Goal: Task Accomplishment & Management: Manage account settings

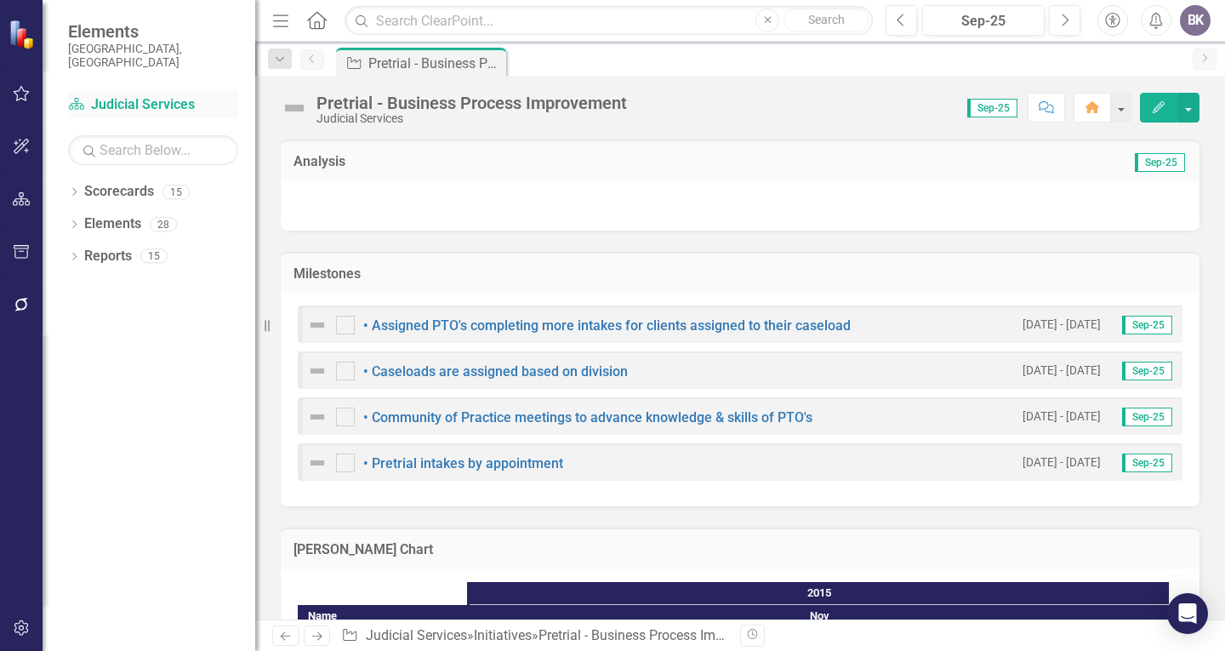
click at [143, 91] on div "Scorecard Judicial Services" at bounding box center [153, 105] width 170 height 28
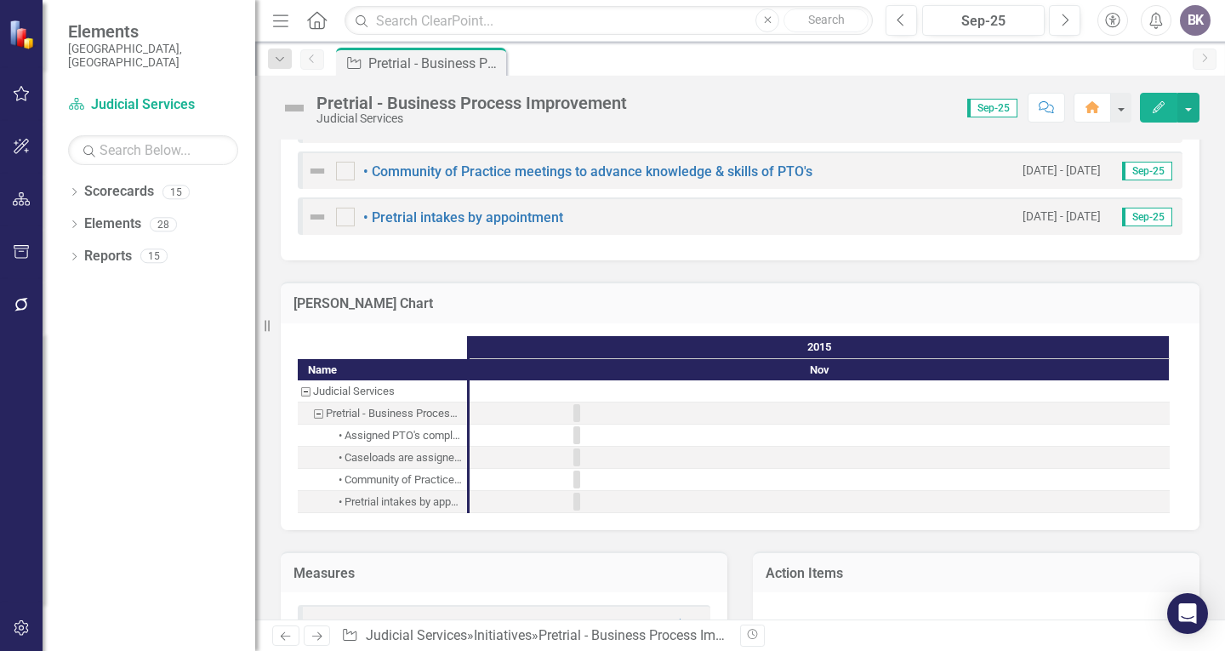
scroll to position [255, 0]
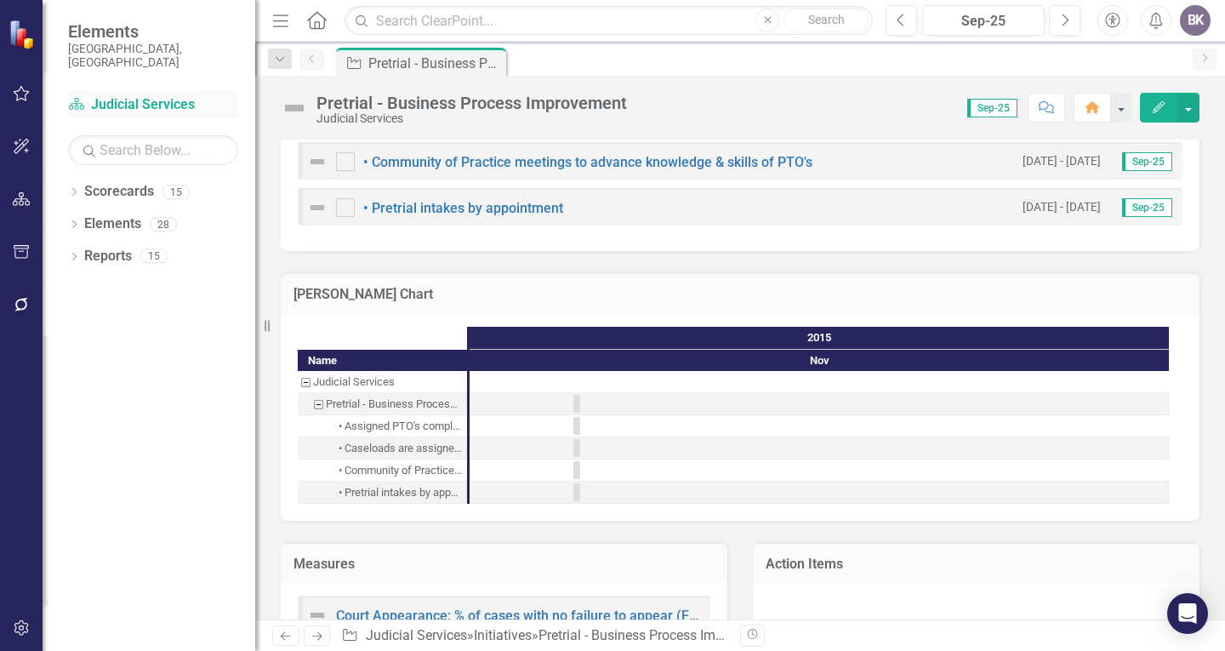
click at [103, 95] on link "Scorecard Judicial Services" at bounding box center [153, 105] width 170 height 20
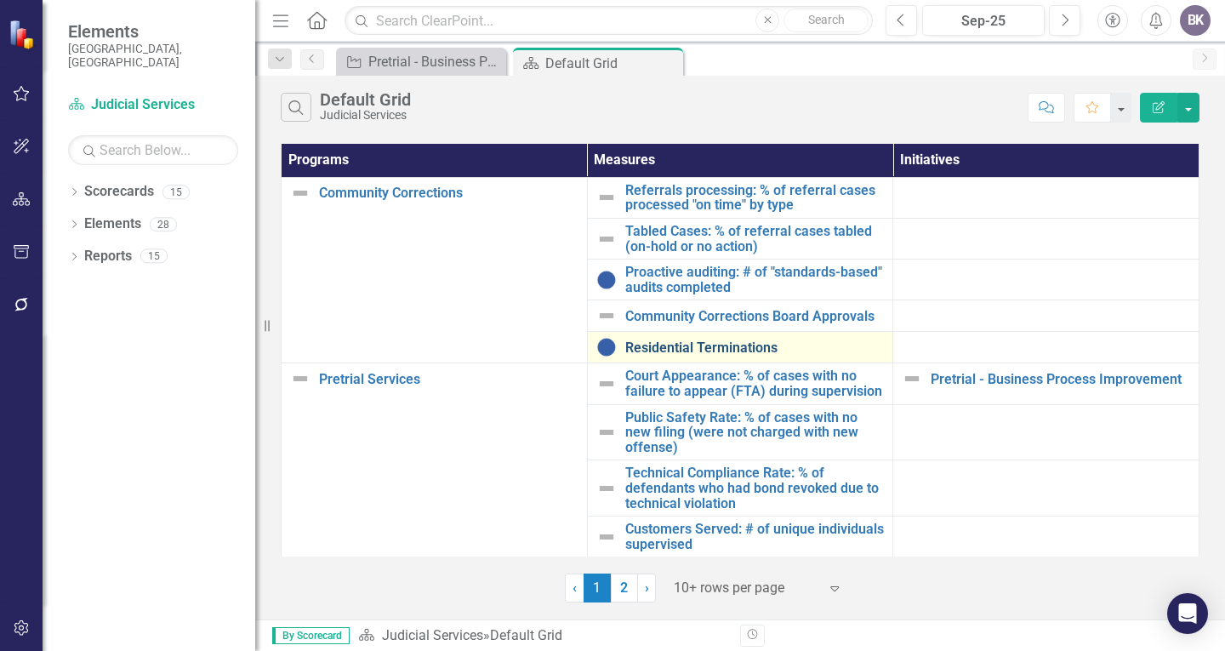
click at [686, 346] on link "Residential Terminations" at bounding box center [754, 347] width 259 height 15
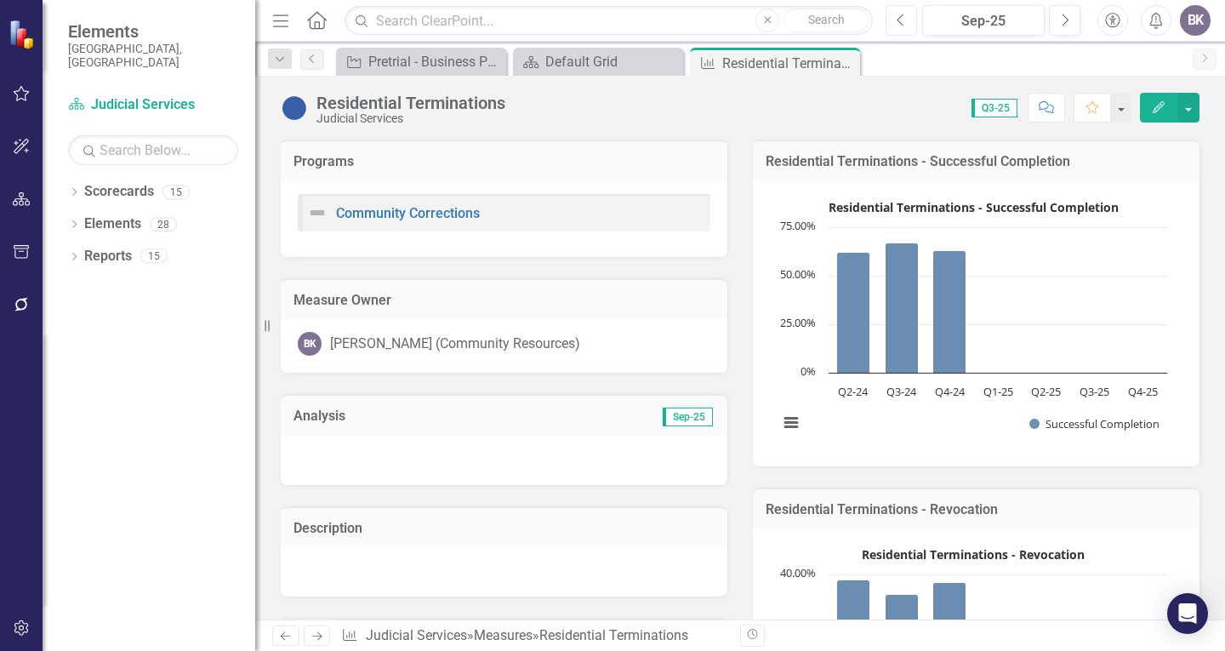
click at [893, 16] on button "Previous" at bounding box center [901, 20] width 31 height 31
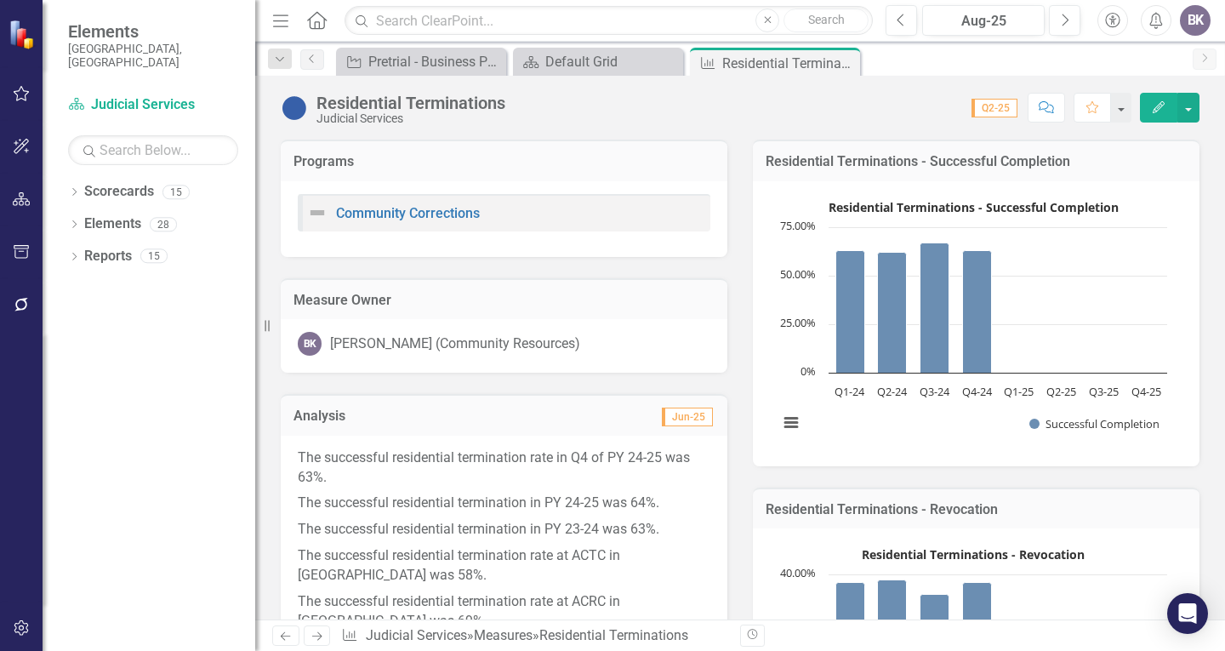
click at [677, 488] on p "The successful residential termination rate in Q4 of PY 24-25 was 63%." at bounding box center [504, 469] width 413 height 43
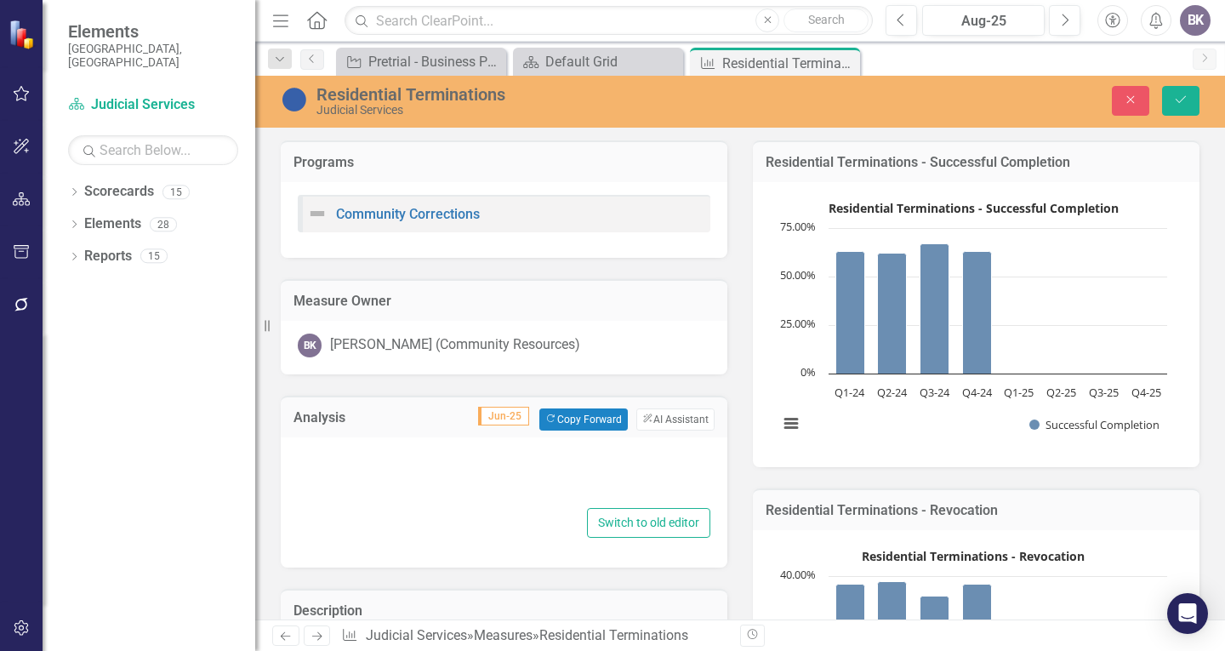
type textarea "<p>The successful residential termination rate in Q4 of PY 24-25 was 63%.</p> <…"
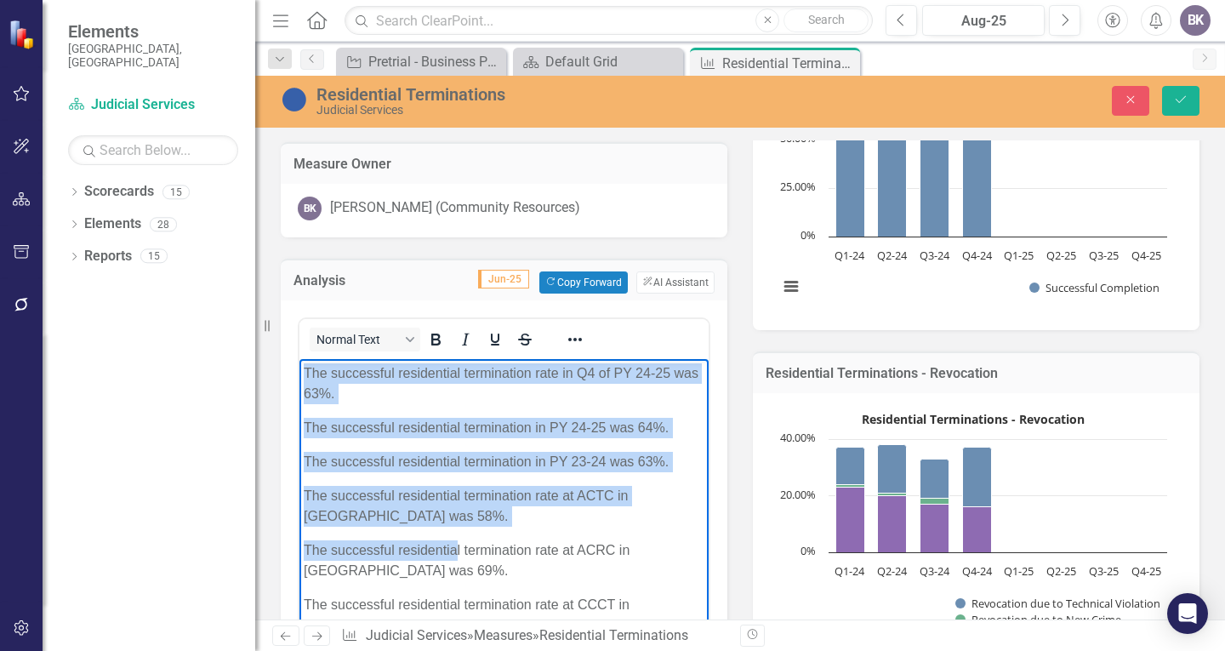
scroll to position [271, 0]
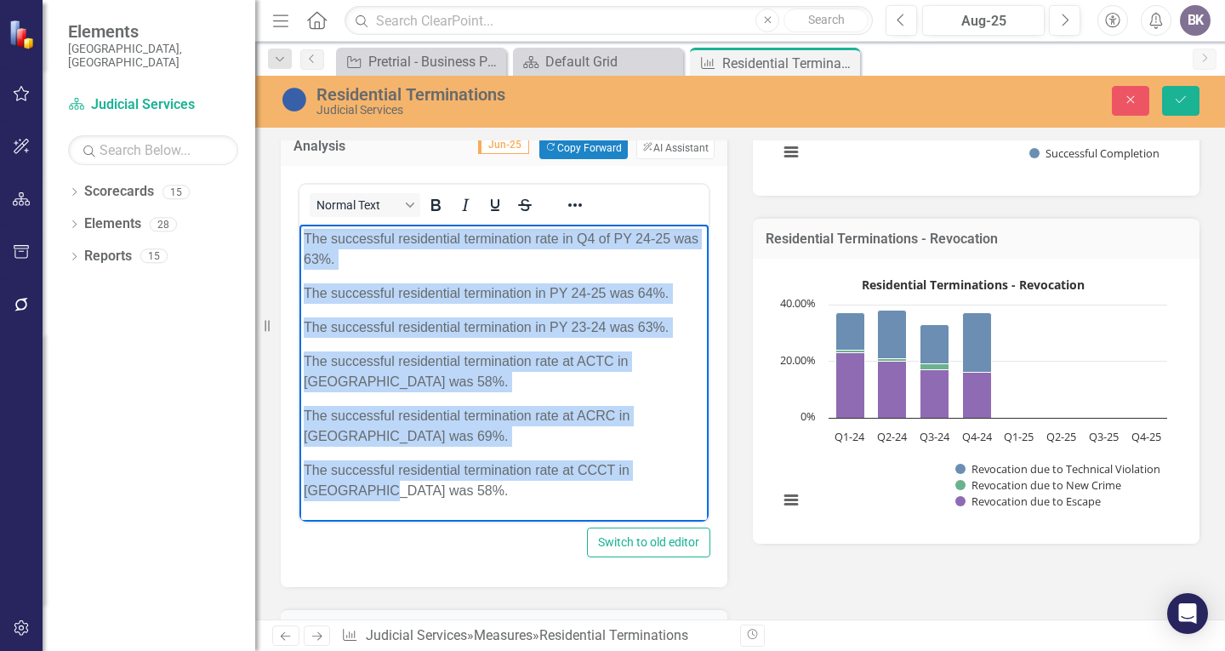
drag, startPoint x: 303, startPoint y: 235, endPoint x: 800, endPoint y: 750, distance: 716.0
click at [499, 518] on html "The successful residential termination rate in Q4 of PY 24-25 was 63%. The succ…" at bounding box center [503, 371] width 409 height 294
copy body "The successful residential termination rate in Q4 of PY 24-25 was 63%. The succ…"
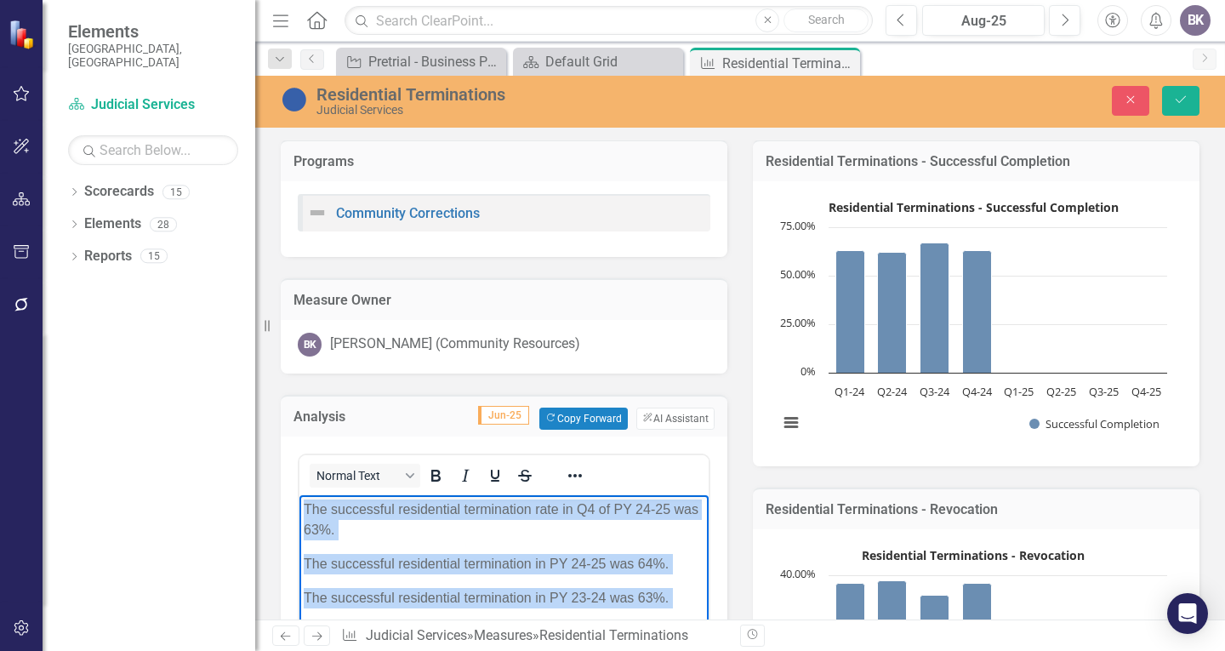
scroll to position [0, 0]
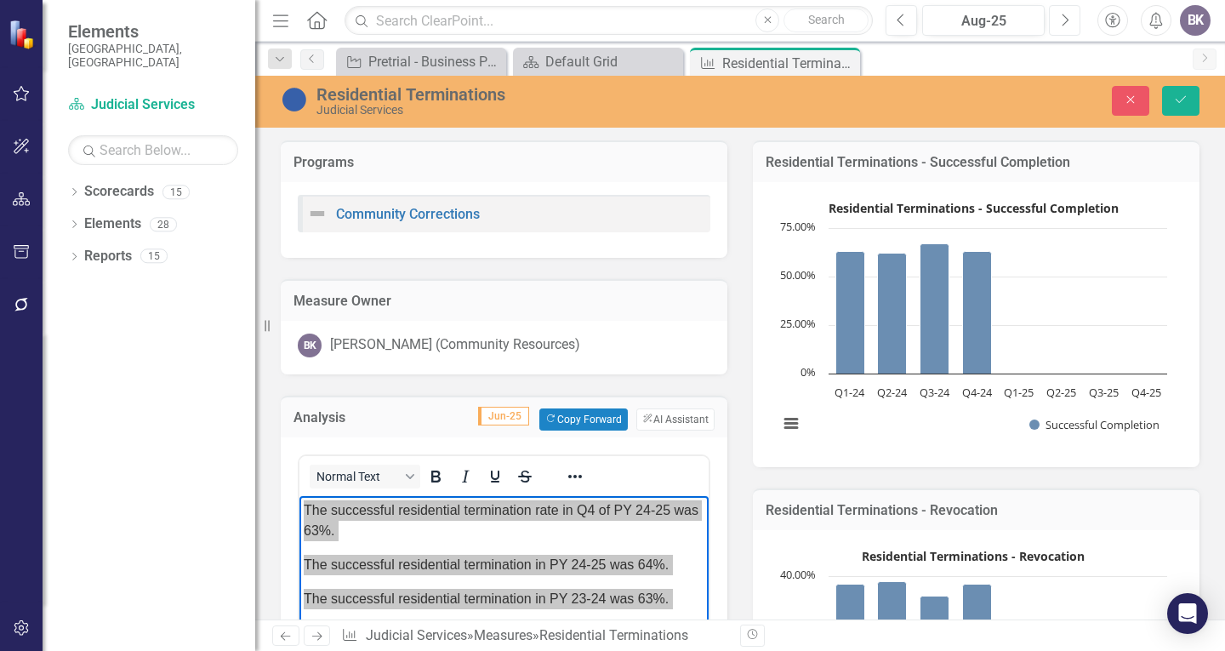
click at [1059, 22] on button "Next" at bounding box center [1064, 20] width 31 height 31
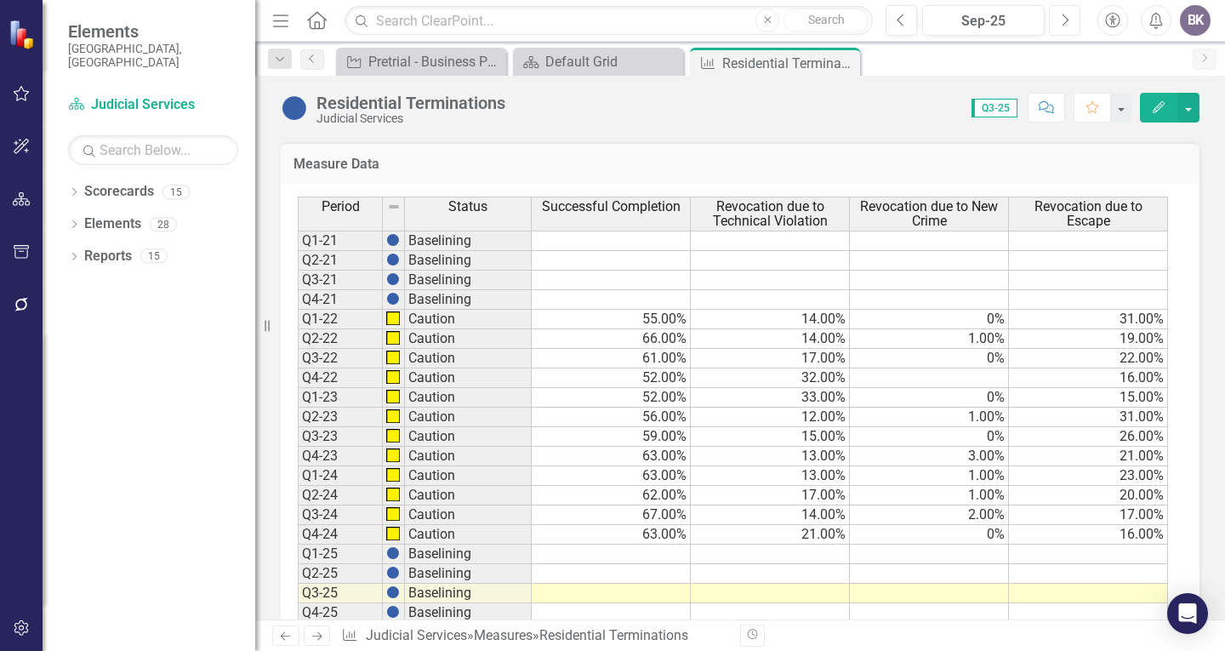
scroll to position [766, 0]
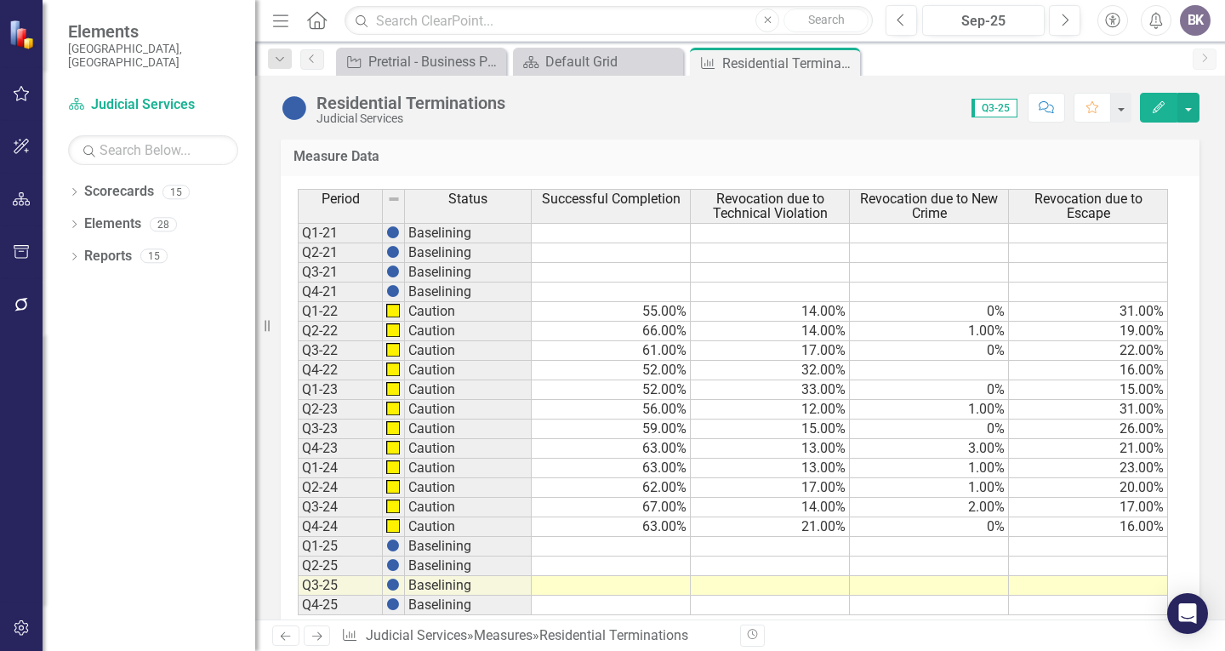
click at [665, 548] on td at bounding box center [611, 547] width 159 height 20
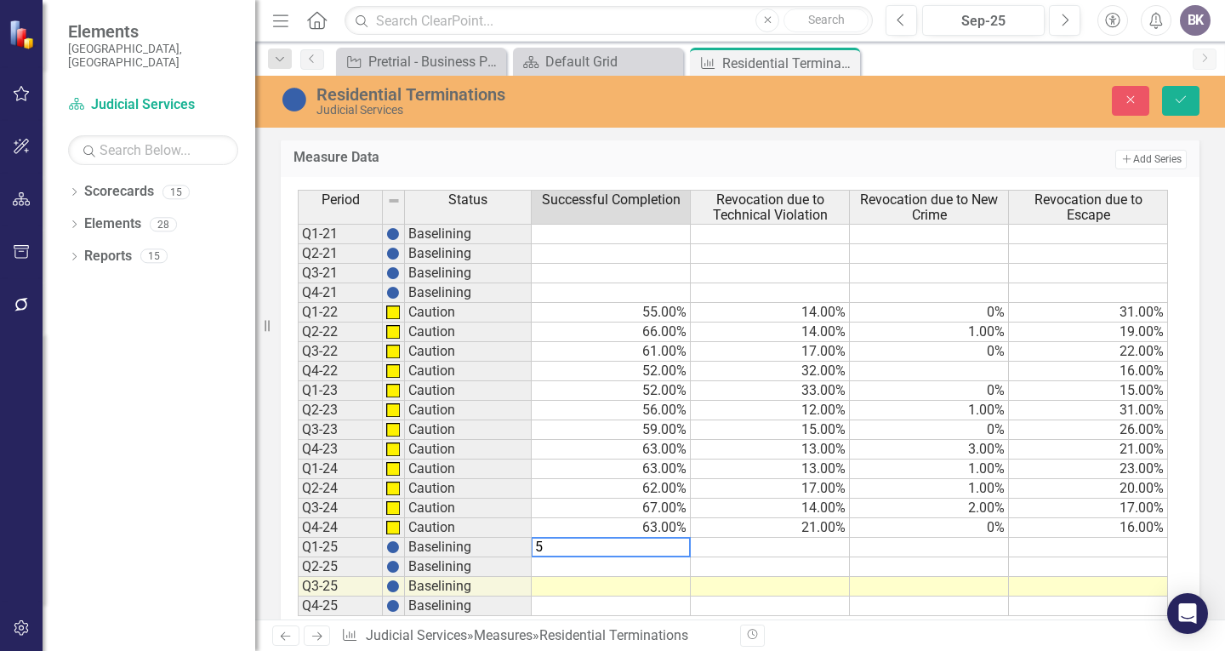
type textarea "56"
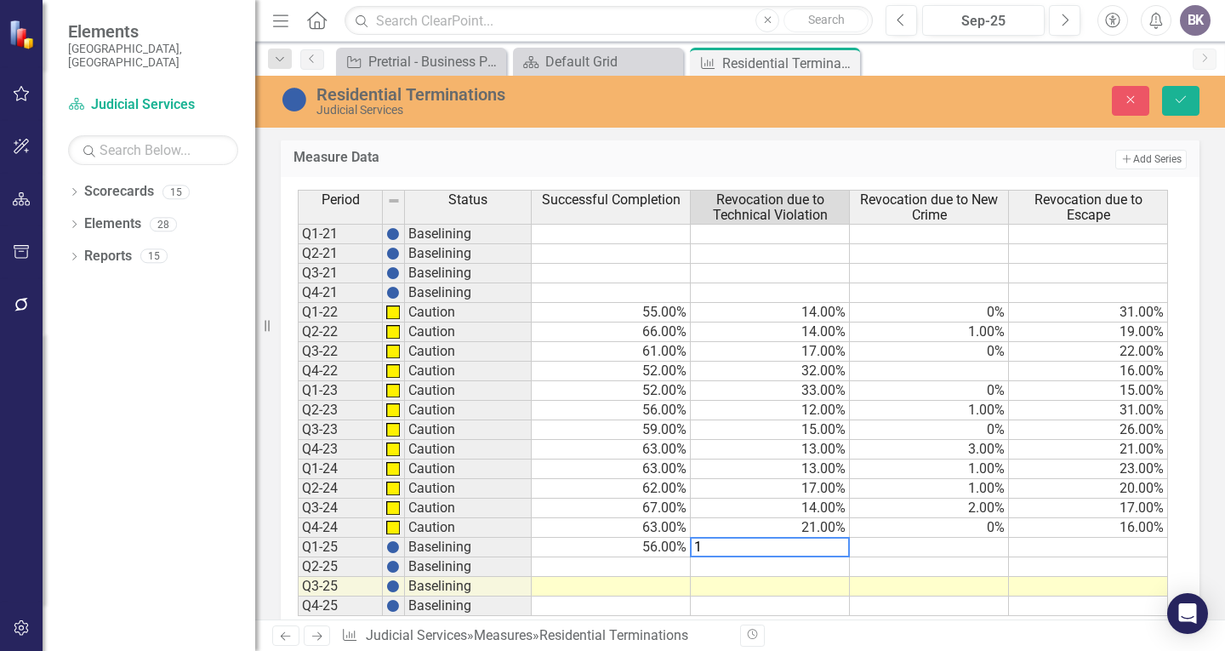
type textarea "19"
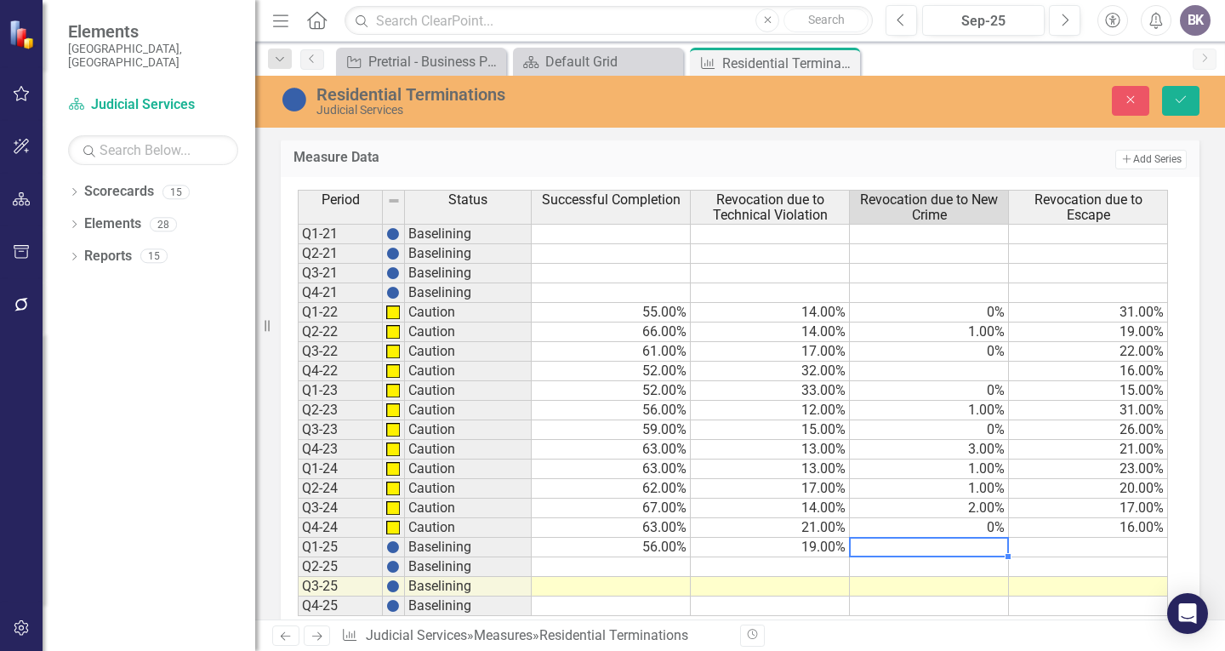
type textarea "1"
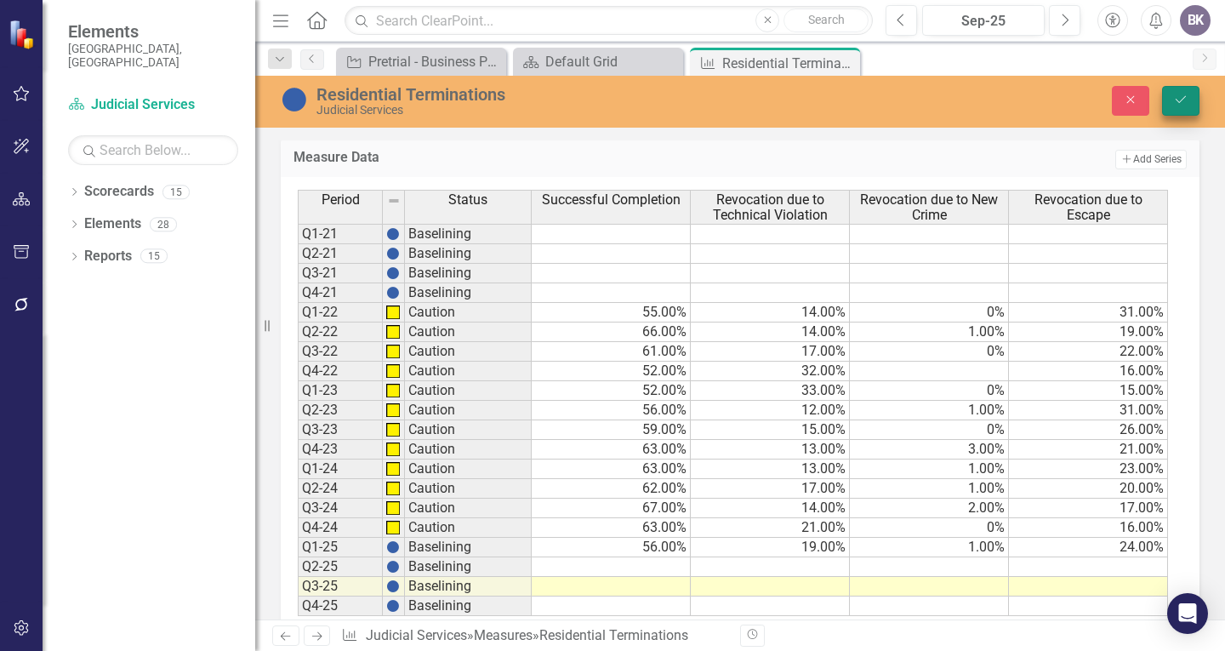
type textarea "24"
click at [1182, 89] on button "Save" at bounding box center [1180, 101] width 37 height 30
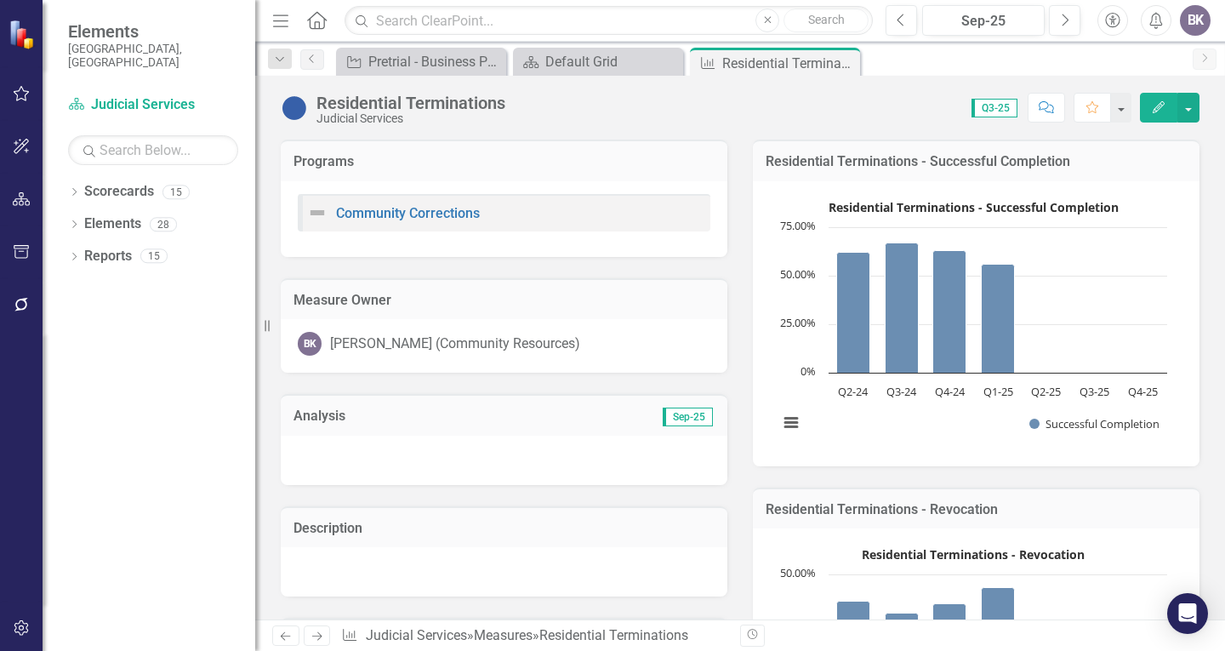
click at [1084, 308] on rect "Interactive chart" at bounding box center [973, 321] width 406 height 255
click at [1083, 306] on rect "Interactive chart" at bounding box center [973, 321] width 406 height 255
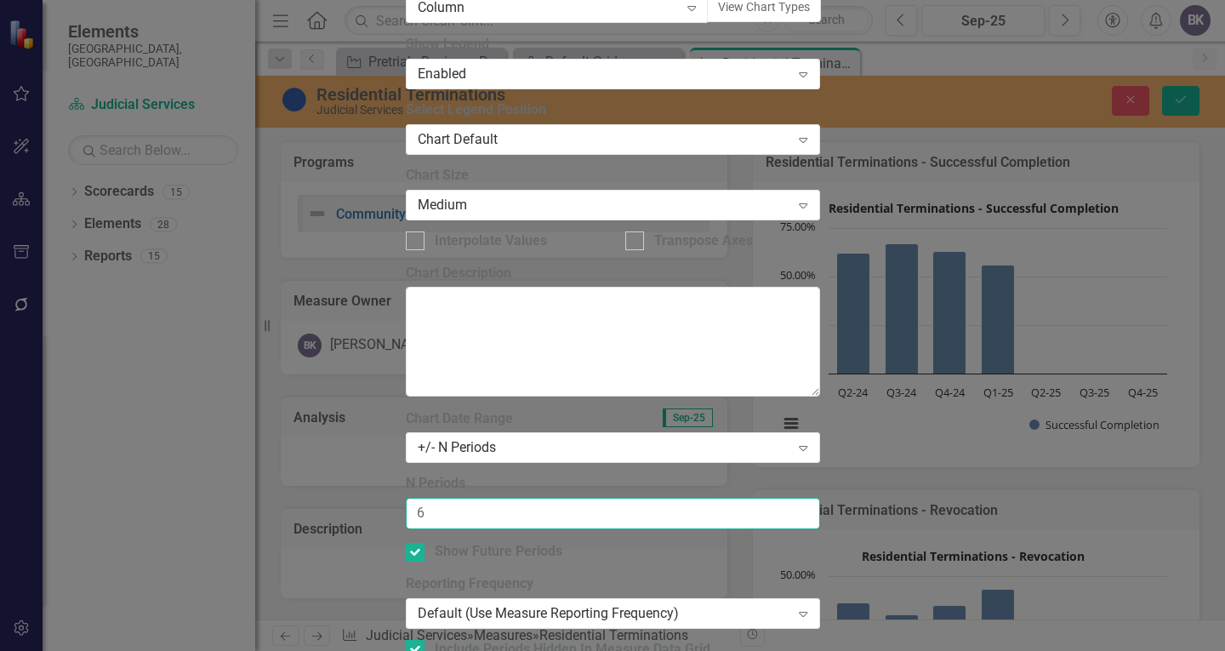
click at [793, 498] on input "6" at bounding box center [613, 513] width 414 height 31
click at [793, 498] on input "7" at bounding box center [613, 513] width 414 height 31
click at [793, 498] on input "8" at bounding box center [613, 513] width 414 height 31
click at [797, 498] on input "7" at bounding box center [613, 513] width 414 height 31
click at [797, 498] on input "6" at bounding box center [613, 513] width 414 height 31
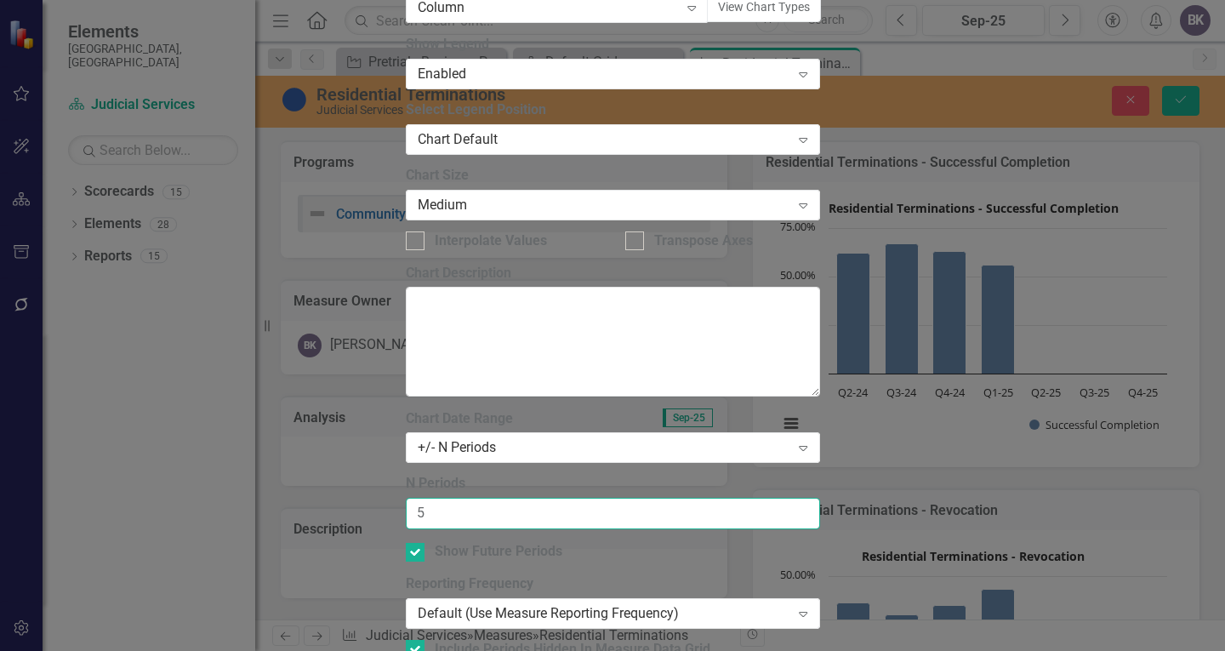
click at [797, 498] on input "5" at bounding box center [613, 513] width 414 height 31
click at [797, 498] on input "4" at bounding box center [613, 513] width 414 height 31
click at [797, 498] on input "3" at bounding box center [613, 513] width 414 height 31
click at [797, 498] on input "2" at bounding box center [613, 513] width 414 height 31
type input "1"
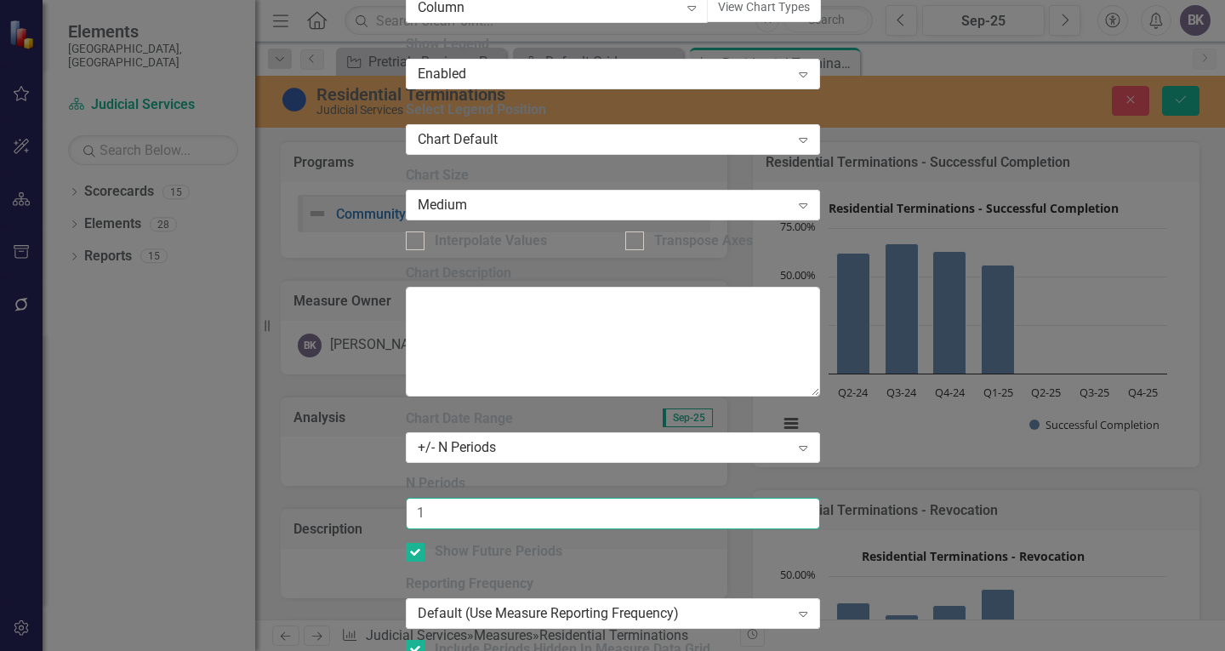
click at [797, 498] on input "1" at bounding box center [613, 513] width 414 height 31
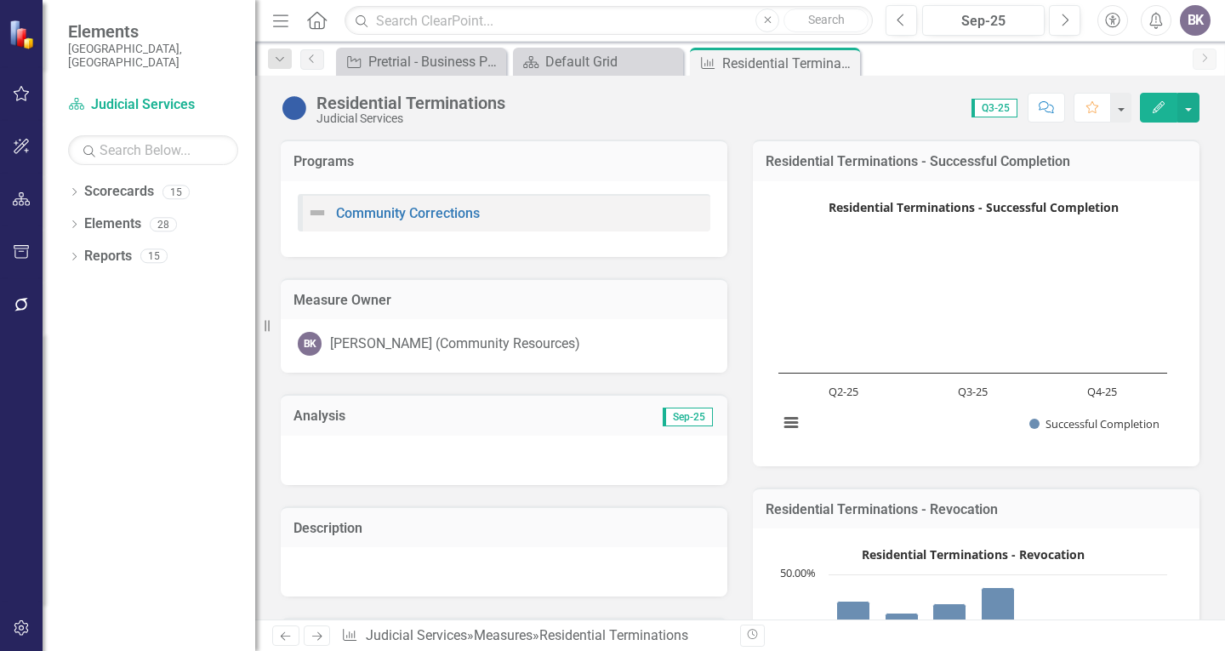
click at [886, 307] on rect "Interactive chart" at bounding box center [973, 321] width 406 height 255
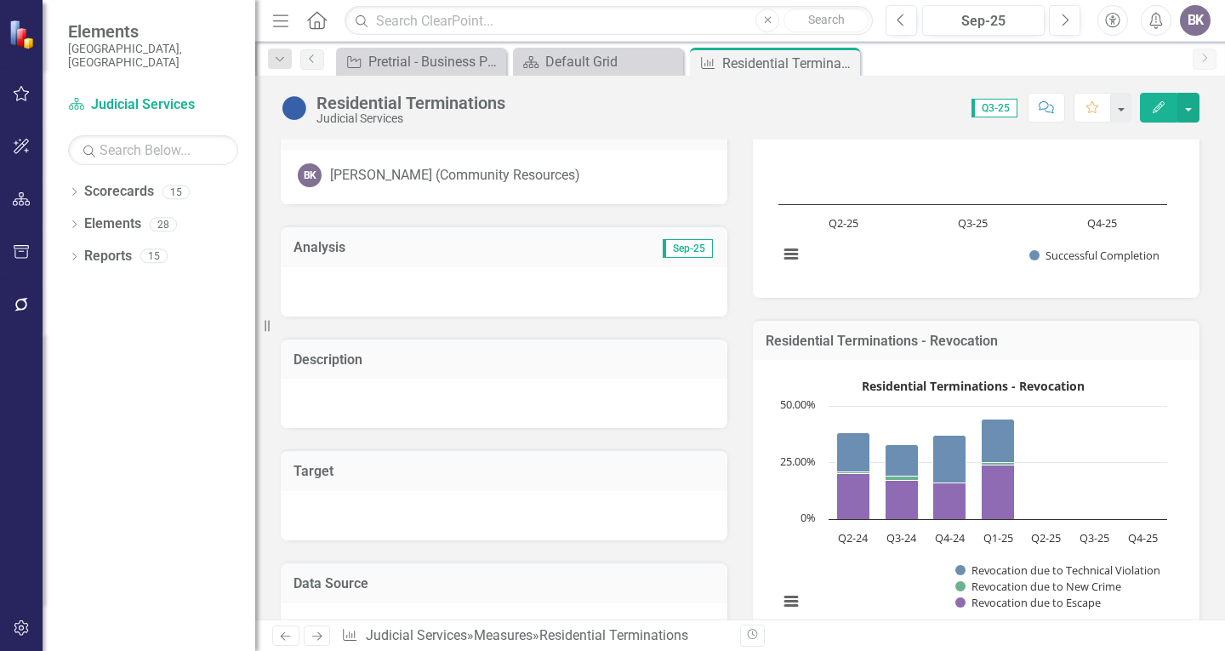
scroll to position [170, 0]
click at [884, 276] on rect "Interactive chart" at bounding box center [973, 151] width 406 height 255
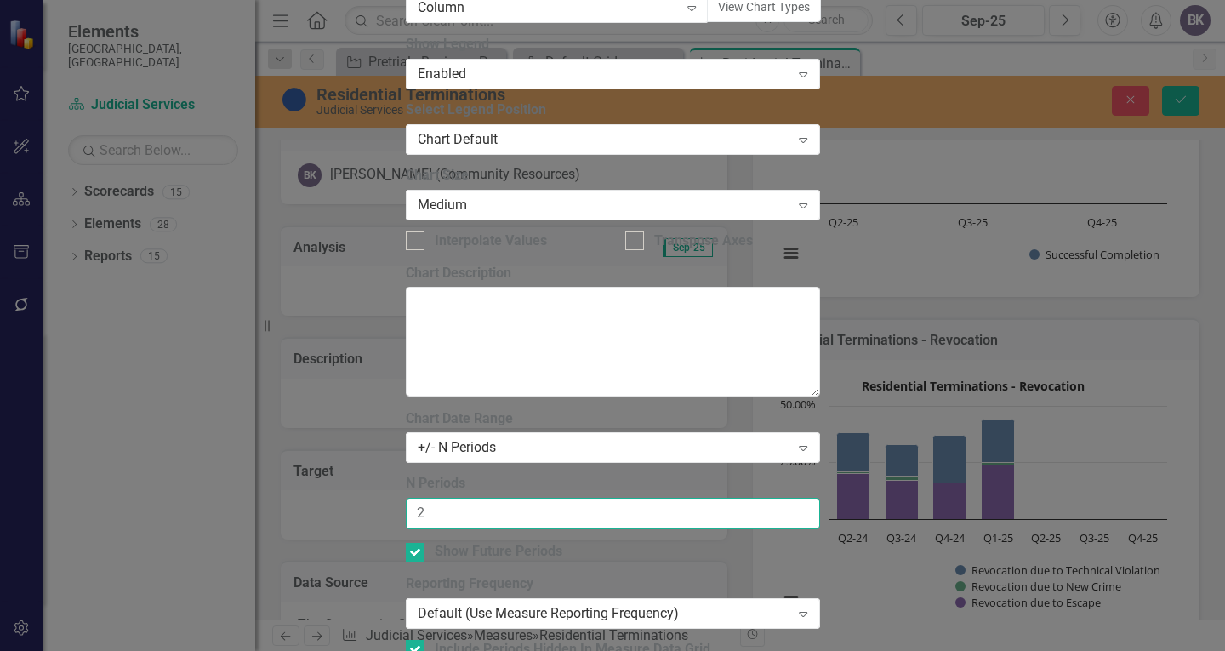
type input "2"
click at [800, 498] on input "2" at bounding box center [613, 513] width 414 height 31
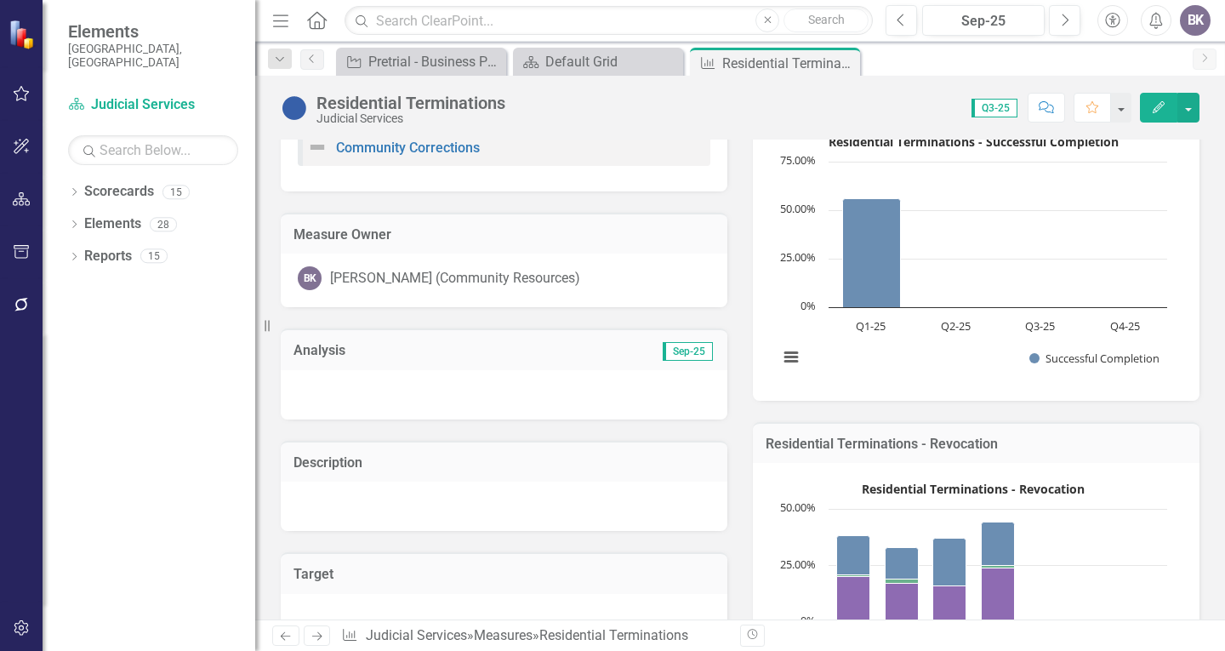
scroll to position [0, 0]
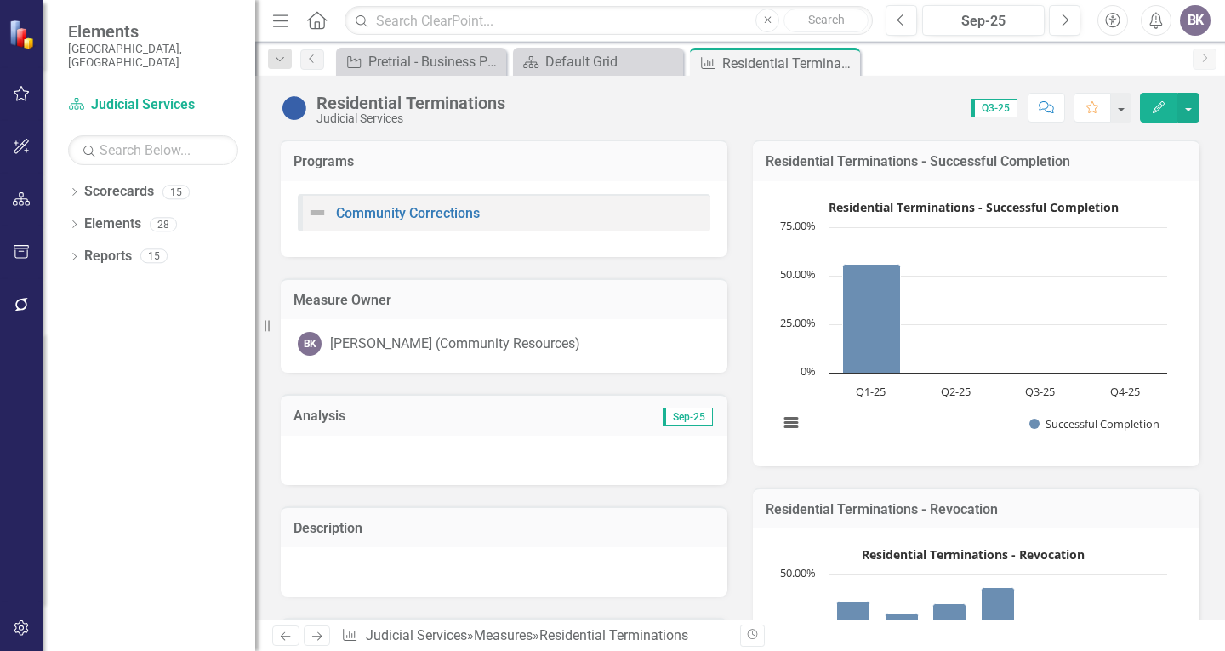
click at [473, 463] on div at bounding box center [504, 460] width 447 height 49
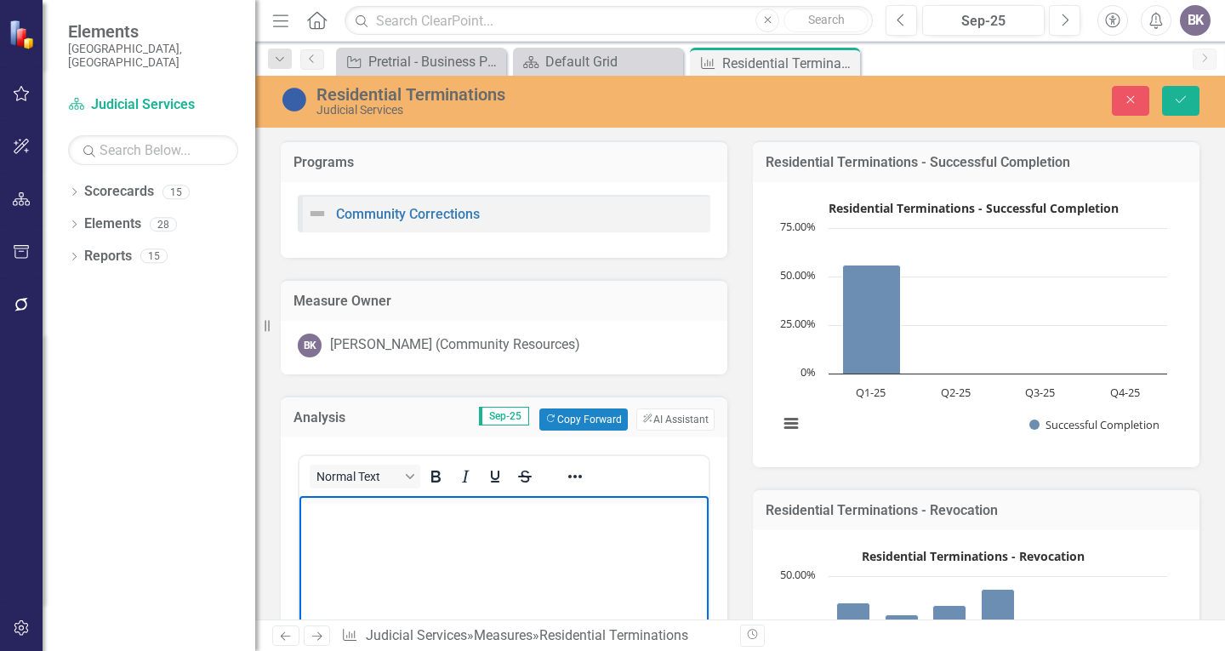
click at [409, 548] on body "Rich Text Area. Press ALT-0 for help." at bounding box center [503, 622] width 409 height 255
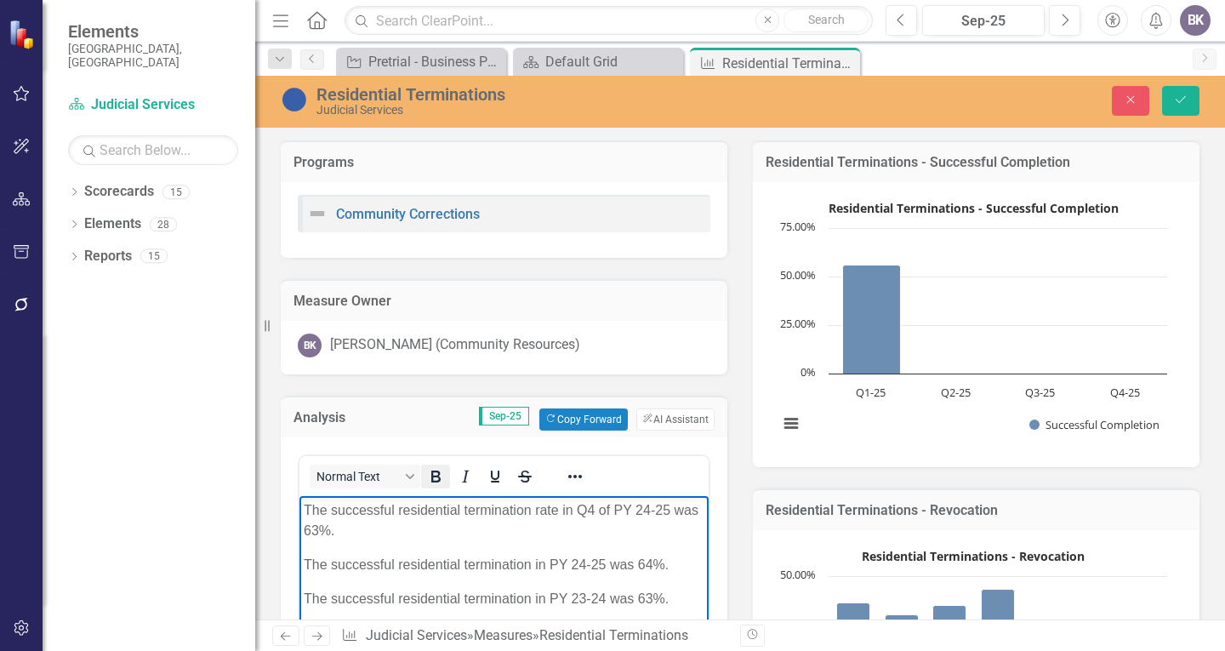
scroll to position [136, 0]
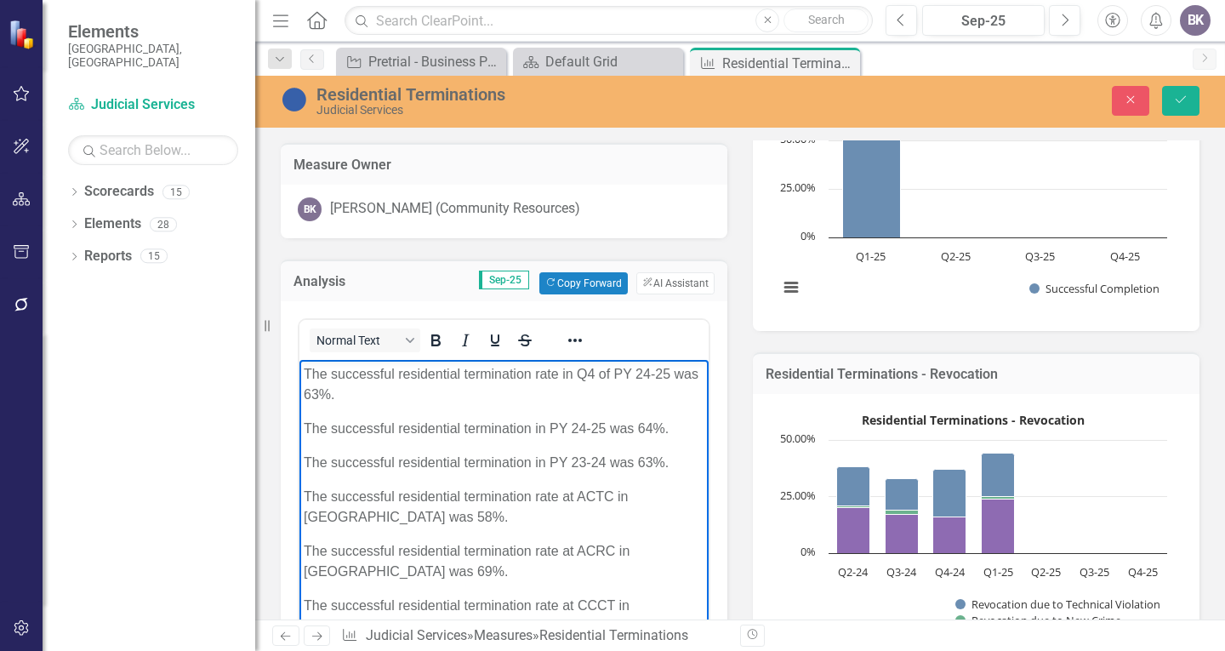
click at [592, 371] on p "The successful residential termination rate in Q4 of PY 24-25 was 63%." at bounding box center [504, 383] width 401 height 41
click at [648, 374] on p "The successful residential termination rate in Q1 of PY 24-25 was 63%." at bounding box center [504, 383] width 401 height 41
click at [669, 366] on p "The successful residential termination rate in Q1 of PY 25-25 was 63%." at bounding box center [504, 383] width 401 height 41
click at [318, 391] on p "The successful residential termination rate in Q1 of PY 25-26 was 63%." at bounding box center [504, 383] width 401 height 41
click at [676, 458] on p "The successful residential termination in PY 23-24 was 63%." at bounding box center [504, 462] width 401 height 20
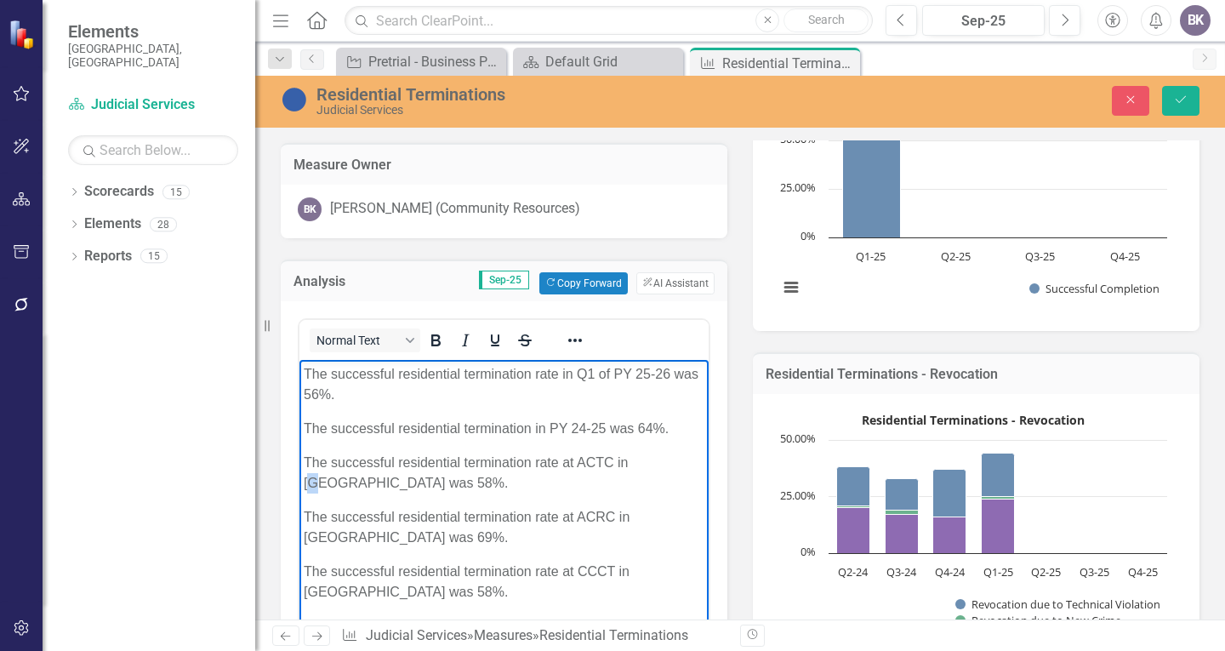
click at [648, 458] on p "The successful residential termination rate at ACTC in [GEOGRAPHIC_DATA] was 58…" at bounding box center [504, 472] width 401 height 41
click at [319, 482] on p "The successful residential termination rate at ACTC in Q1 was 58%." at bounding box center [504, 472] width 401 height 41
click at [651, 517] on p "The successful residential termination rate at ACRC in [GEOGRAPHIC_DATA] was 69…" at bounding box center [504, 526] width 401 height 41
click at [316, 536] on p "The successful residential termination rate at [GEOGRAPHIC_DATA] in Q1 was 69%." at bounding box center [504, 526] width 401 height 41
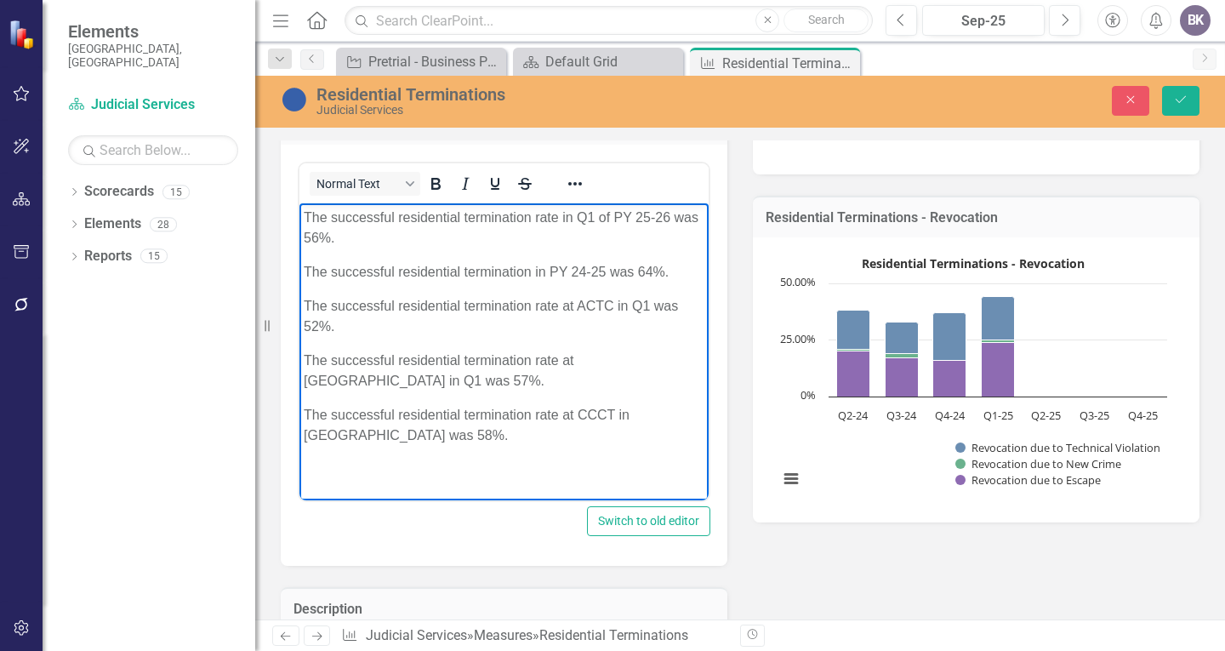
scroll to position [391, 0]
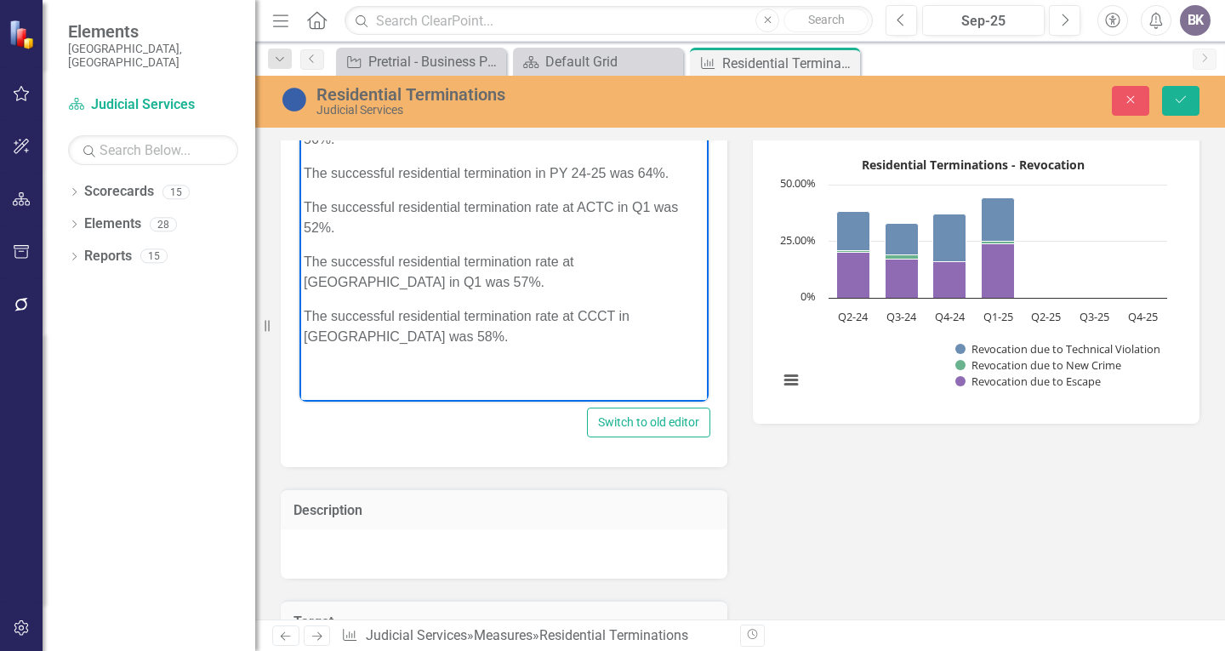
click at [653, 312] on p "The successful residential termination rate at CCCT in [GEOGRAPHIC_DATA] was 58…" at bounding box center [504, 325] width 401 height 41
click at [319, 336] on p "The successful residential termination rate at [GEOGRAPHIC_DATA] in Q1 was 58%." at bounding box center [504, 325] width 401 height 41
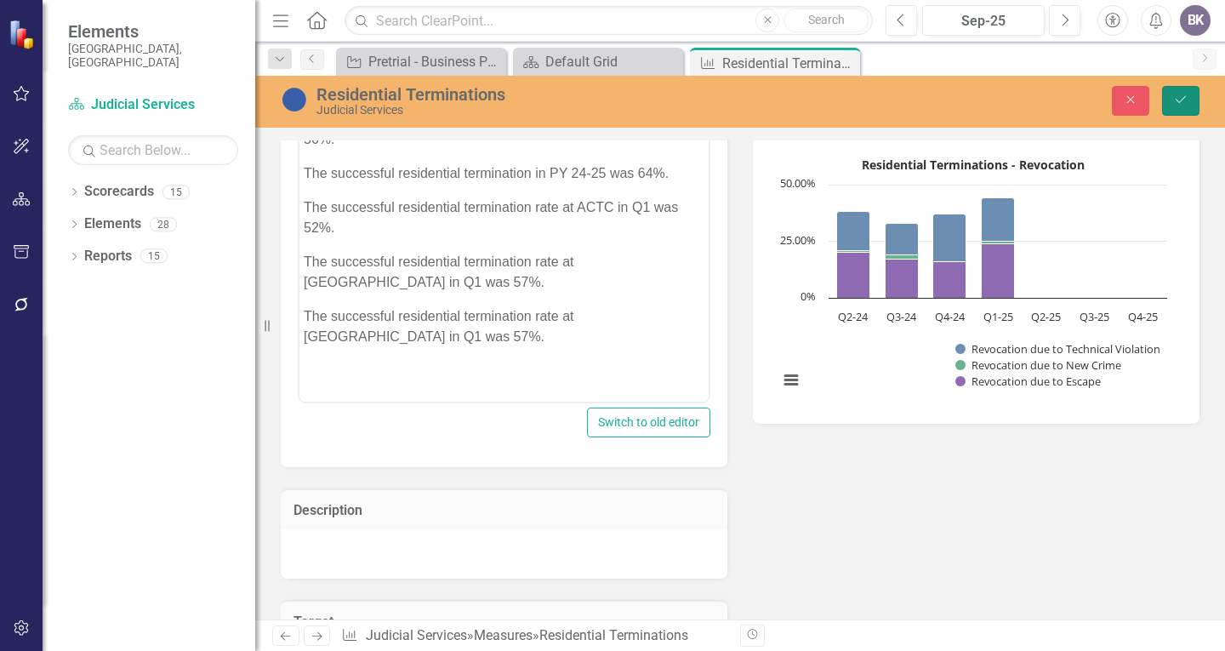
click at [1192, 101] on button "Save" at bounding box center [1180, 101] width 37 height 30
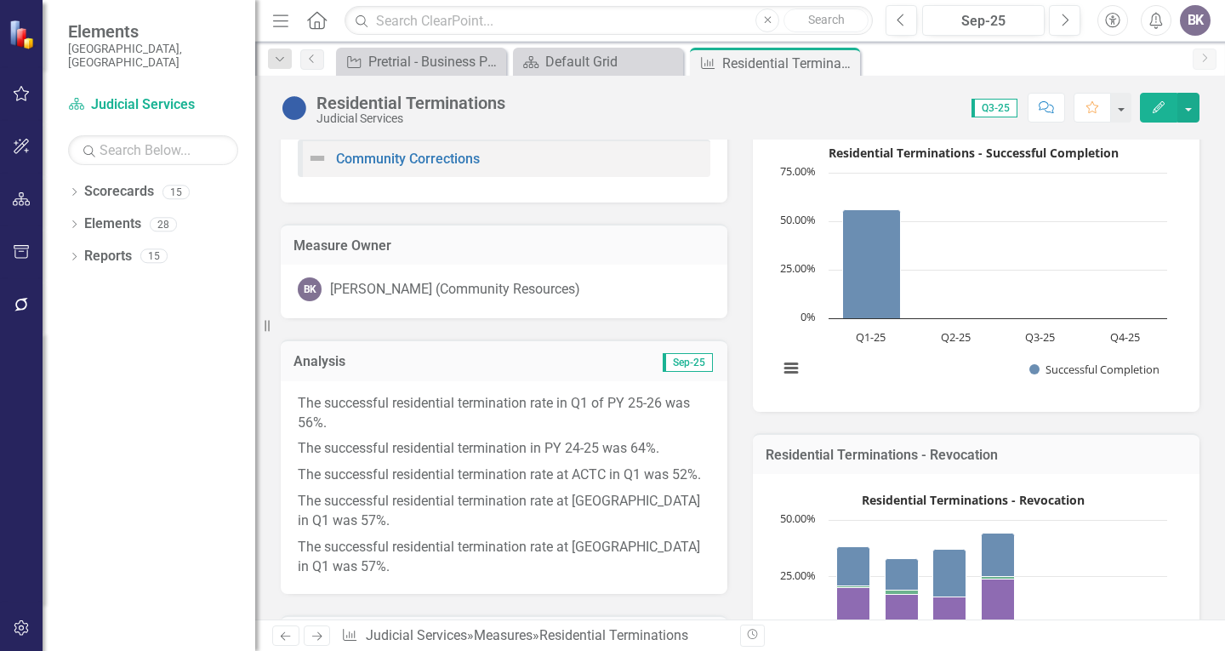
scroll to position [255, 0]
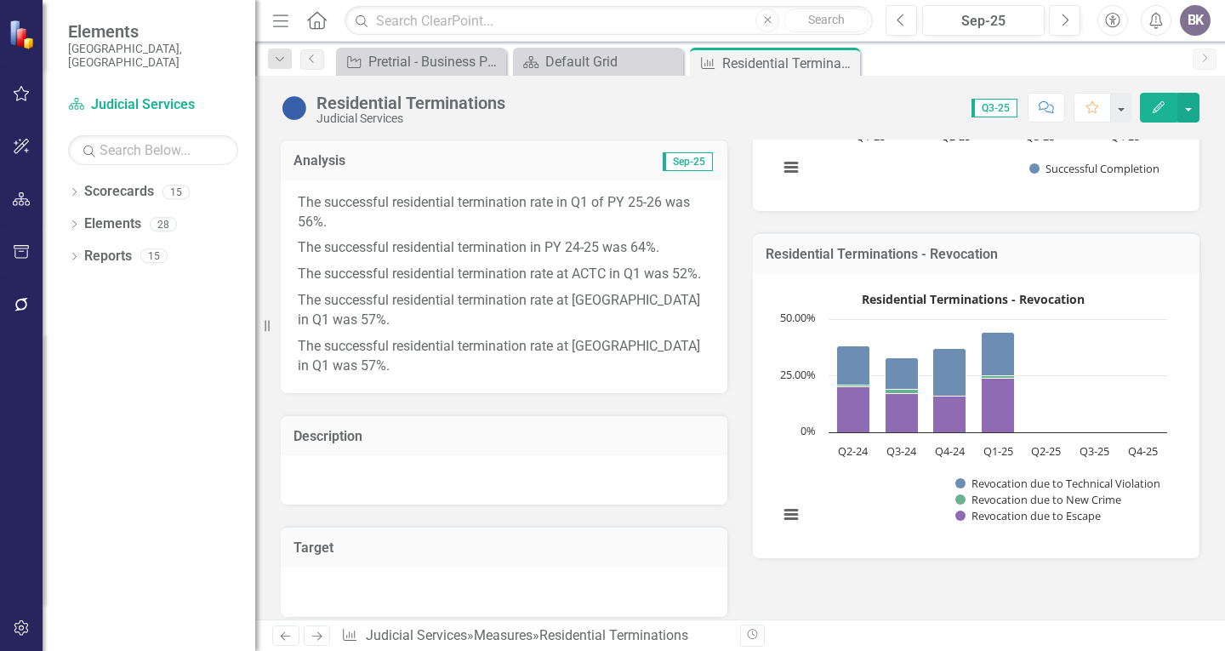
click at [1083, 391] on rect "Interactive chart" at bounding box center [973, 413] width 406 height 255
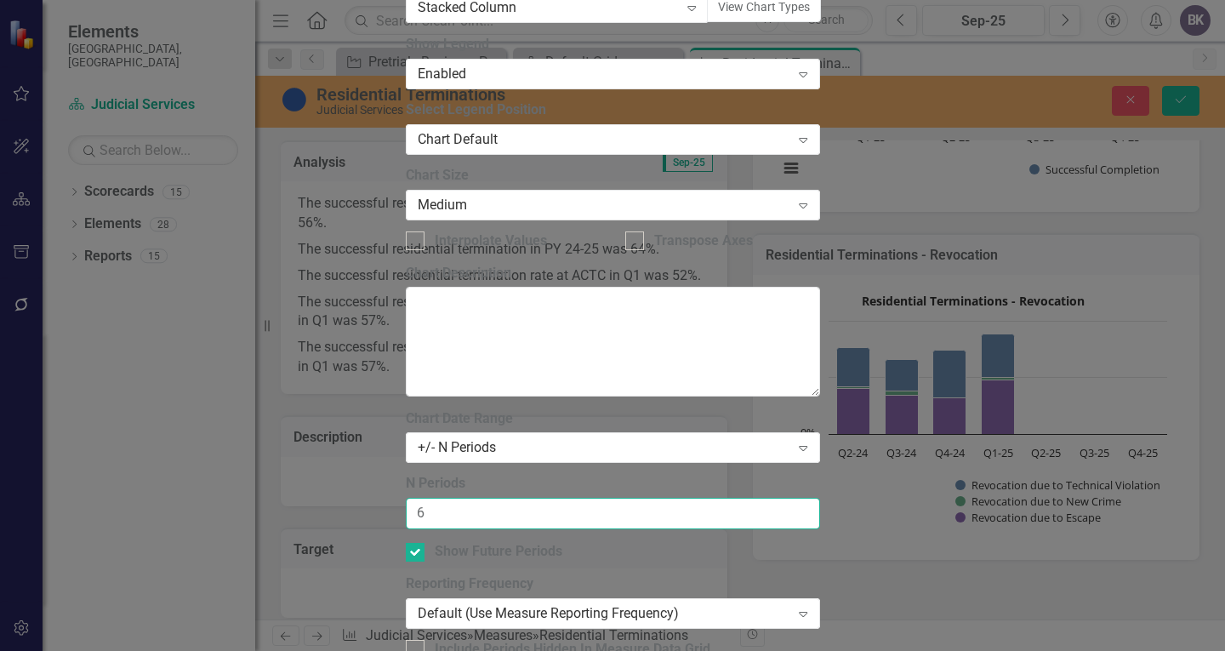
click at [799, 498] on input "6" at bounding box center [613, 513] width 414 height 31
click at [799, 498] on input "7" at bounding box center [613, 513] width 414 height 31
click at [799, 498] on input "8" at bounding box center [613, 513] width 414 height 31
click at [801, 498] on input "7" at bounding box center [613, 513] width 414 height 31
click at [801, 498] on input "6" at bounding box center [613, 513] width 414 height 31
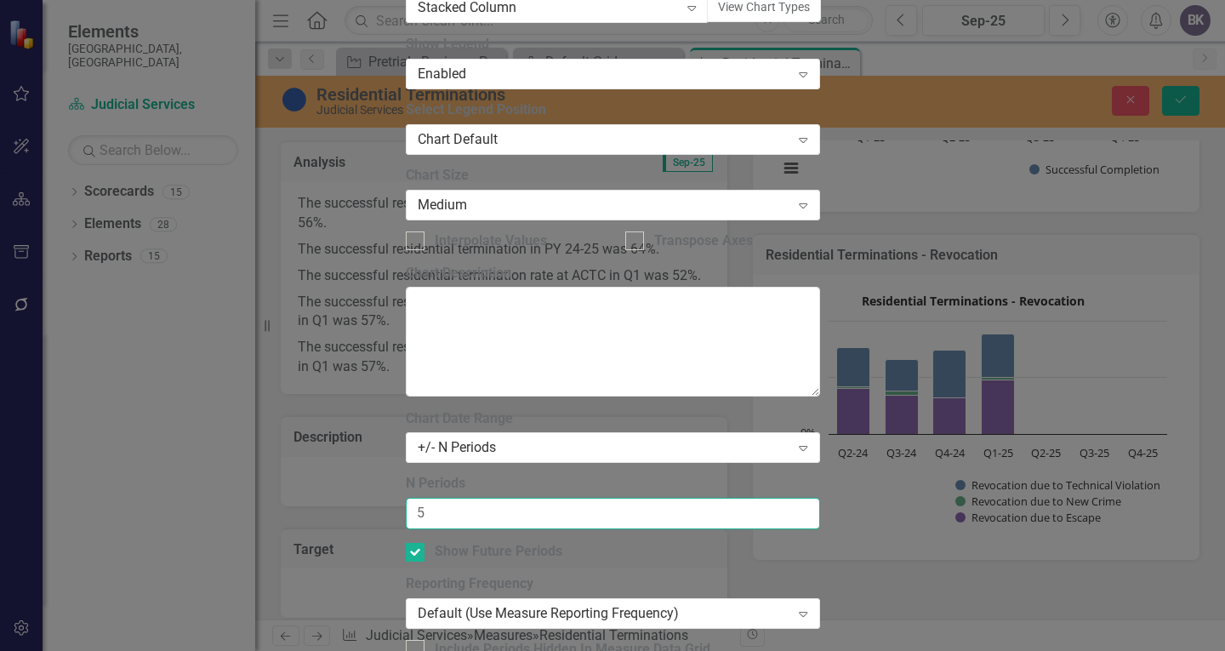
click at [801, 498] on input "5" at bounding box center [613, 513] width 414 height 31
click at [801, 498] on input "4" at bounding box center [613, 513] width 414 height 31
click at [801, 498] on input "3" at bounding box center [613, 513] width 414 height 31
type input "2"
click at [801, 498] on input "2" at bounding box center [613, 513] width 414 height 31
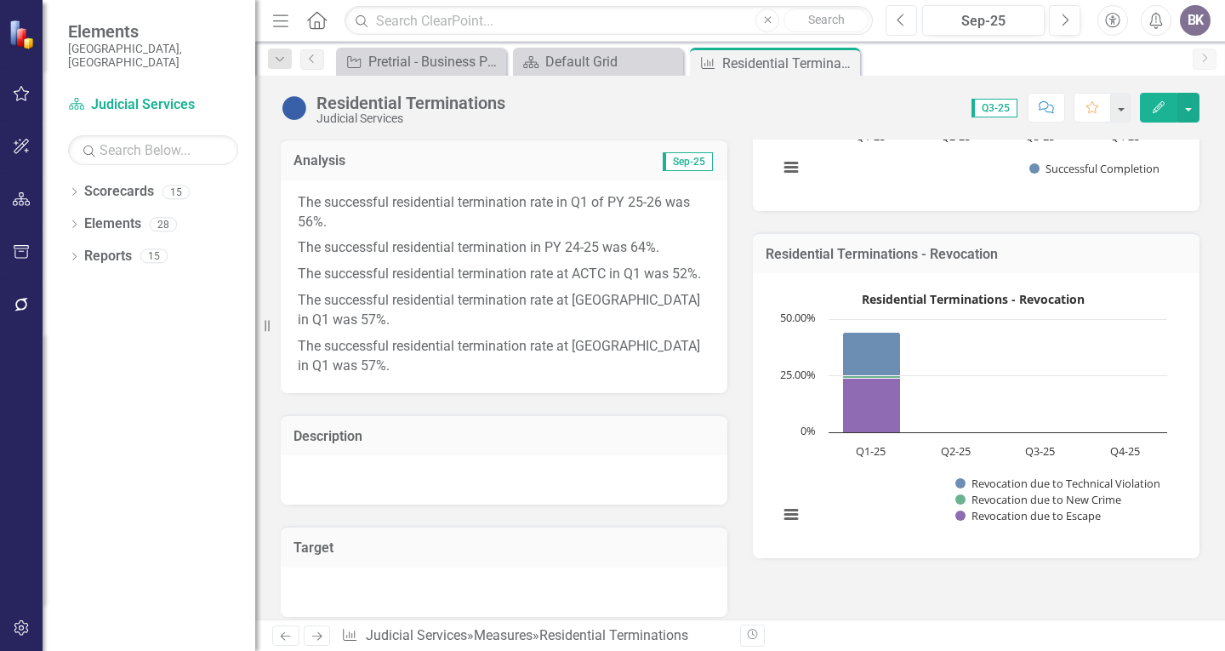
click at [895, 16] on button "Previous" at bounding box center [901, 20] width 31 height 31
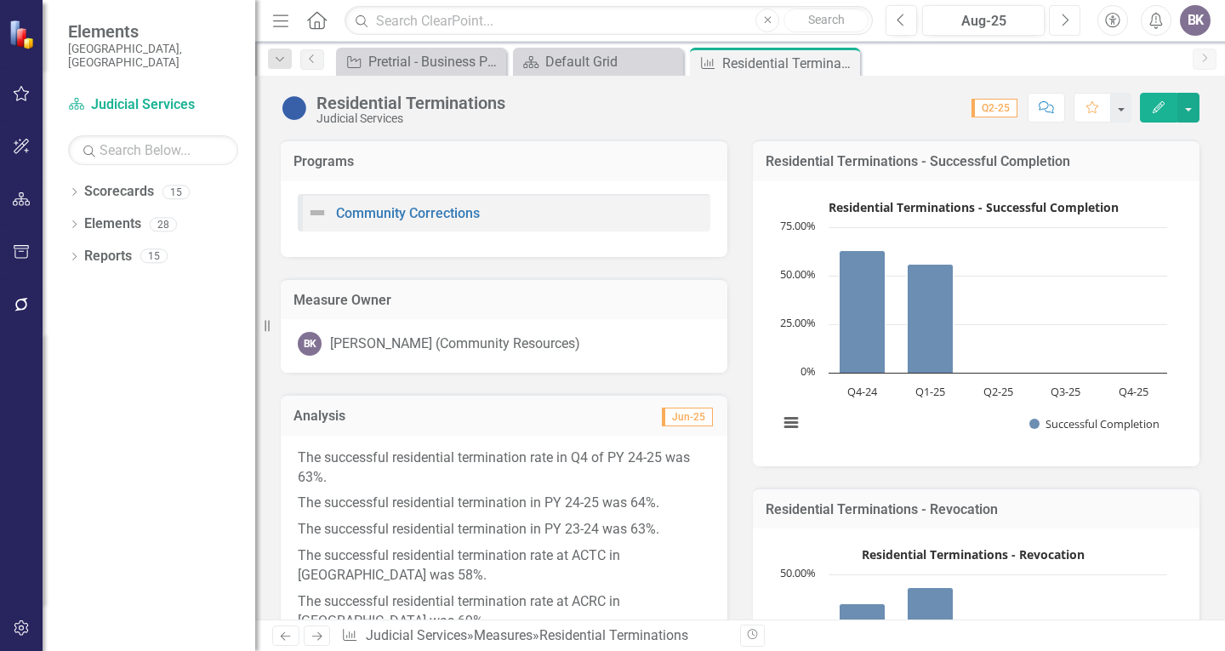
click at [1059, 24] on button "Next" at bounding box center [1064, 20] width 31 height 31
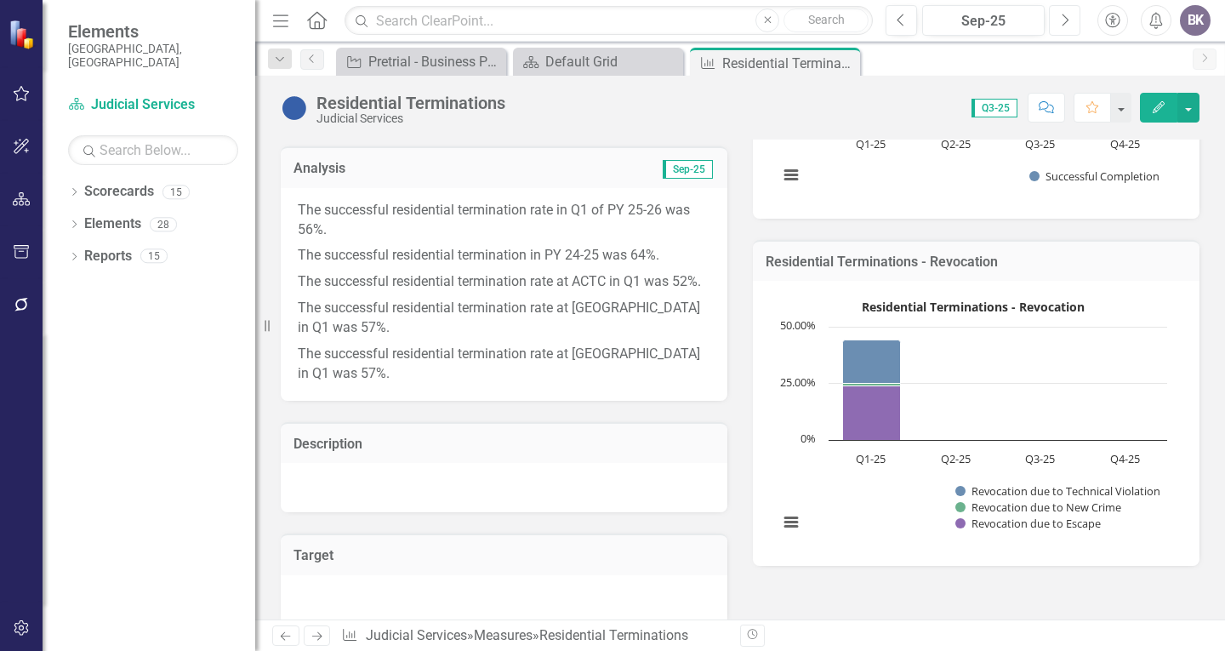
scroll to position [255, 0]
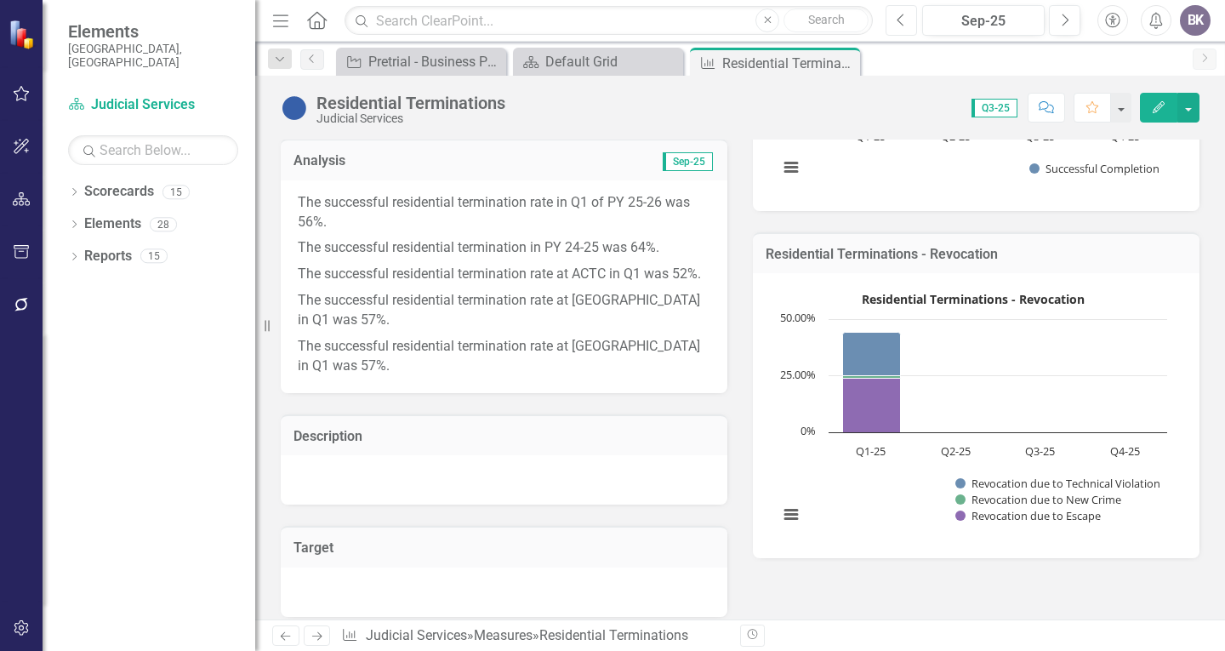
click at [905, 15] on icon "Previous" at bounding box center [901, 20] width 9 height 15
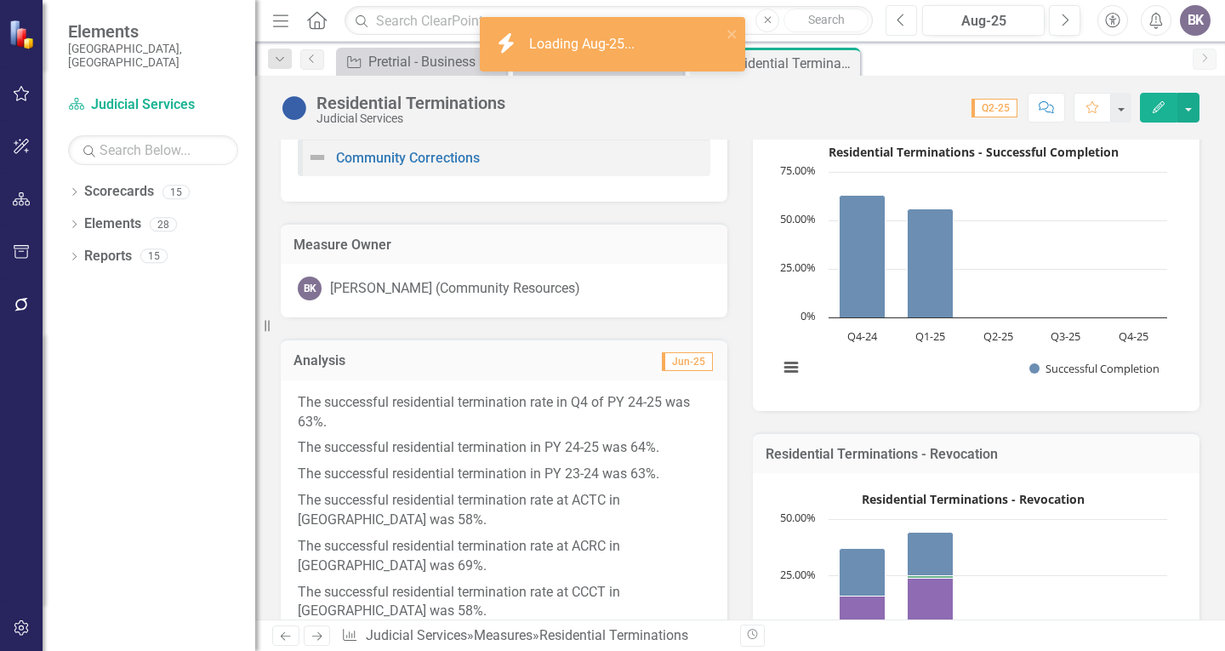
scroll to position [85, 0]
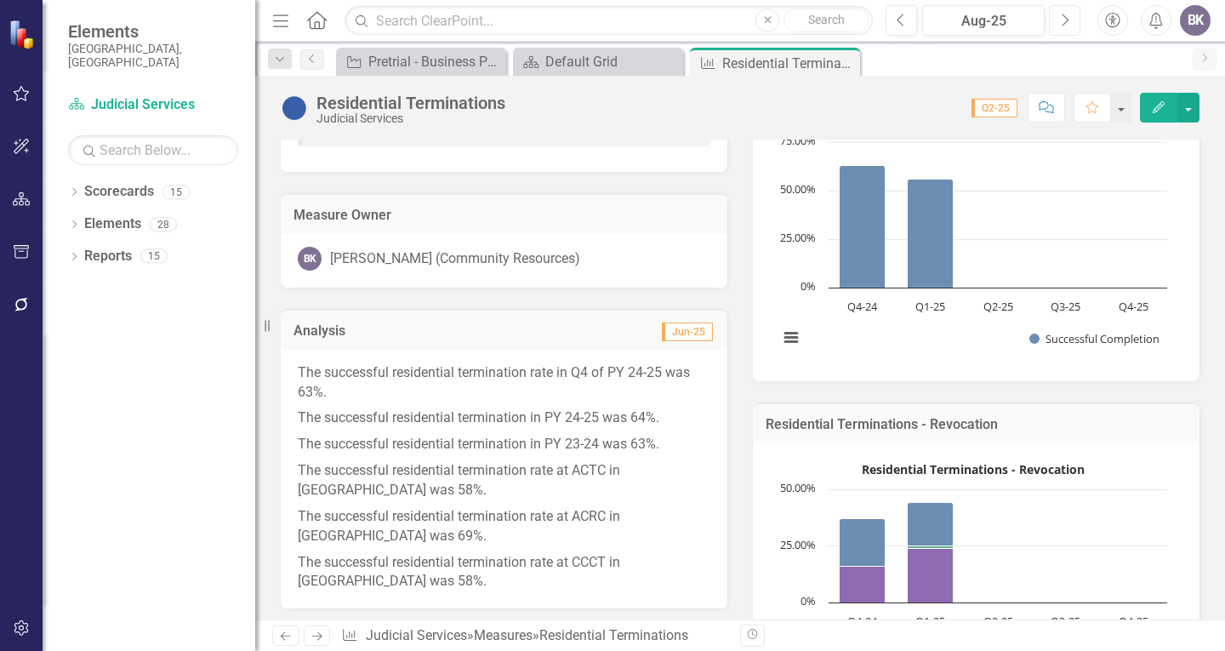
click at [1066, 20] on icon "Next" at bounding box center [1064, 20] width 9 height 15
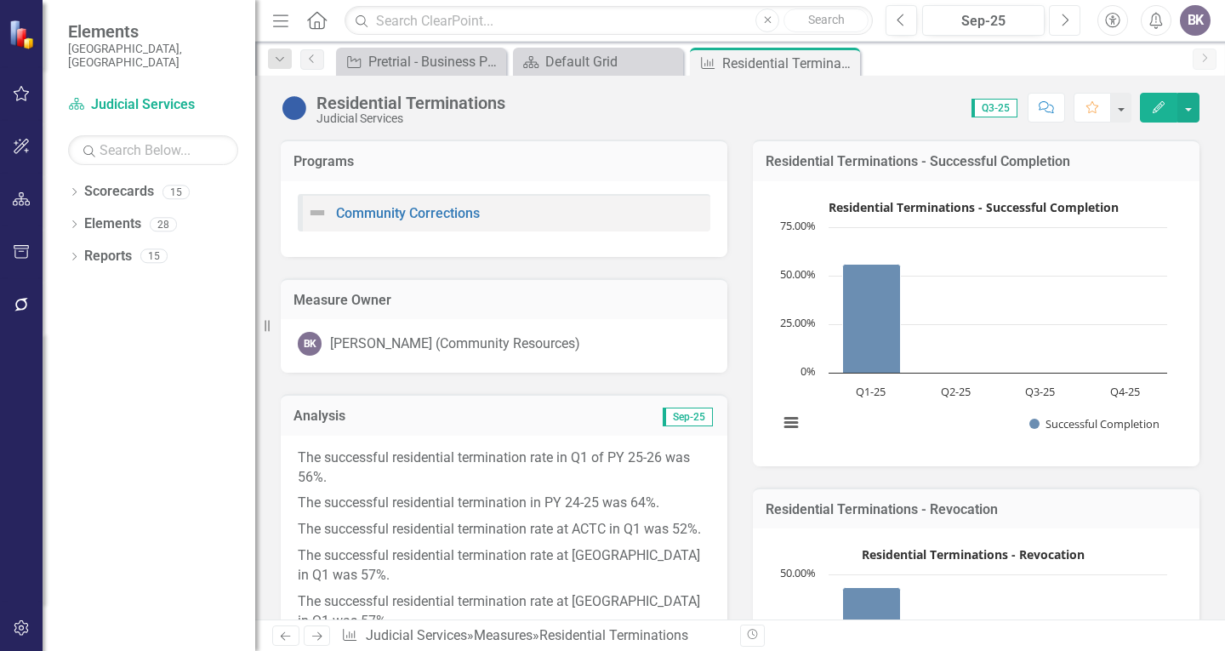
scroll to position [255, 0]
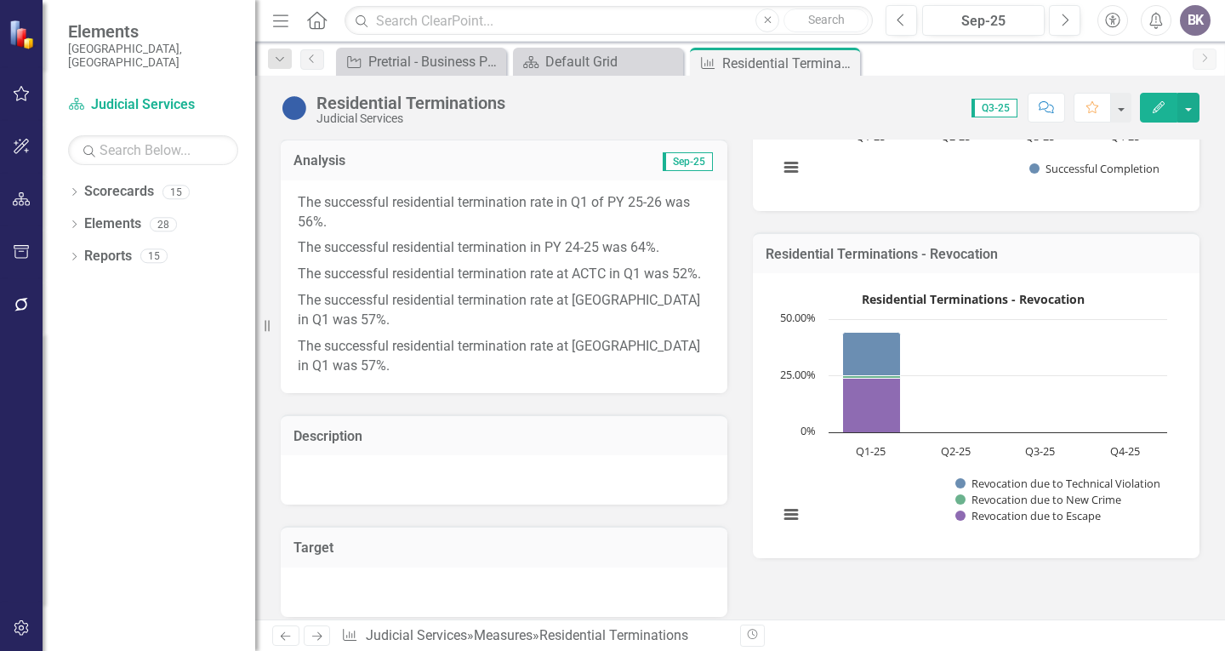
click at [317, 634] on icon "Next" at bounding box center [317, 635] width 14 height 11
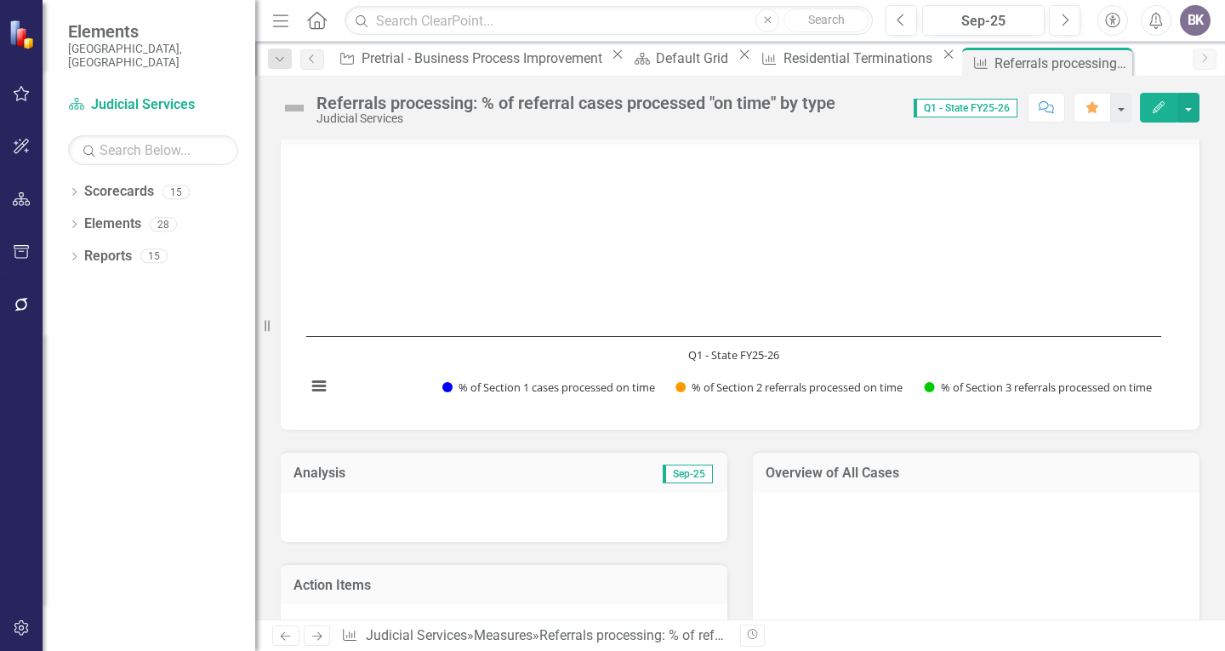
scroll to position [85, 0]
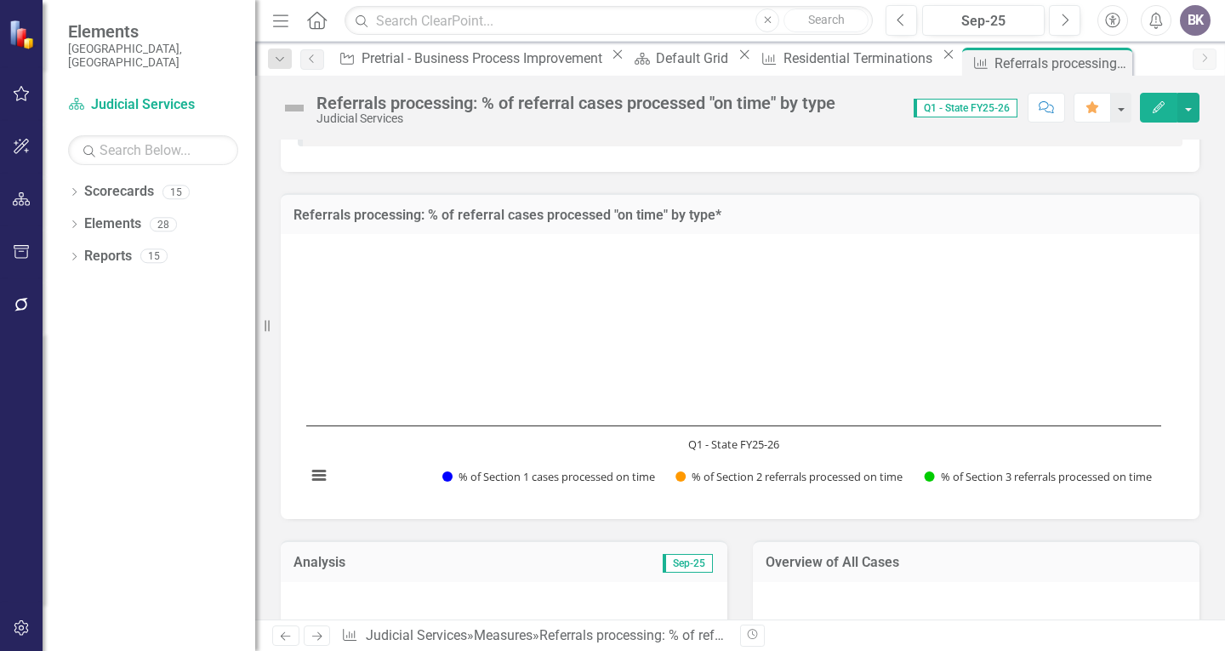
click at [322, 630] on icon "Next" at bounding box center [317, 635] width 14 height 11
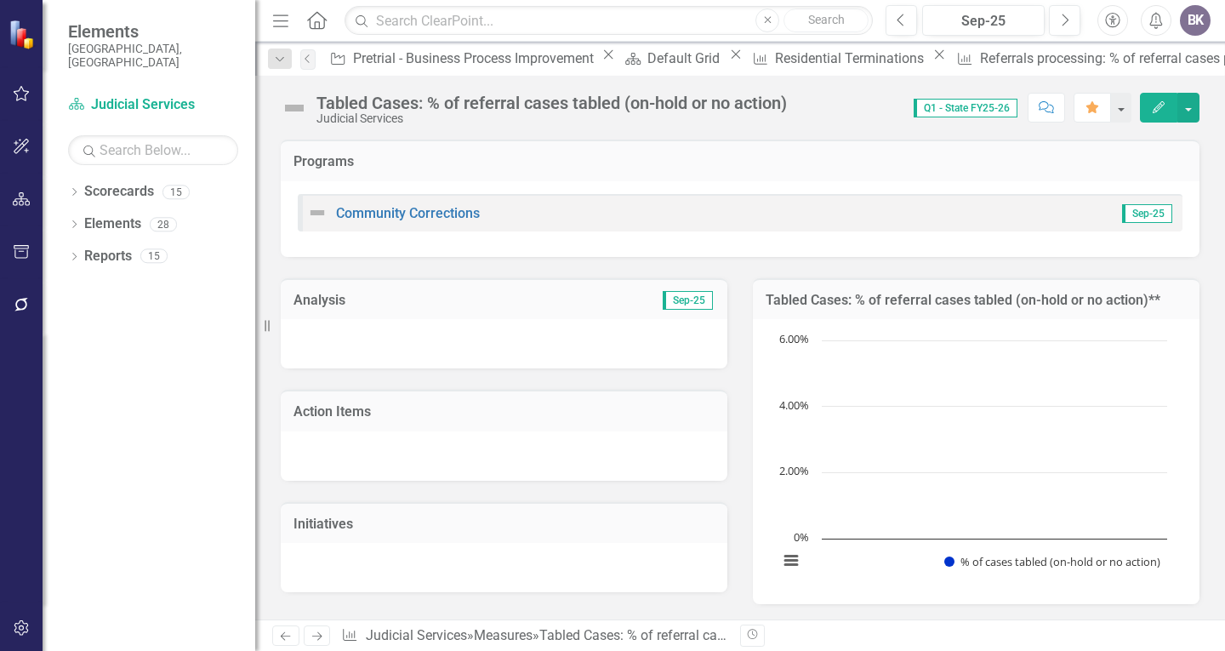
click at [321, 630] on icon "Next" at bounding box center [317, 635] width 14 height 11
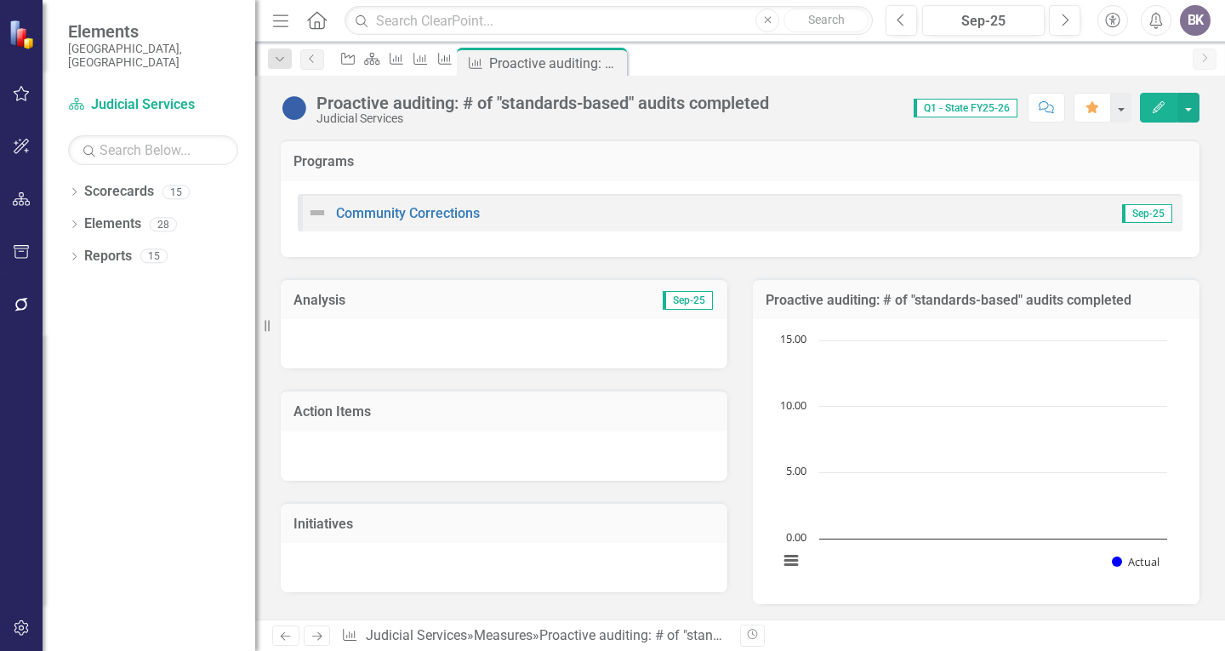
click at [321, 630] on icon "Next" at bounding box center [317, 635] width 14 height 11
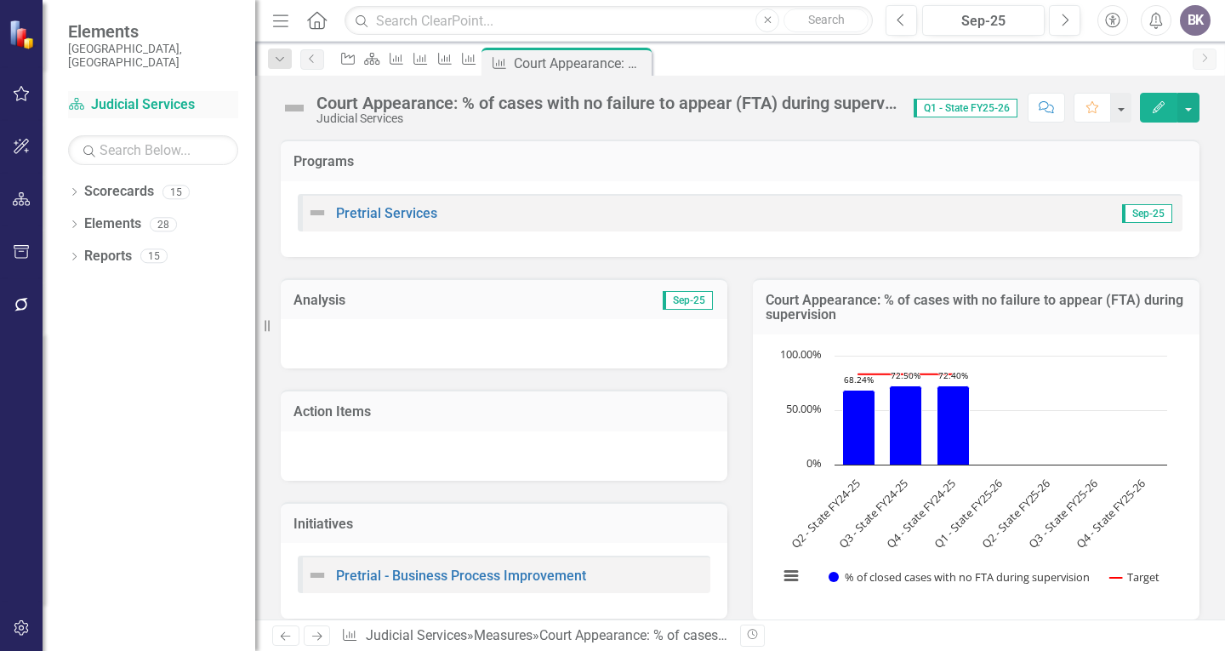
click at [149, 95] on link "Scorecard Judicial Services" at bounding box center [153, 105] width 170 height 20
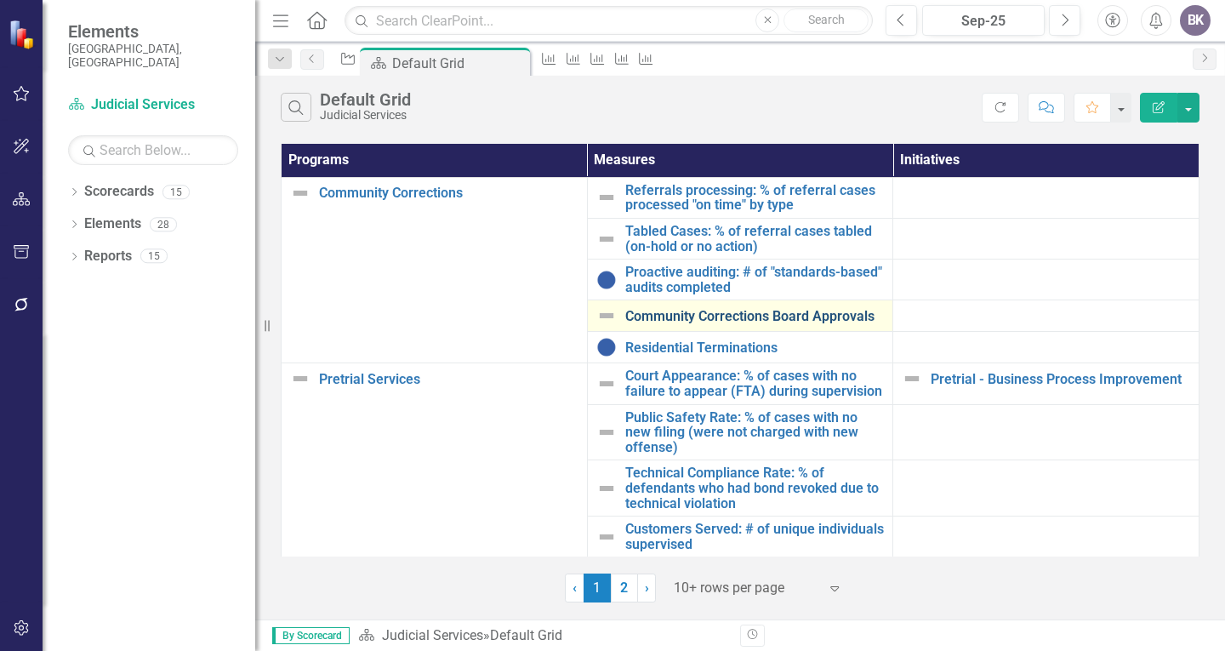
click at [711, 318] on link "Community Corrections Board Approvals" at bounding box center [754, 316] width 259 height 15
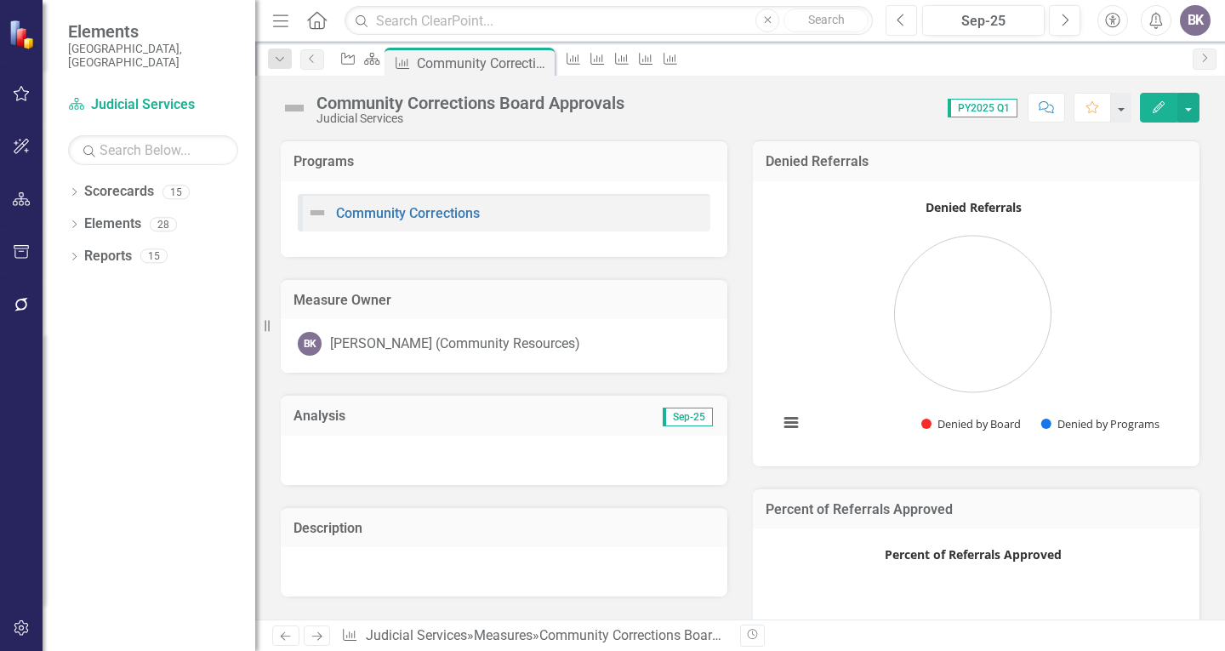
click at [892, 20] on button "Previous" at bounding box center [901, 20] width 31 height 31
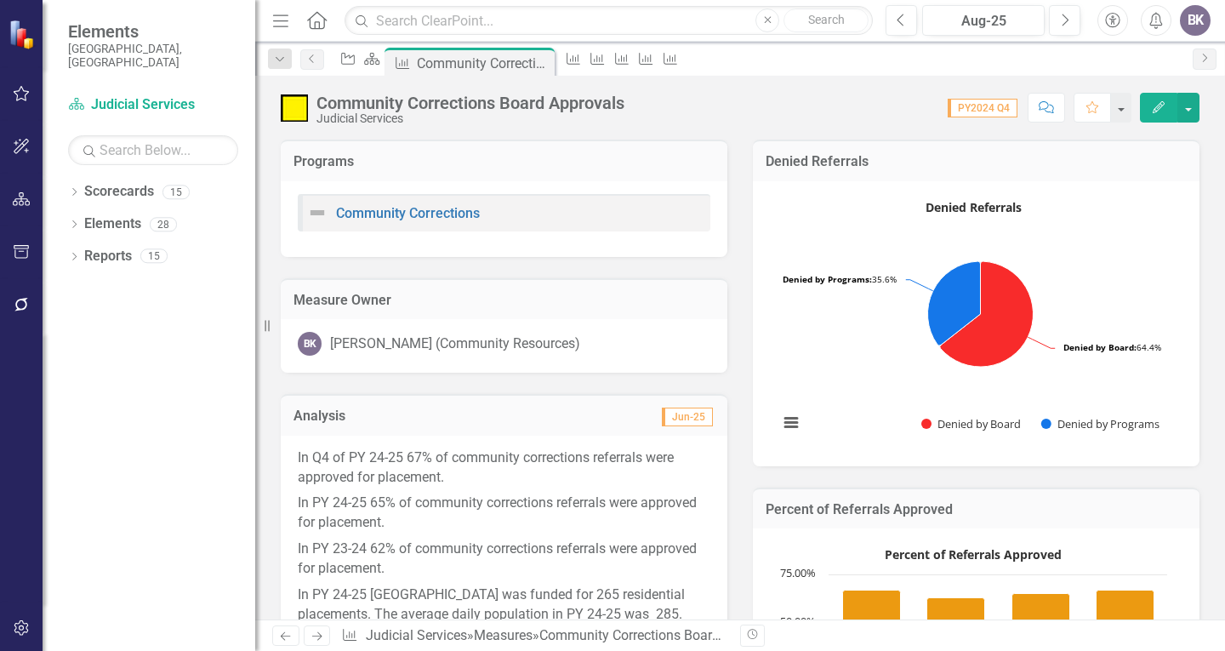
click at [656, 576] on p "In PY 23-24 62% of community corrections referrals were approved for placement." at bounding box center [504, 559] width 413 height 46
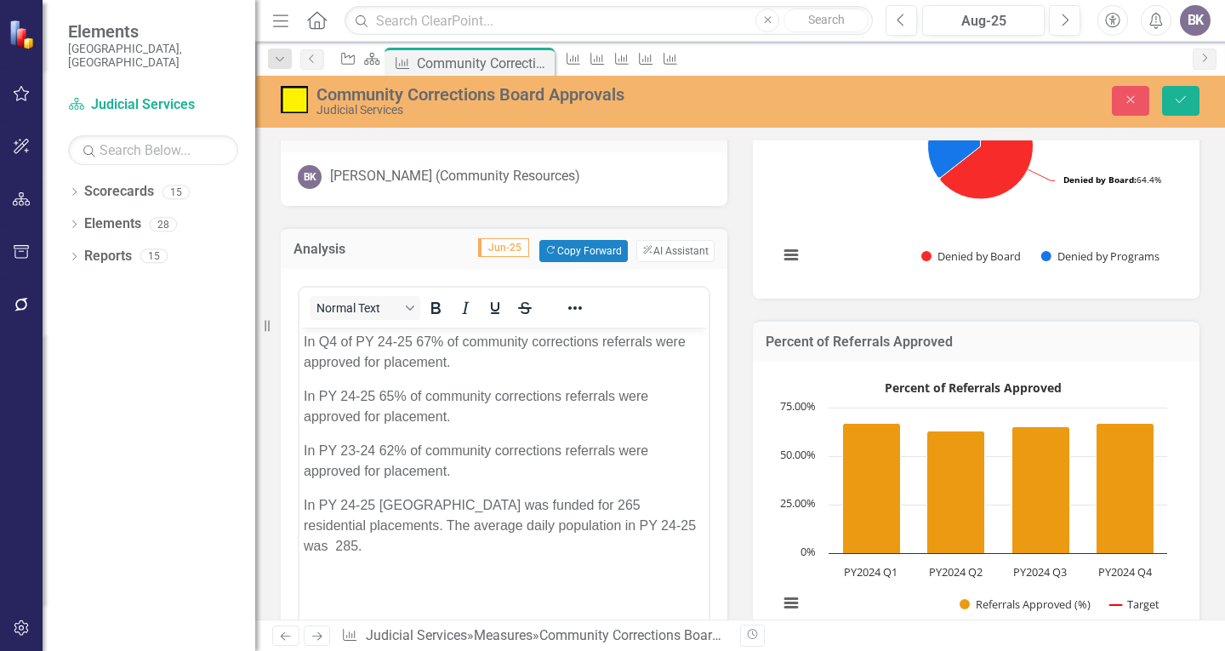
scroll to position [170, 0]
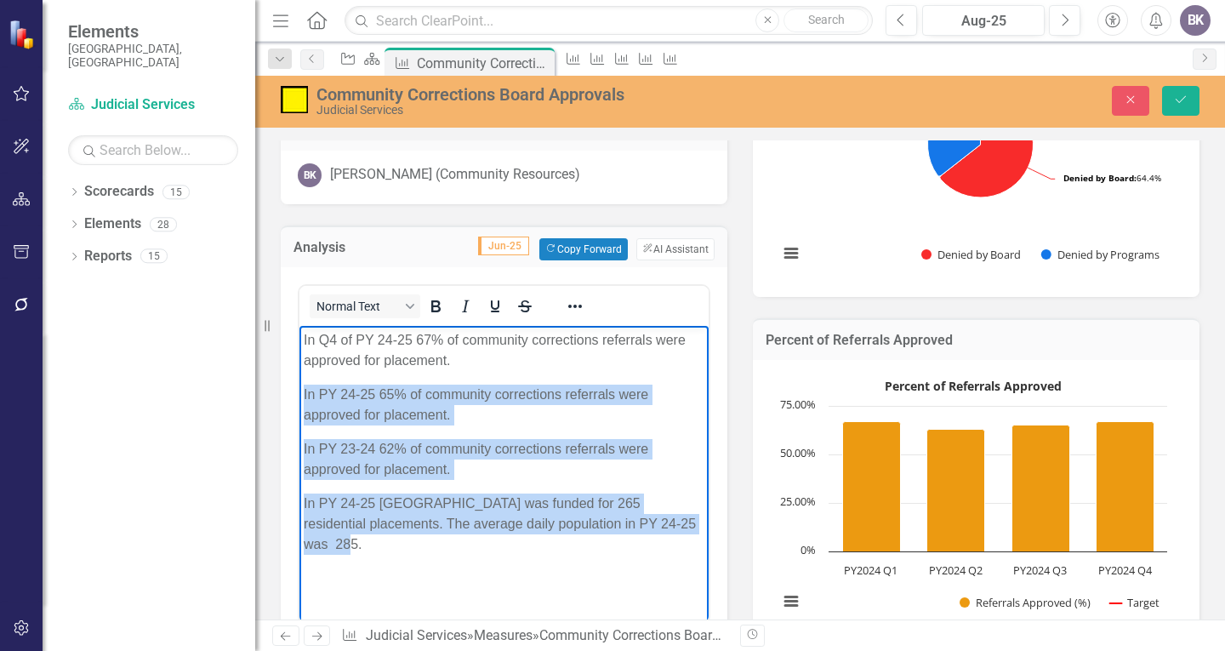
drag, startPoint x: 303, startPoint y: 383, endPoint x: 611, endPoint y: 479, distance: 322.6
click at [693, 532] on body "In Q4 of PY 24-25 67% of community corrections referrals were approved for plac…" at bounding box center [503, 452] width 409 height 255
copy body "In PY 24-25 65% of community corrections referrals were approved for placement.…"
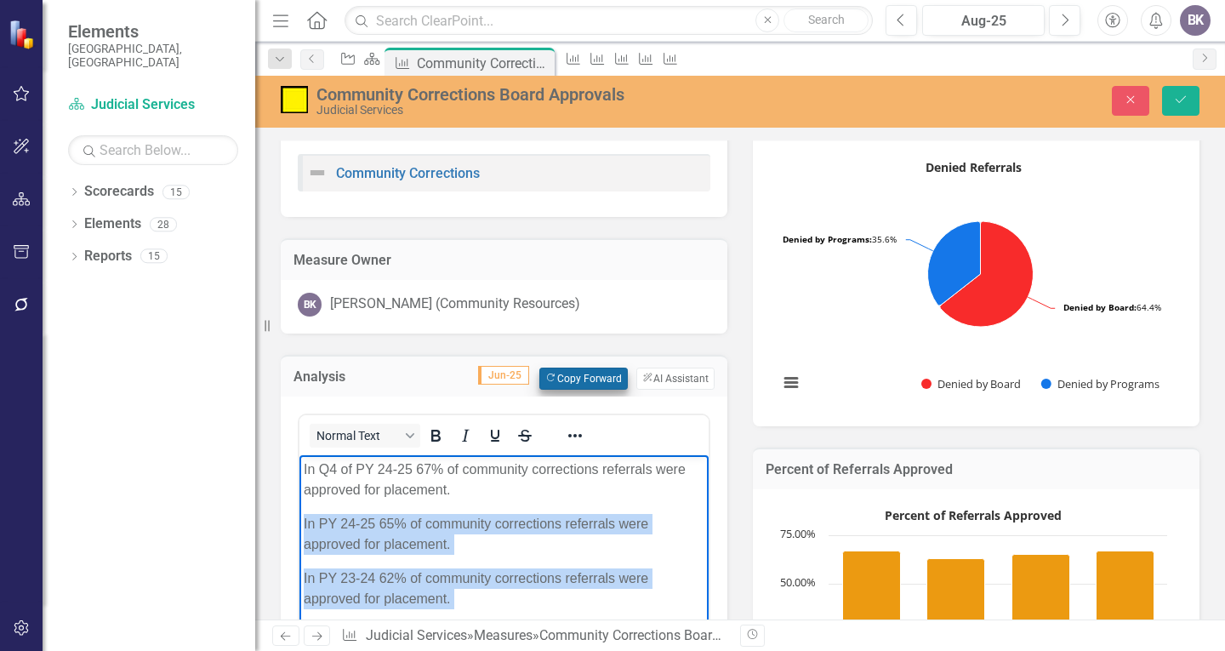
scroll to position [0, 0]
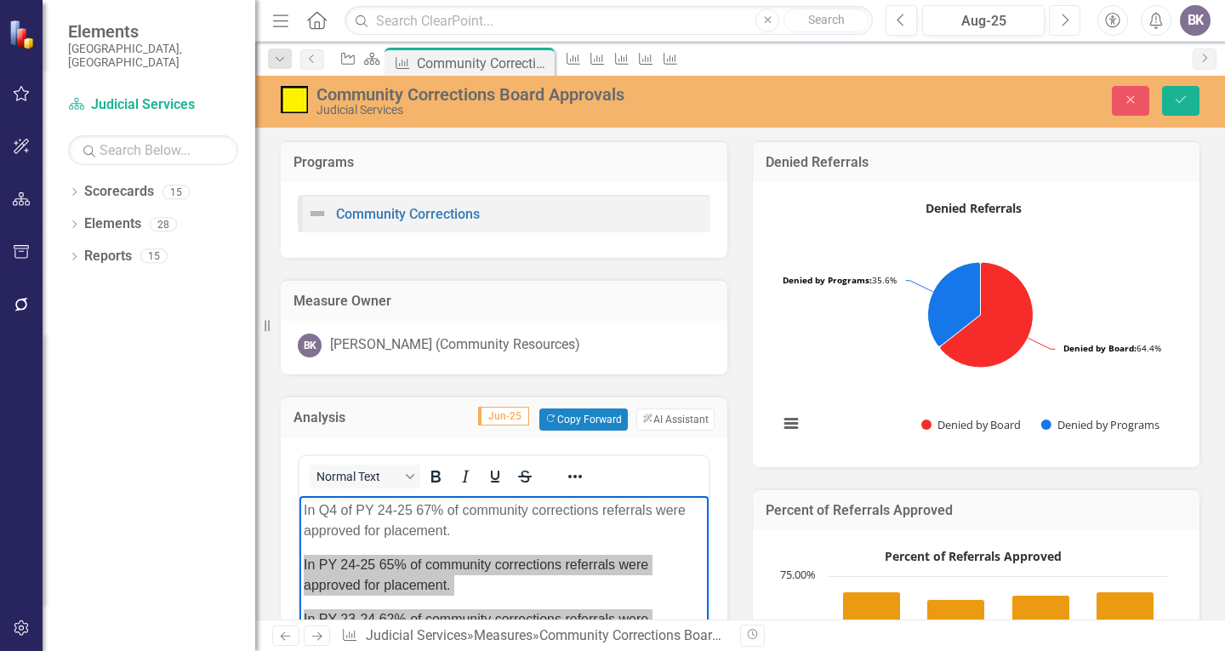
click at [1072, 20] on button "Next" at bounding box center [1064, 20] width 31 height 31
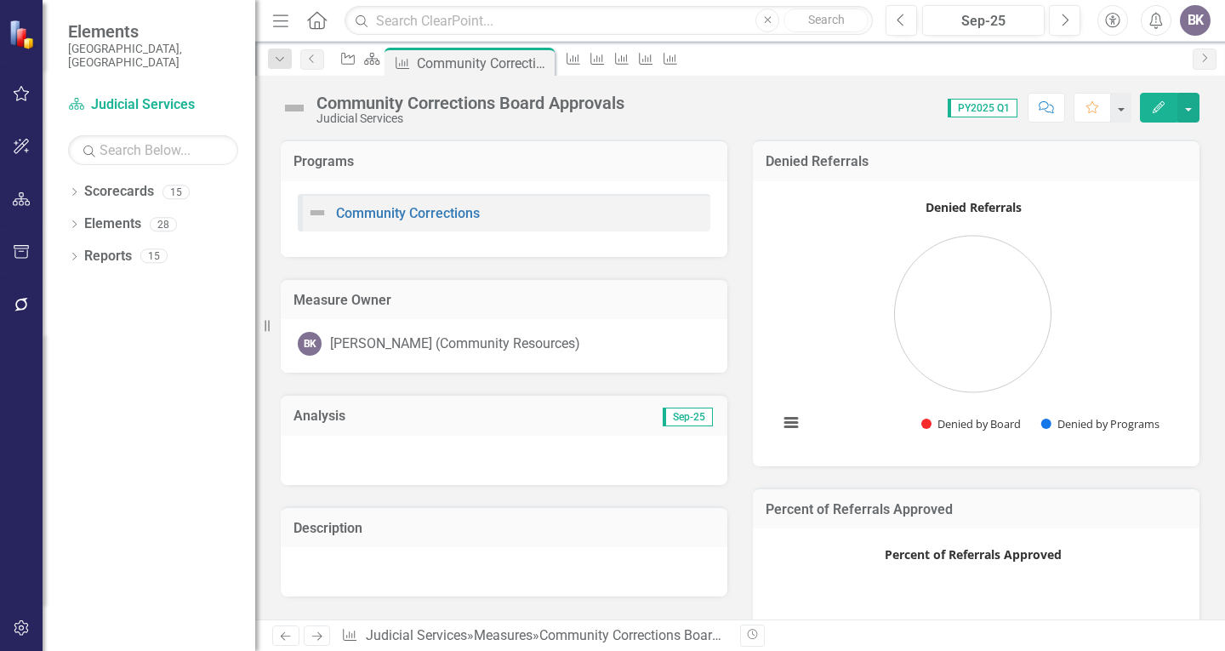
click at [400, 463] on div at bounding box center [504, 460] width 447 height 49
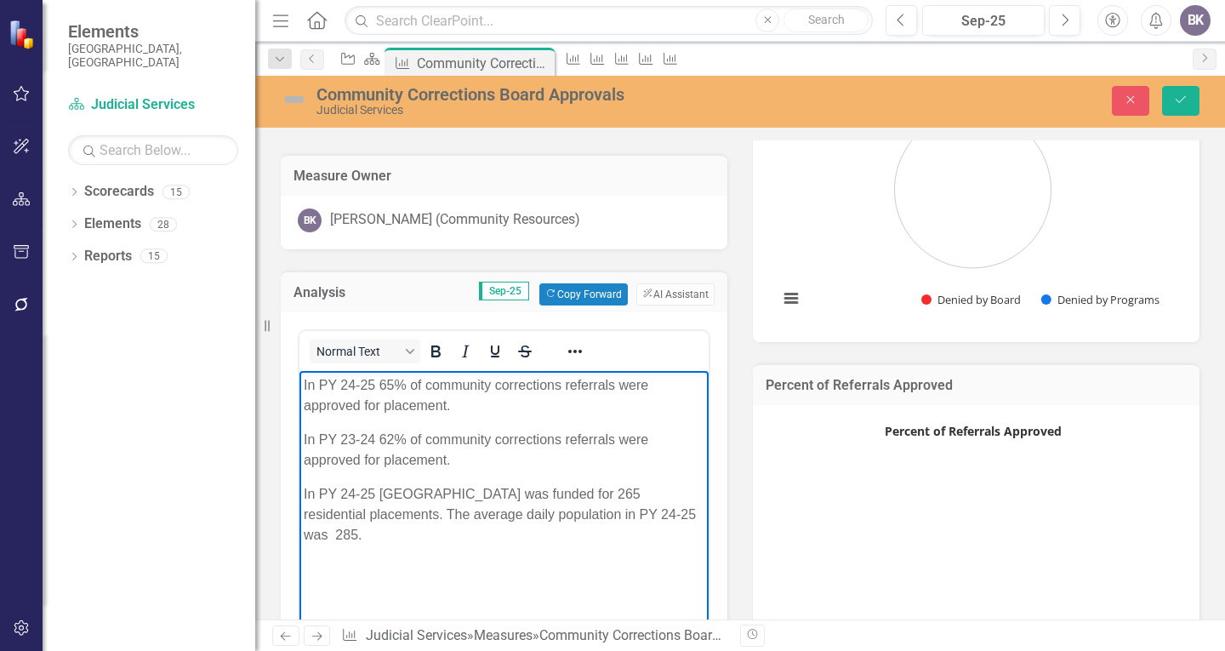
scroll to position [170, 0]
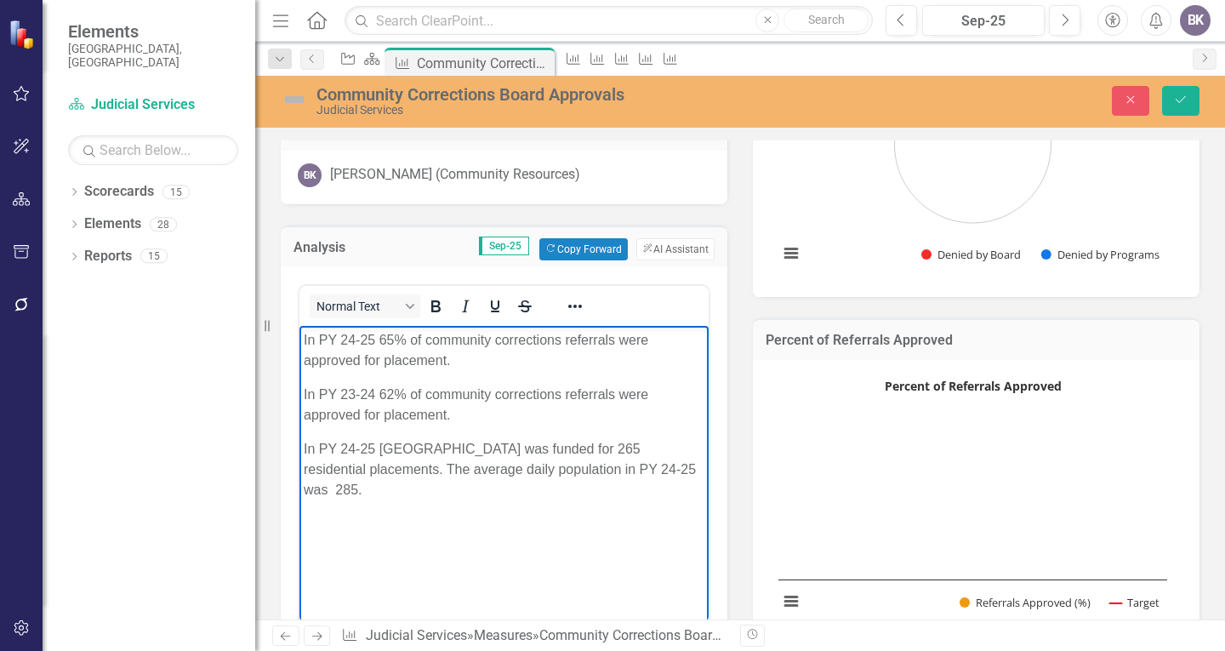
click at [300, 338] on body "In PY 24-25 65% of community corrections referrals were approved for placement.…" at bounding box center [503, 452] width 409 height 255
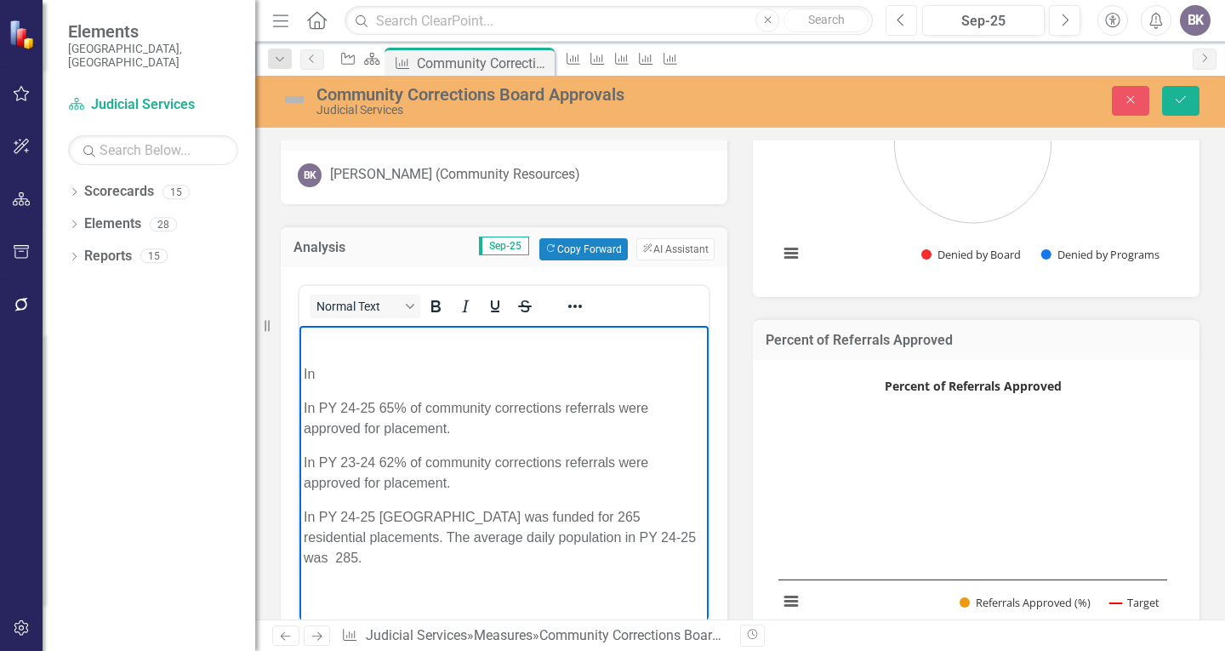
click at [904, 18] on icon "Previous" at bounding box center [901, 20] width 9 height 15
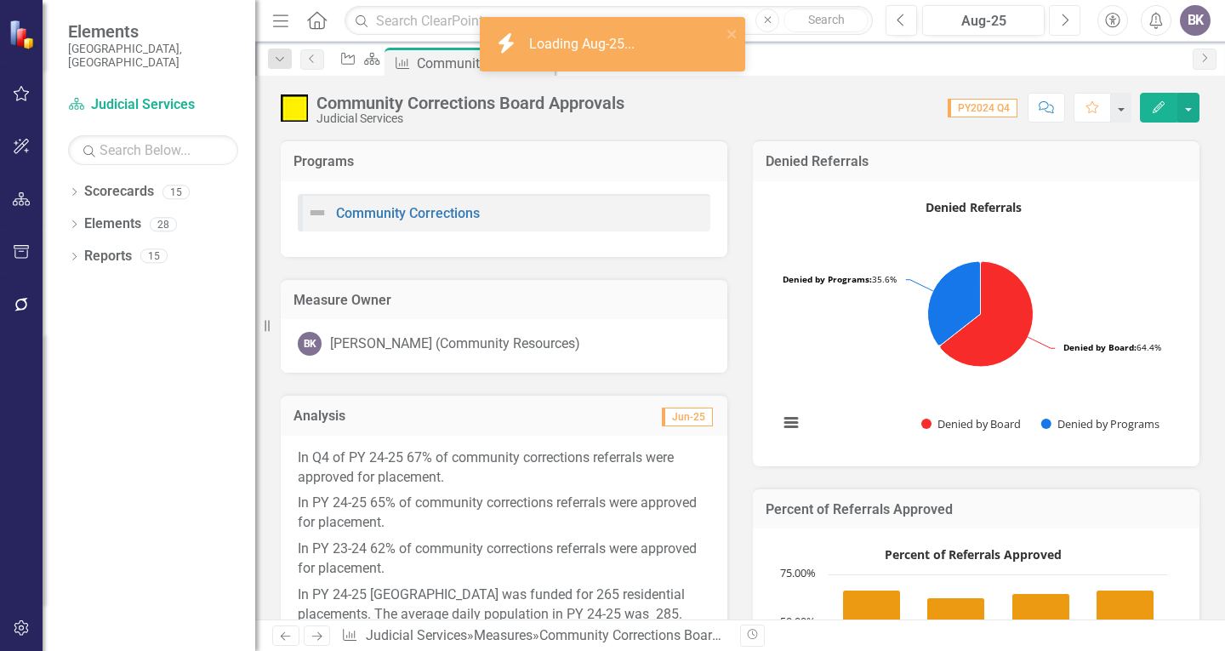
click at [1075, 29] on button "Next" at bounding box center [1064, 20] width 31 height 31
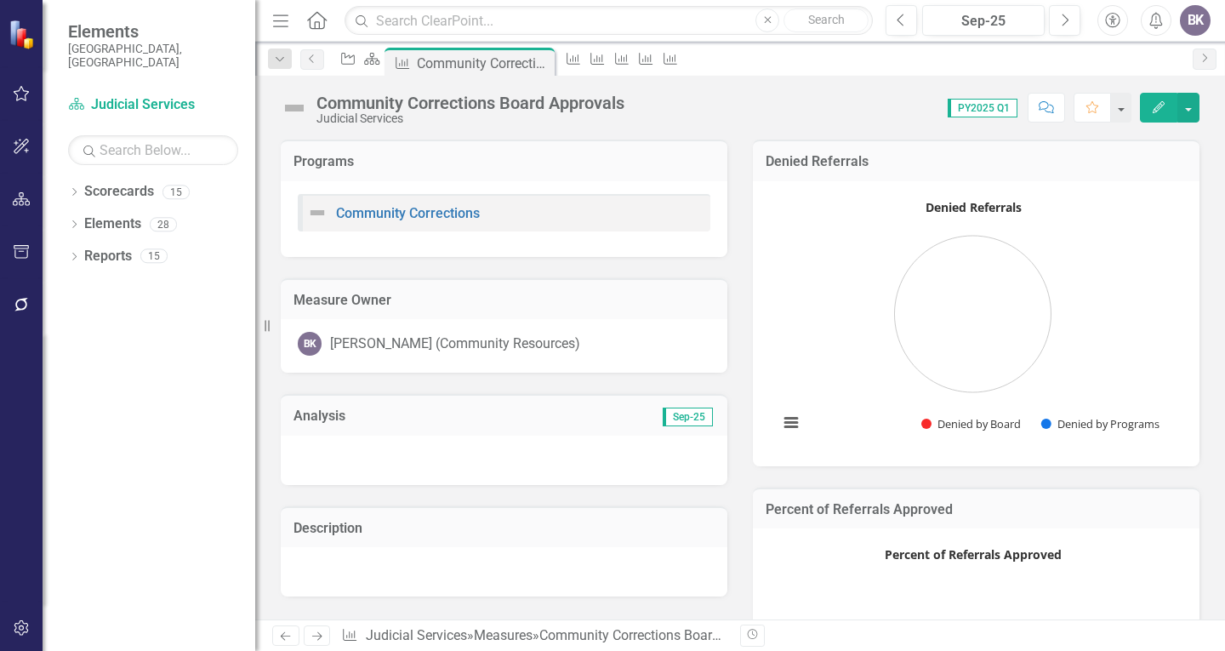
click at [457, 464] on div at bounding box center [504, 460] width 447 height 49
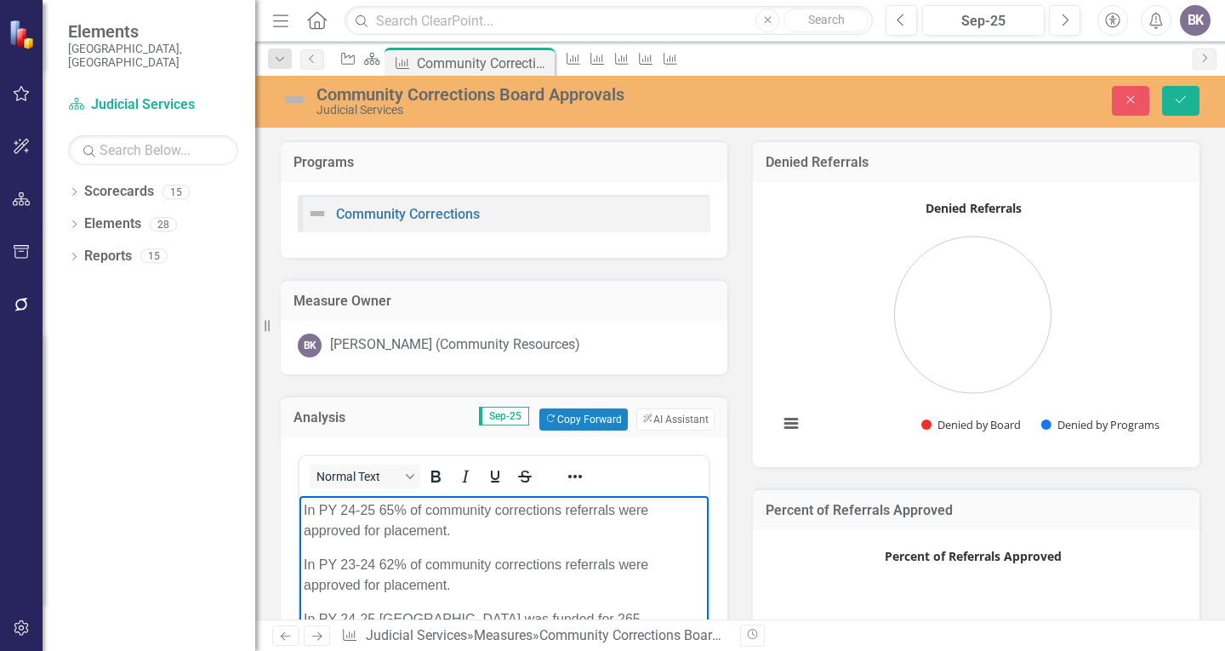
click at [305, 510] on p "In PY 24-25 65% of community corrections referrals were approved for placement." at bounding box center [504, 519] width 401 height 41
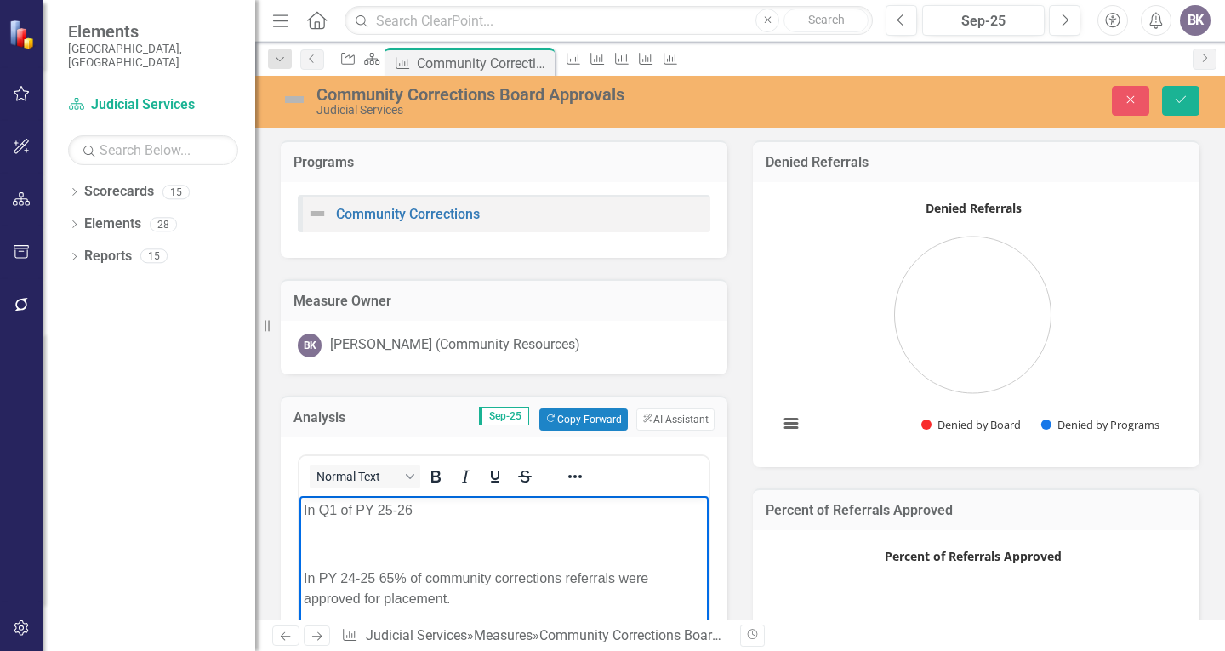
click at [368, 549] on p "Rich Text Area. Press ALT-0 for help." at bounding box center [504, 543] width 401 height 20
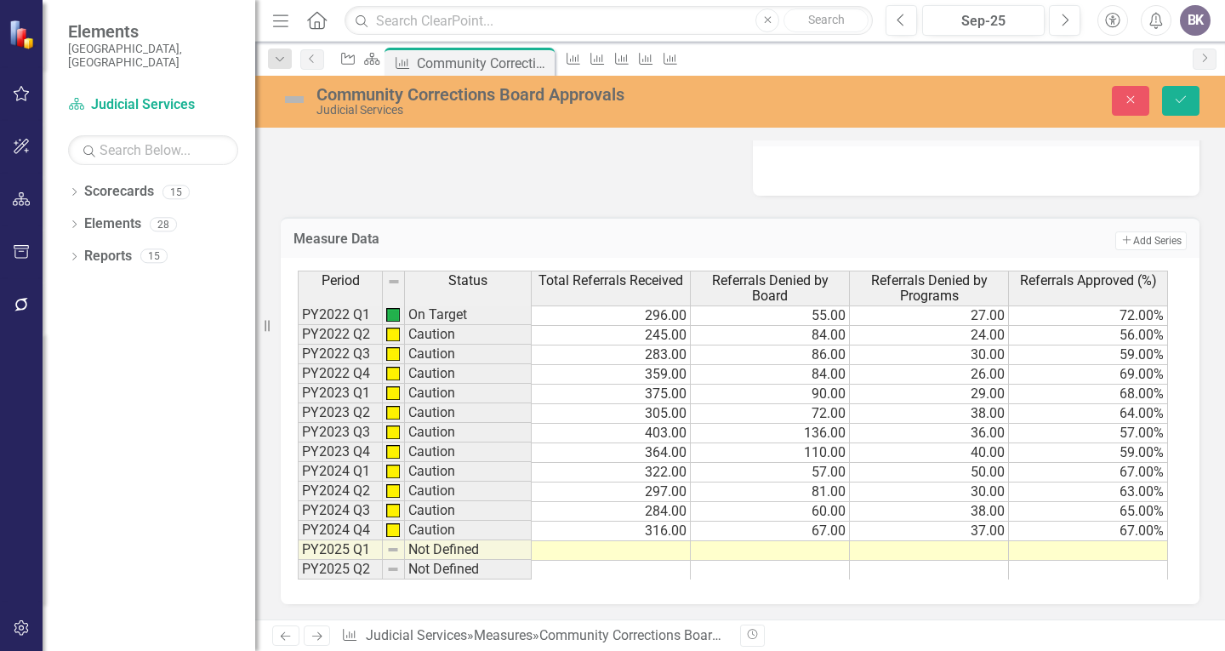
scroll to position [872, 0]
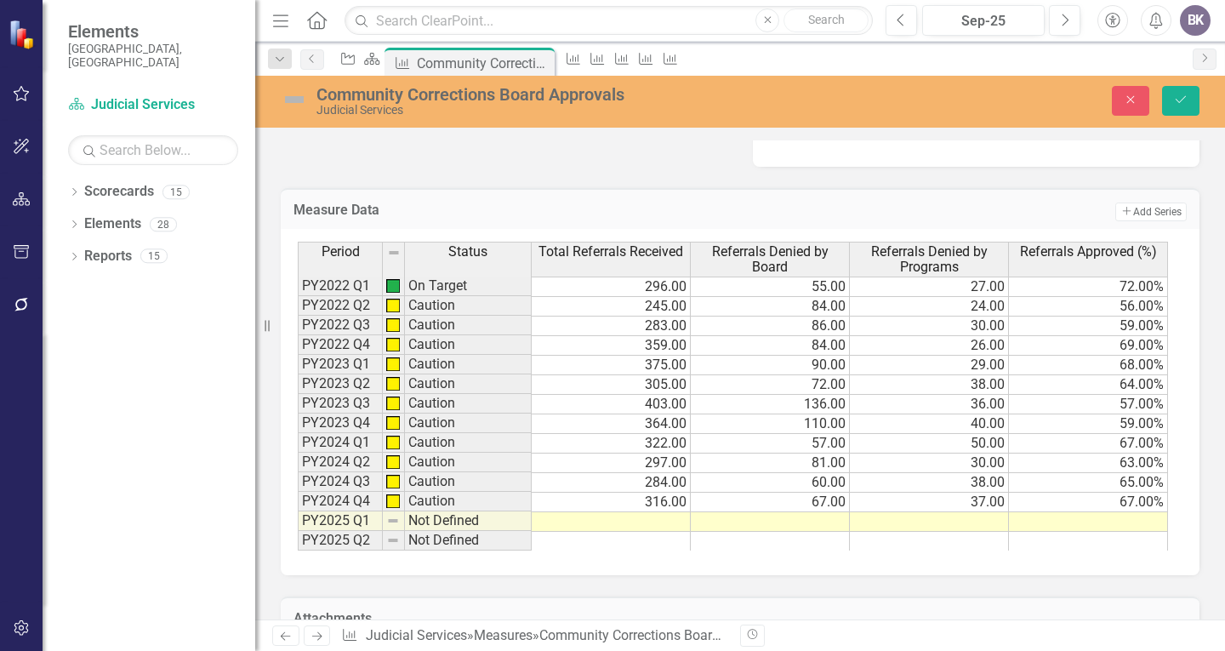
click at [666, 522] on td at bounding box center [611, 522] width 159 height 20
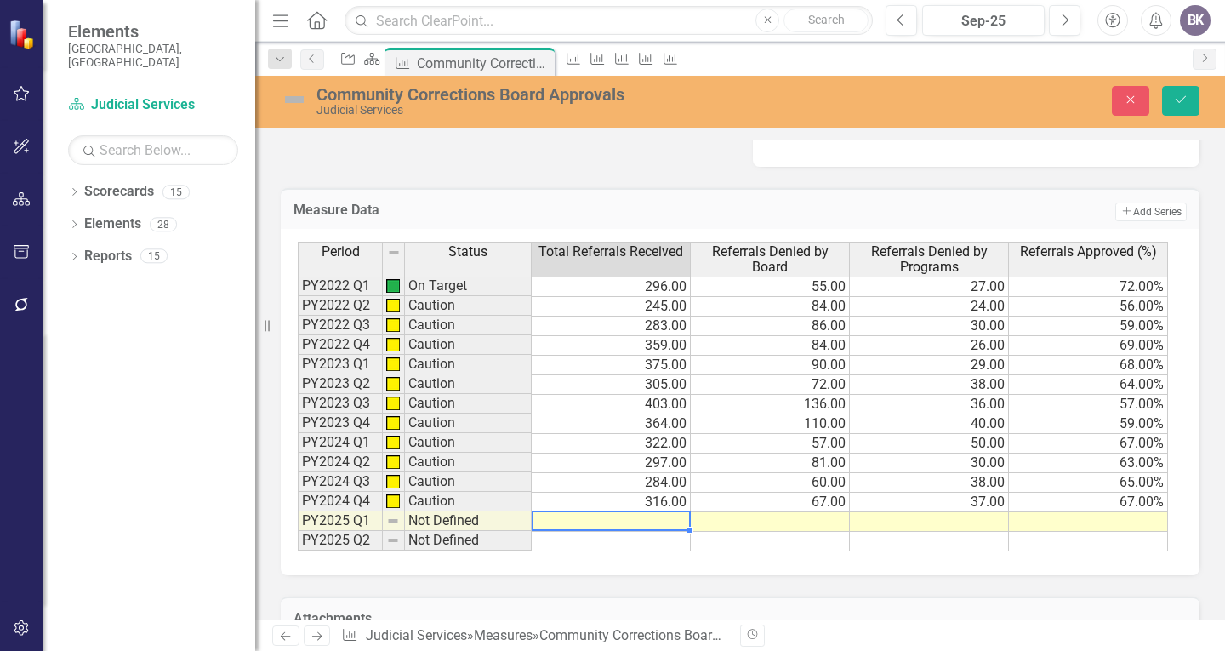
click at [666, 522] on td at bounding box center [611, 522] width 159 height 20
type textarea "315"
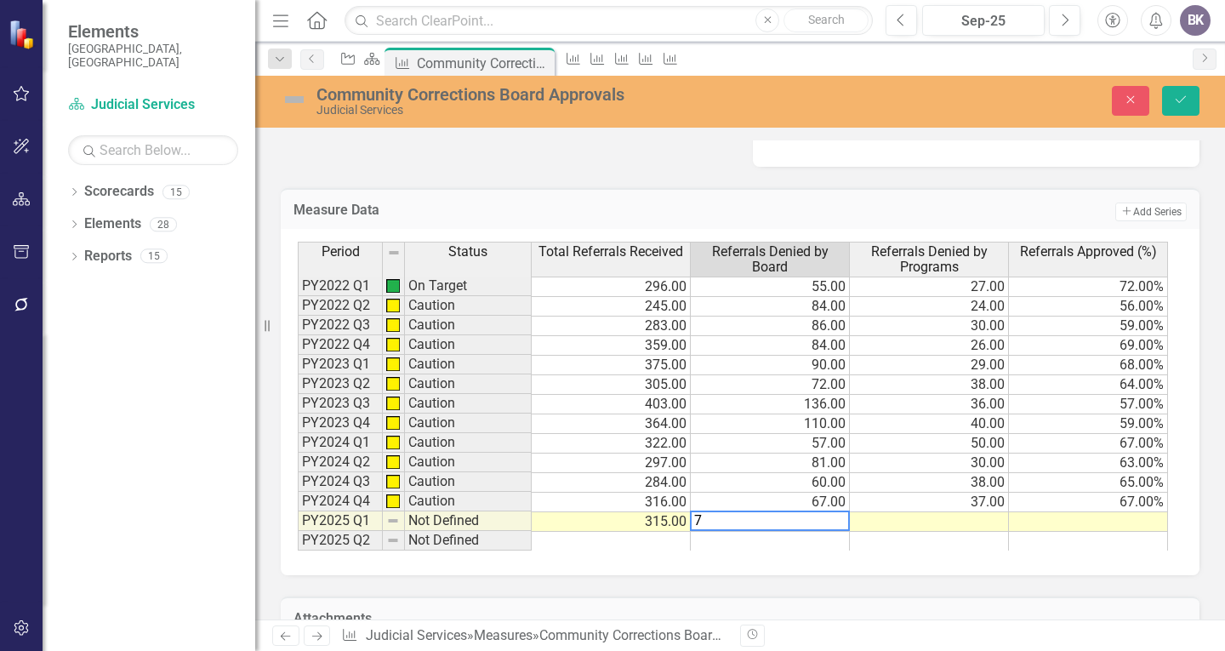
type textarea "79"
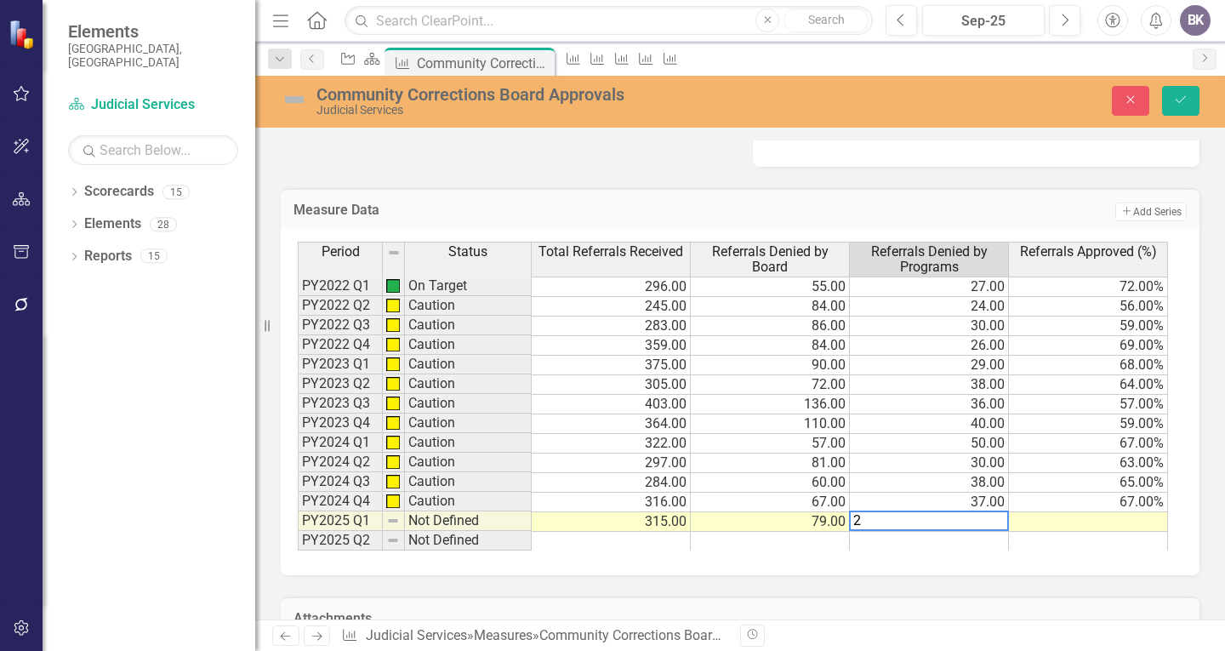
type textarea "24"
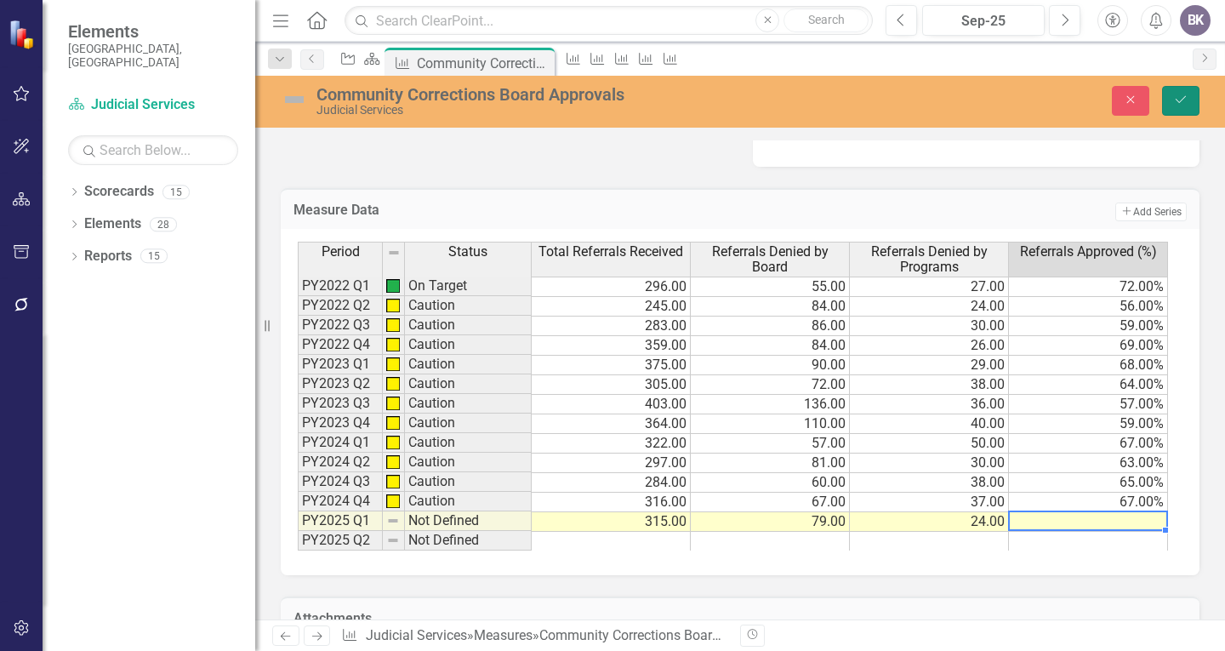
click at [1191, 102] on button "Save" at bounding box center [1180, 101] width 37 height 30
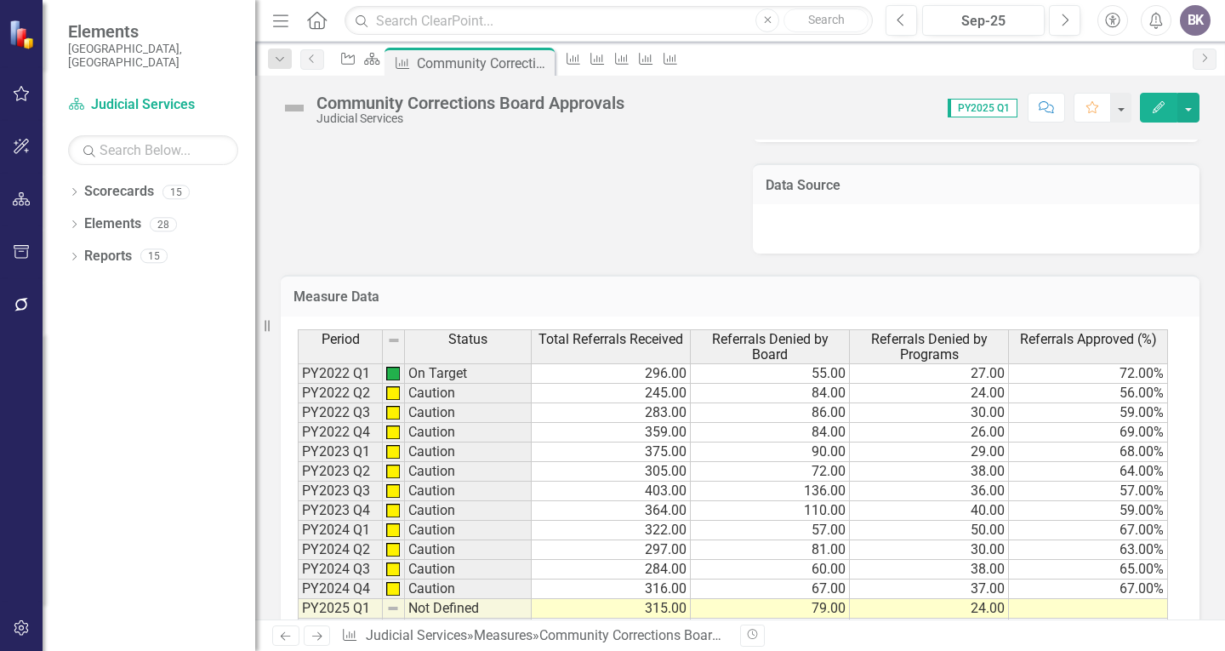
scroll to position [936, 0]
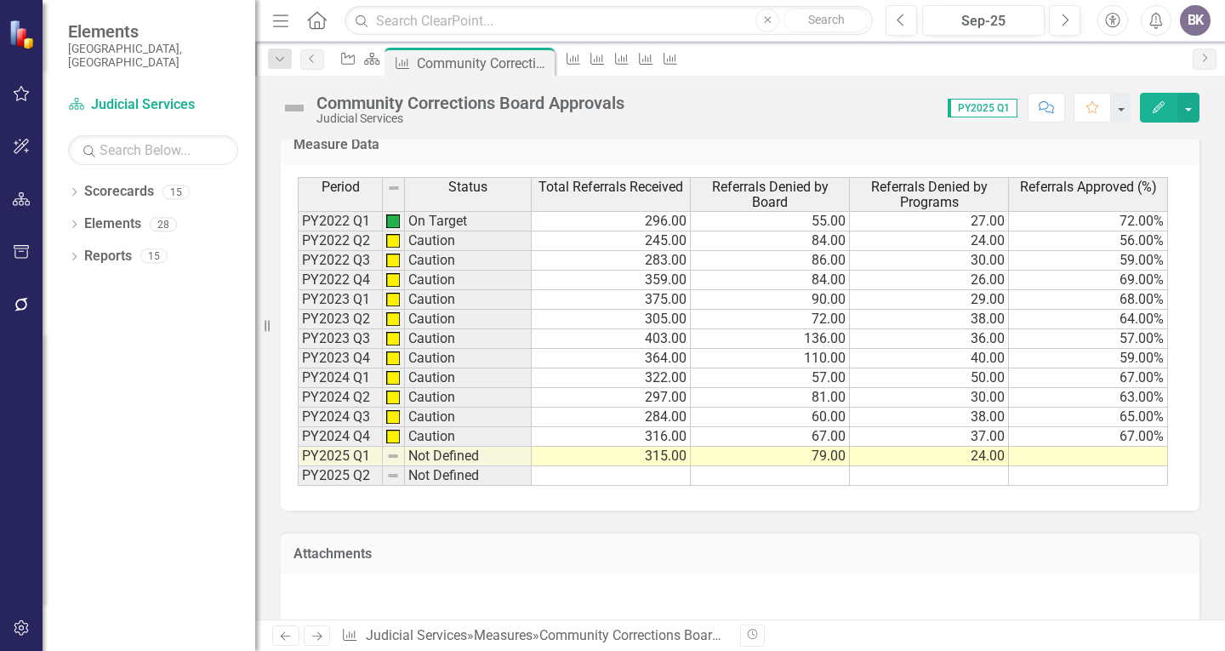
click at [1103, 453] on td at bounding box center [1088, 457] width 159 height 20
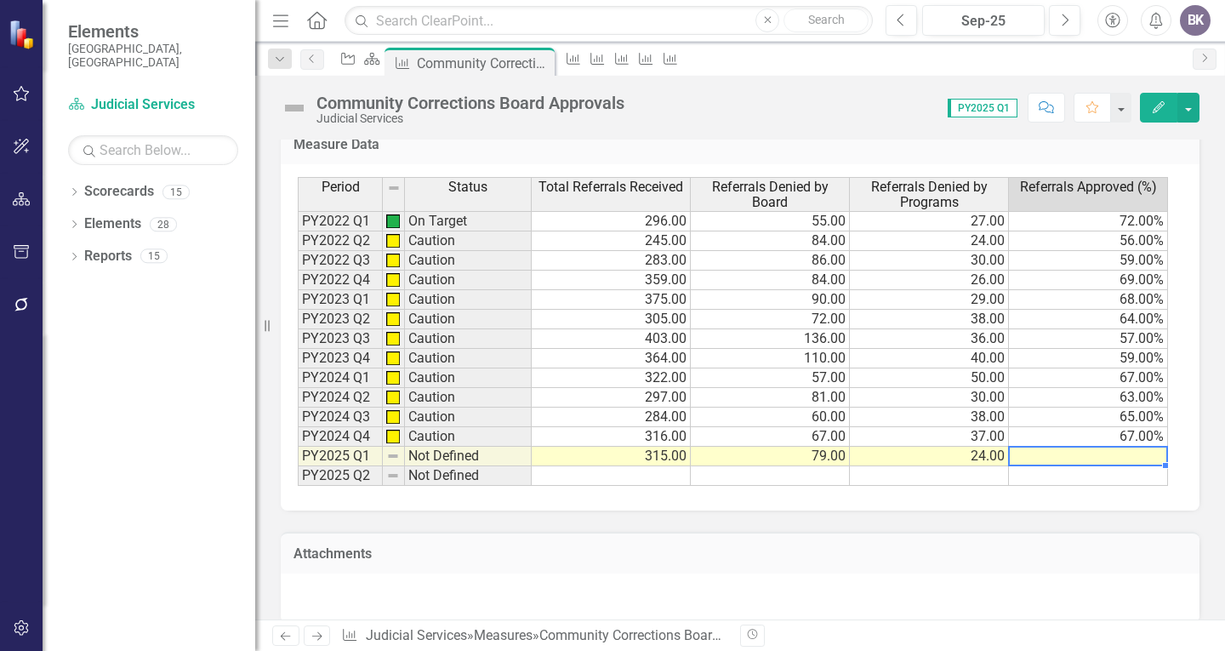
click at [1103, 453] on td at bounding box center [1088, 457] width 159 height 20
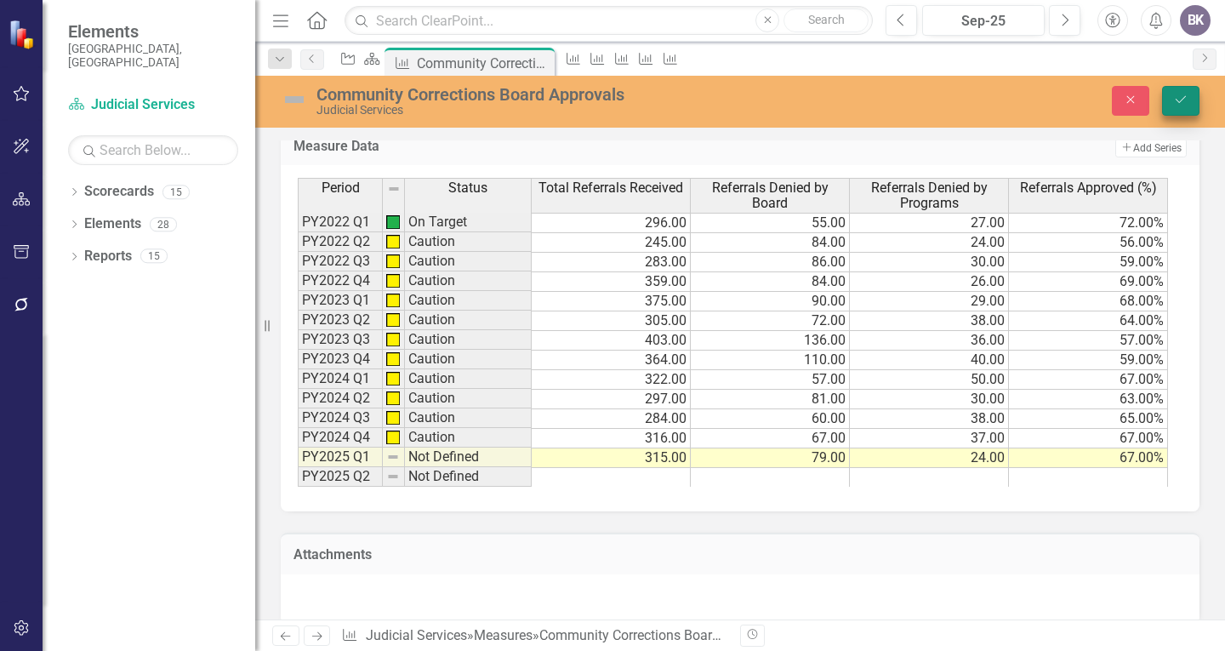
type textarea "67"
click at [1190, 98] on button "Save" at bounding box center [1180, 101] width 37 height 30
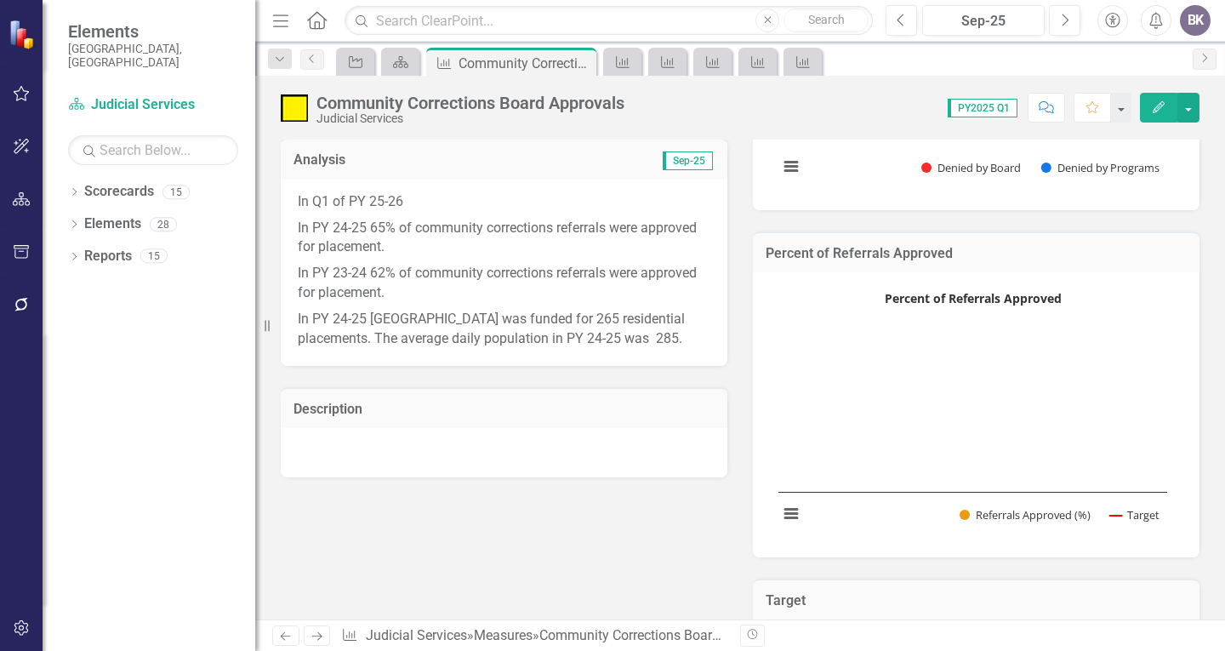
scroll to position [255, 0]
click at [468, 203] on p "In Q1 of PY 25-26" at bounding box center [504, 204] width 413 height 23
click at [453, 197] on p "In Q1 of PY 25-26" at bounding box center [504, 204] width 413 height 23
click at [442, 199] on p "In Q1 of PY 25-26" at bounding box center [504, 204] width 413 height 23
click at [444, 200] on p "In Q1 of PY 25-26" at bounding box center [504, 204] width 413 height 23
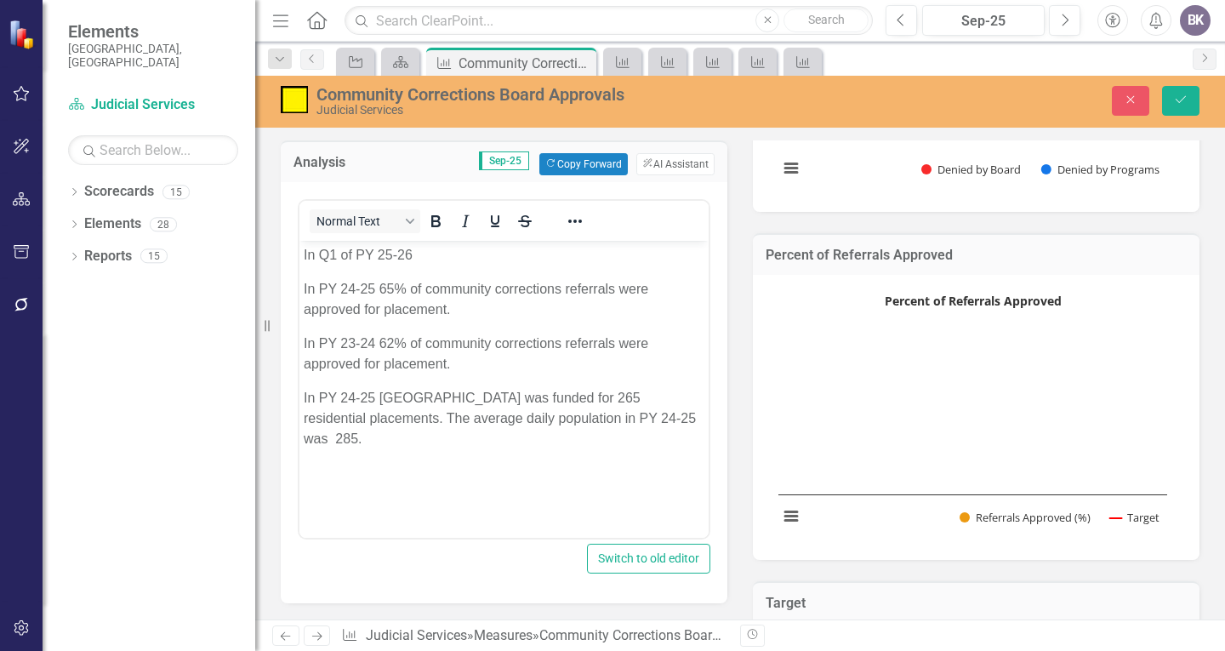
scroll to position [0, 0]
click at [437, 259] on p "In Q1 of PY 25-26" at bounding box center [504, 254] width 401 height 20
click at [1186, 106] on button "Save" at bounding box center [1180, 101] width 37 height 30
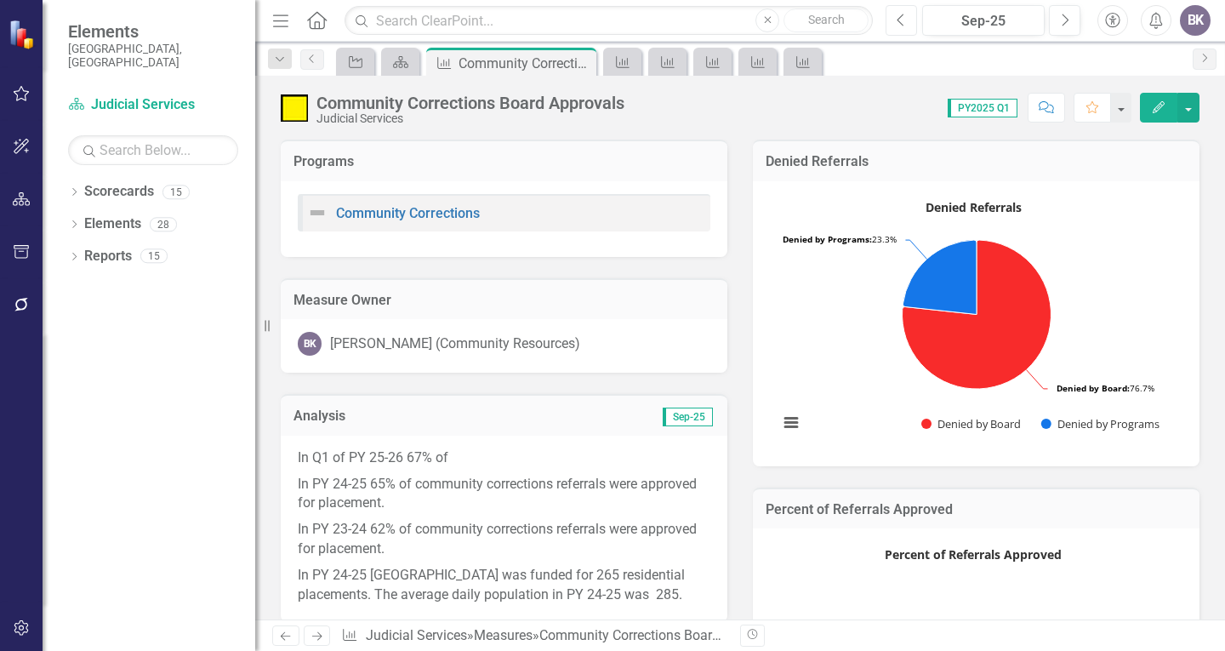
click at [900, 24] on icon "Previous" at bounding box center [901, 20] width 9 height 15
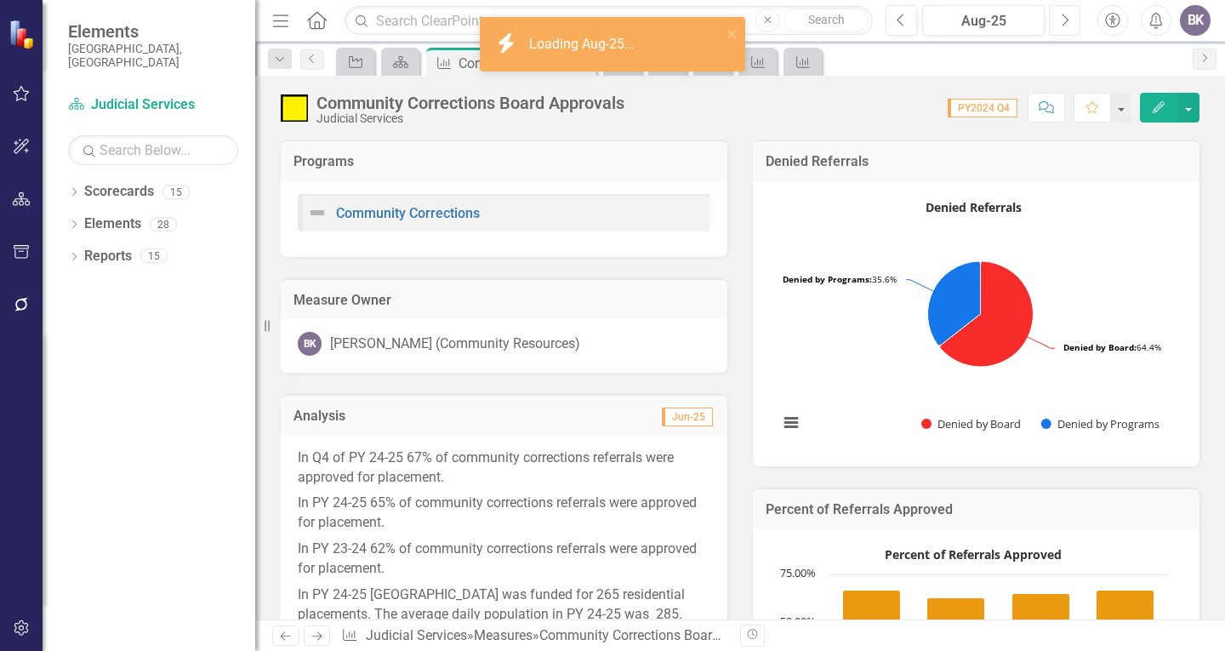
click at [1060, 21] on icon "Next" at bounding box center [1064, 20] width 9 height 15
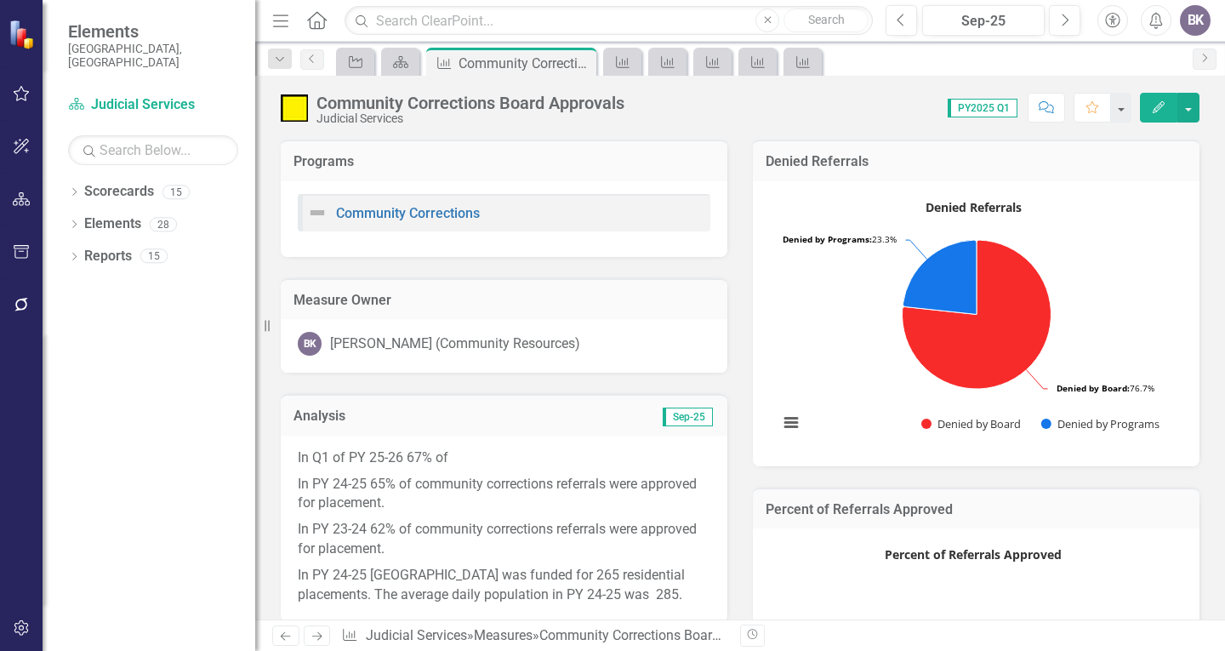
click at [528, 454] on p "In Q1 of PY 25-26 67% of" at bounding box center [504, 459] width 413 height 23
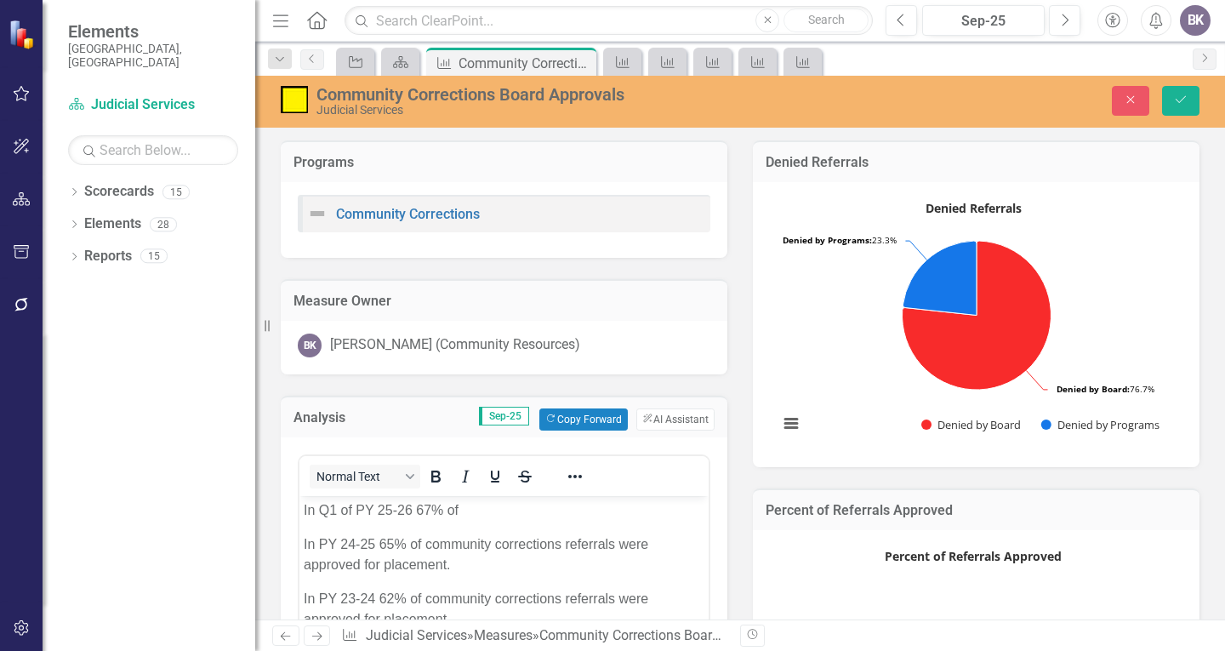
click at [472, 513] on p "In Q1 of PY 25-26 67% of" at bounding box center [504, 509] width 401 height 20
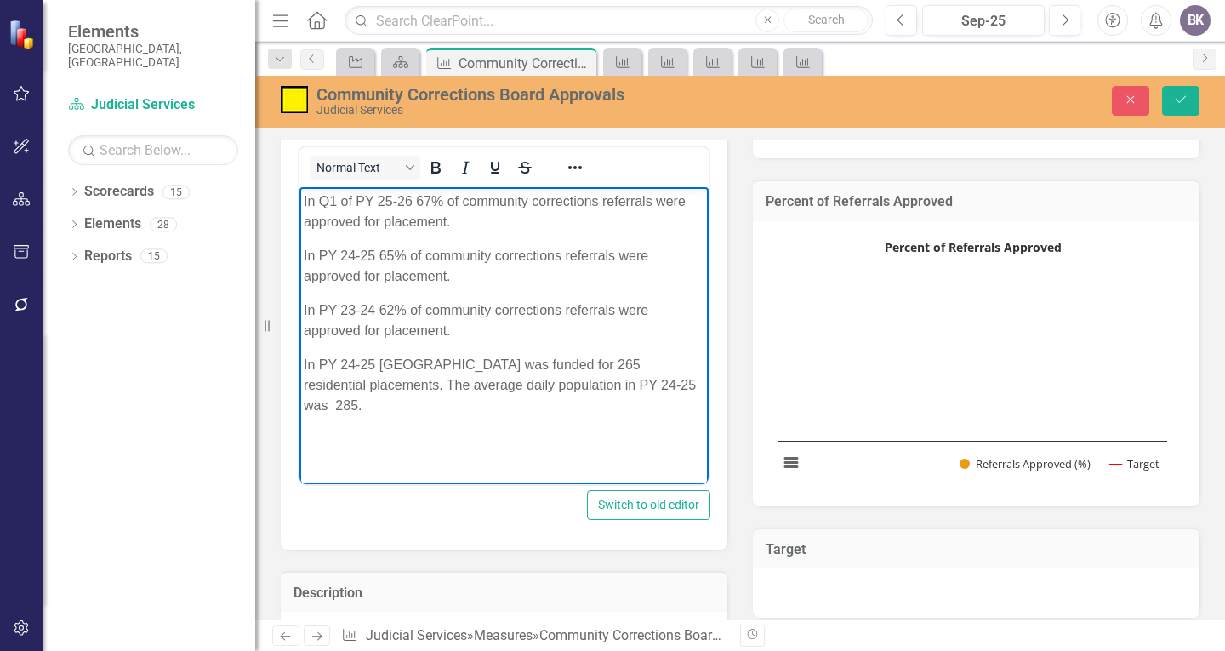
scroll to position [340, 0]
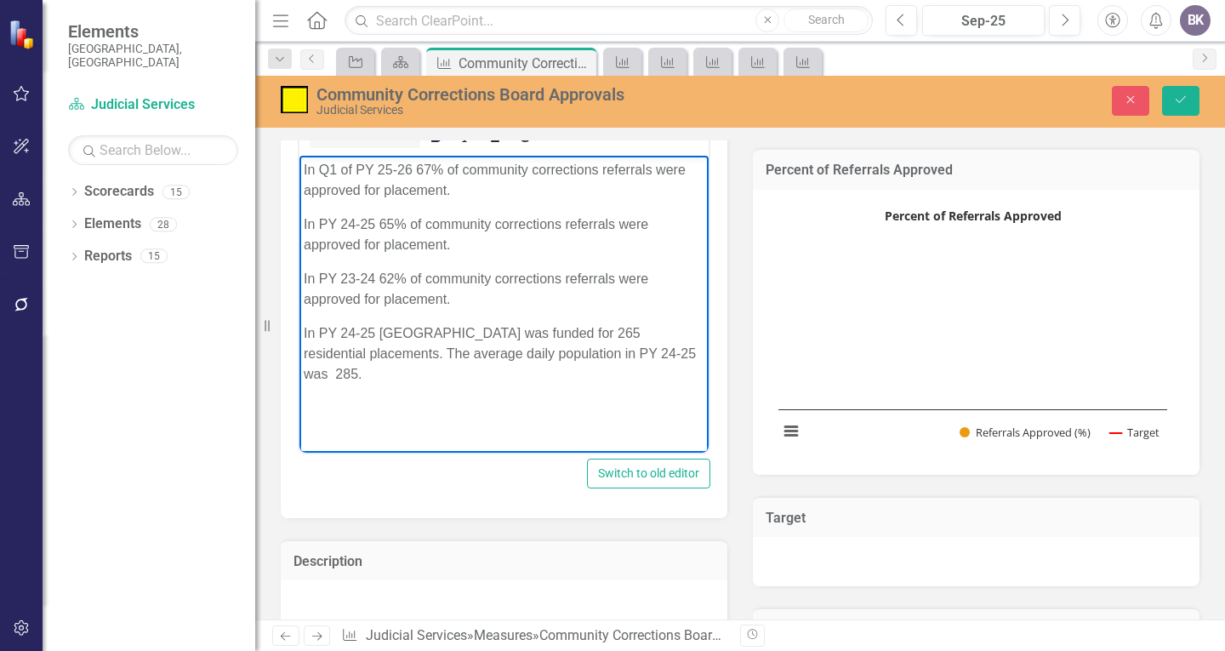
click at [465, 306] on p "In PY 23-24 62% of community corrections referrals were approved for placement." at bounding box center [504, 288] width 401 height 41
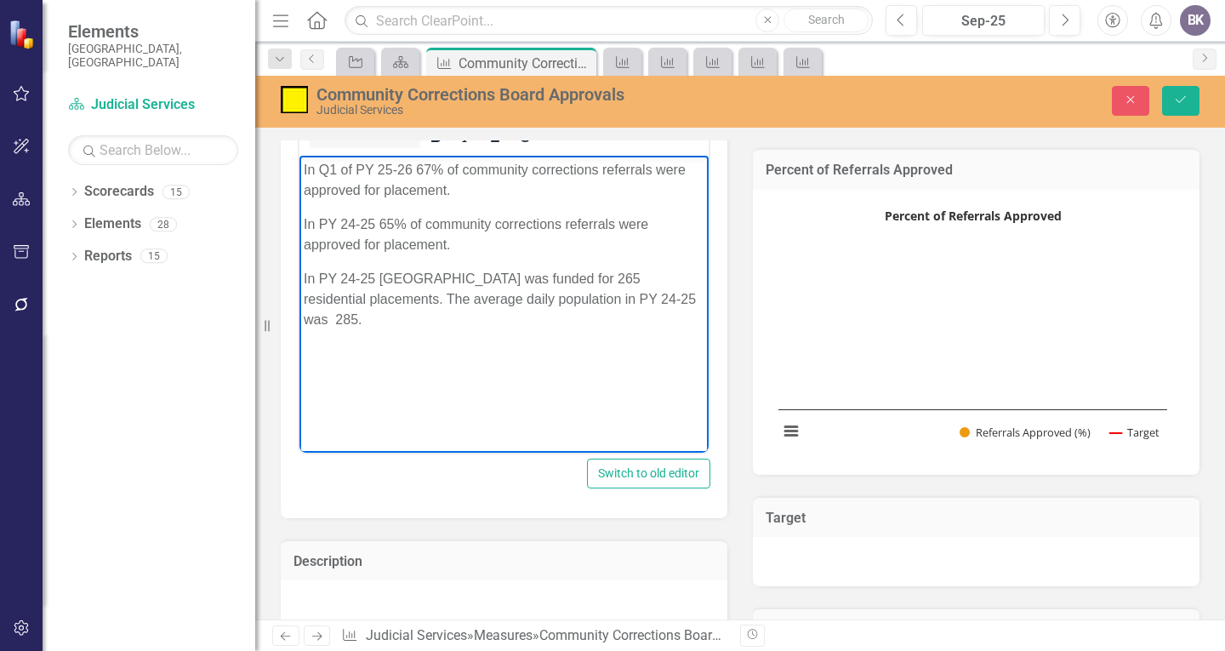
click at [354, 278] on p "In PY 24-25 [GEOGRAPHIC_DATA] was funded for 265 residential placements. The av…" at bounding box center [504, 298] width 401 height 61
click at [376, 272] on p "In PY 25-25 Arapahoe County was funded for 265 residential placements. The aver…" at bounding box center [504, 298] width 401 height 61
click at [508, 278] on p "In PY 25-26 Arapahoe County was funded for 265 residential placements. The aver…" at bounding box center [504, 298] width 401 height 61
drag, startPoint x: 687, startPoint y: 298, endPoint x: 716, endPoint y: 308, distance: 31.5
click at [709, 308] on html "In Q1 of PY 25-26 67% of community corrections referrals were approved for plac…" at bounding box center [503, 282] width 409 height 255
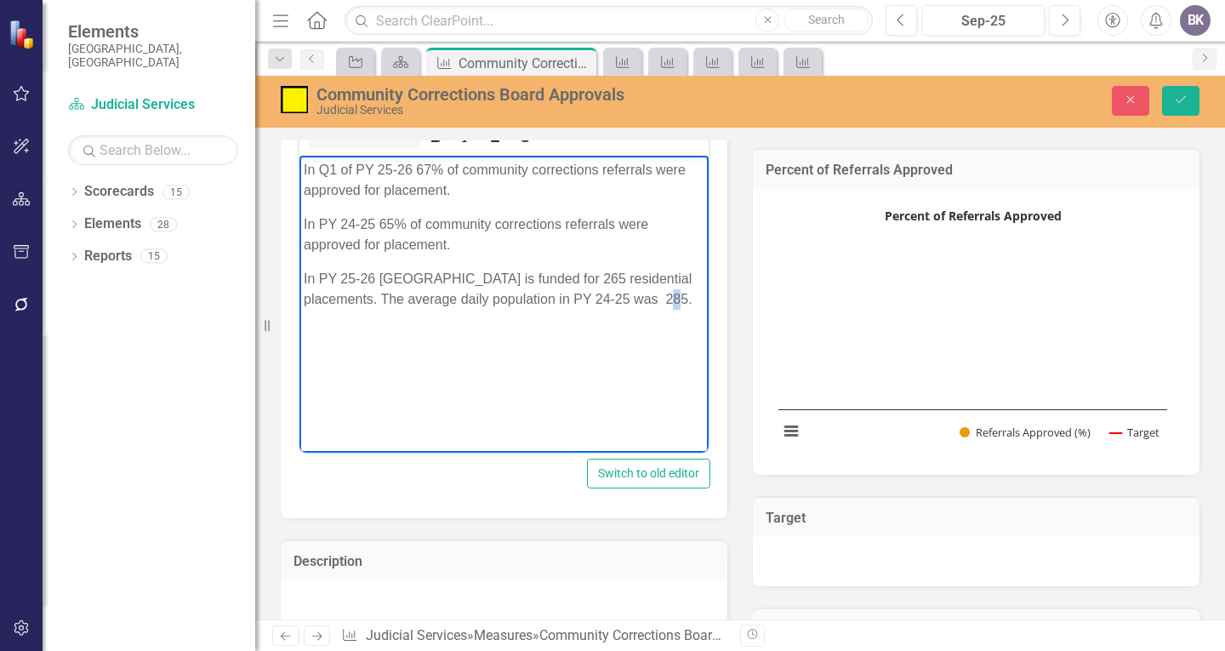
click at [687, 292] on p "In PY 25-26 Arapahoe County is funded for 265 residential placements. The avera…" at bounding box center [504, 288] width 401 height 41
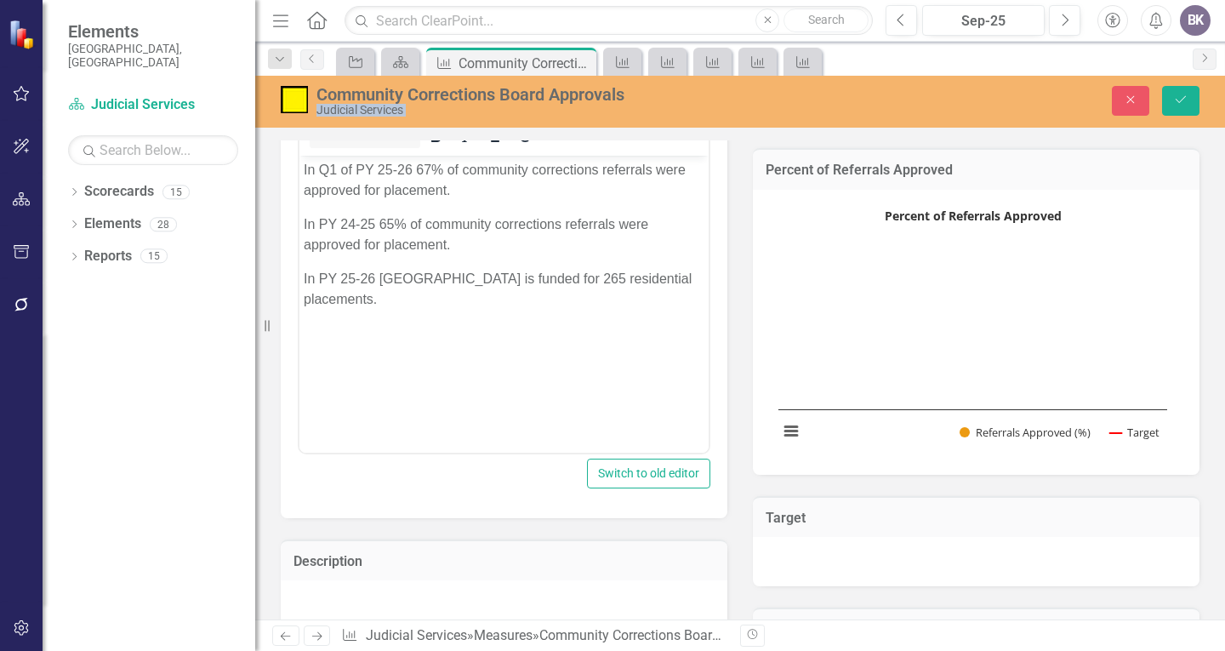
drag, startPoint x: 694, startPoint y: 87, endPoint x: 2123, endPoint y: 103, distance: 1428.5
click at [1224, 103] on html "Accessibility Screen-Reader Guide, Feedback, and Issue Reporting | New window E…" at bounding box center [612, 325] width 1225 height 651
click at [563, 293] on p "In PY 25-26 Arapahoe County is funded for 265 residential placements." at bounding box center [504, 288] width 401 height 41
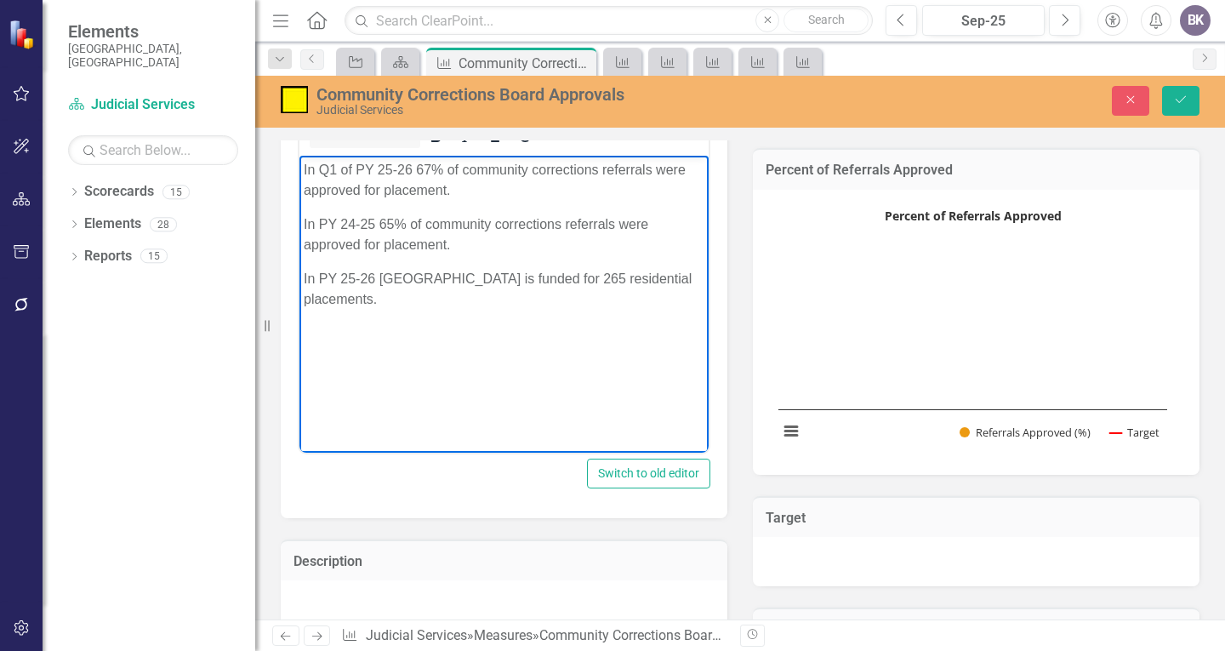
drag, startPoint x: 587, startPoint y: 275, endPoint x: 653, endPoint y: 265, distance: 67.0
click at [599, 269] on p "In PY 25-26 Arapahoe County is funded for 265 residential placements." at bounding box center [504, 288] width 401 height 41
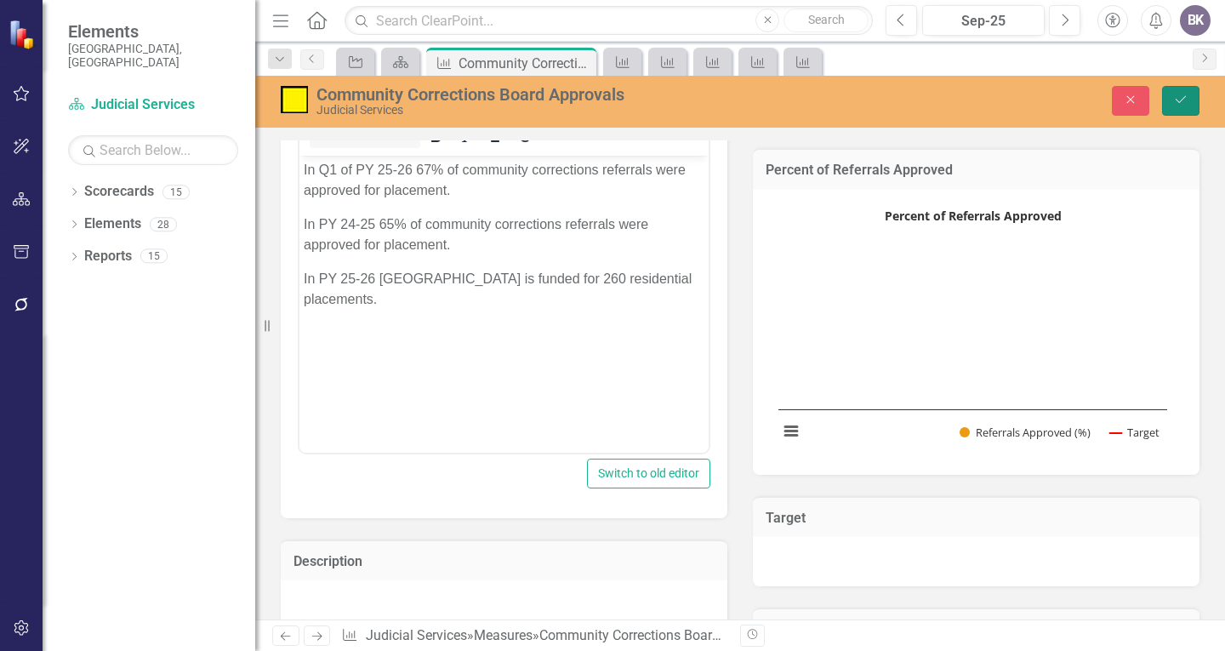
click at [1191, 104] on button "Save" at bounding box center [1180, 101] width 37 height 30
